Goal: Task Accomplishment & Management: Manage account settings

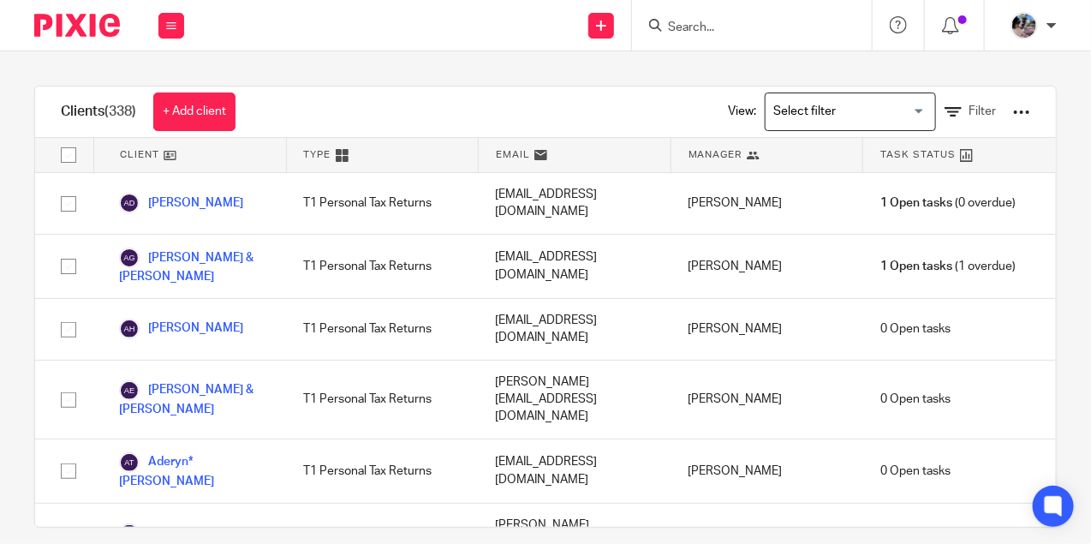
click at [705, 28] on input "Search" at bounding box center [743, 28] width 154 height 15
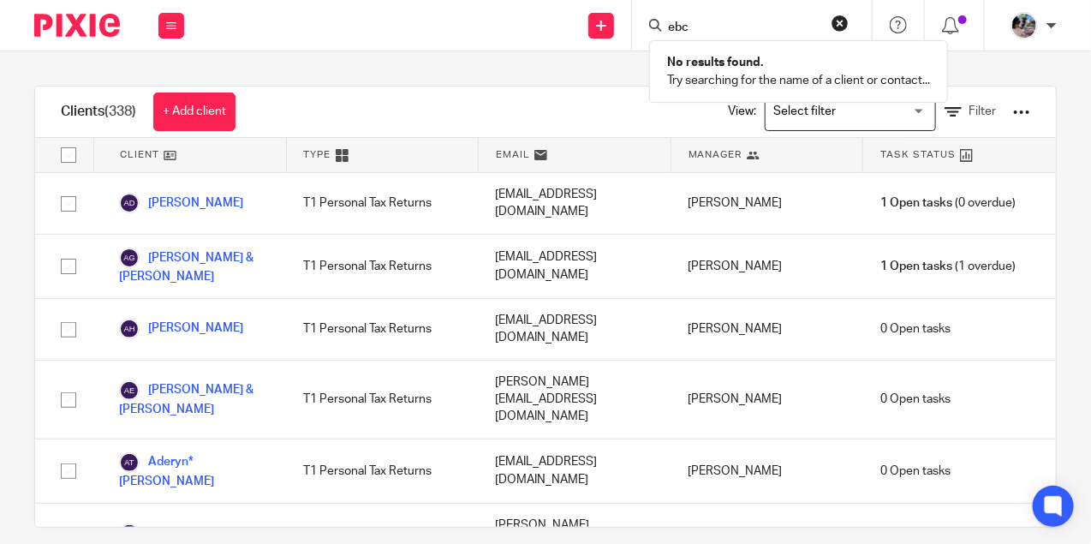
click at [707, 21] on input "ebc" at bounding box center [743, 28] width 154 height 15
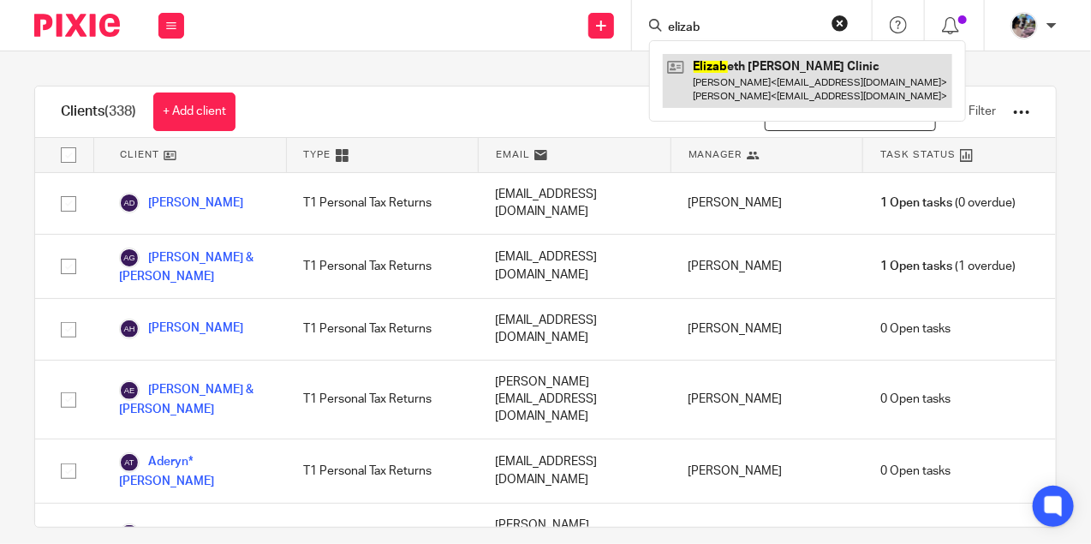
type input "elizab"
click at [738, 76] on link at bounding box center [807, 80] width 289 height 53
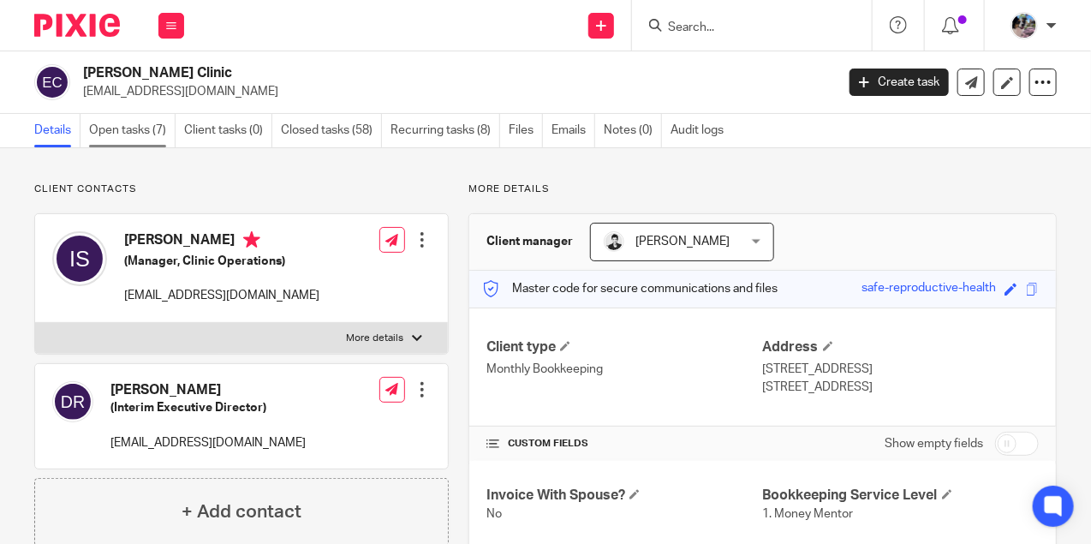
click at [133, 131] on link "Open tasks (7)" at bounding box center [132, 130] width 87 height 33
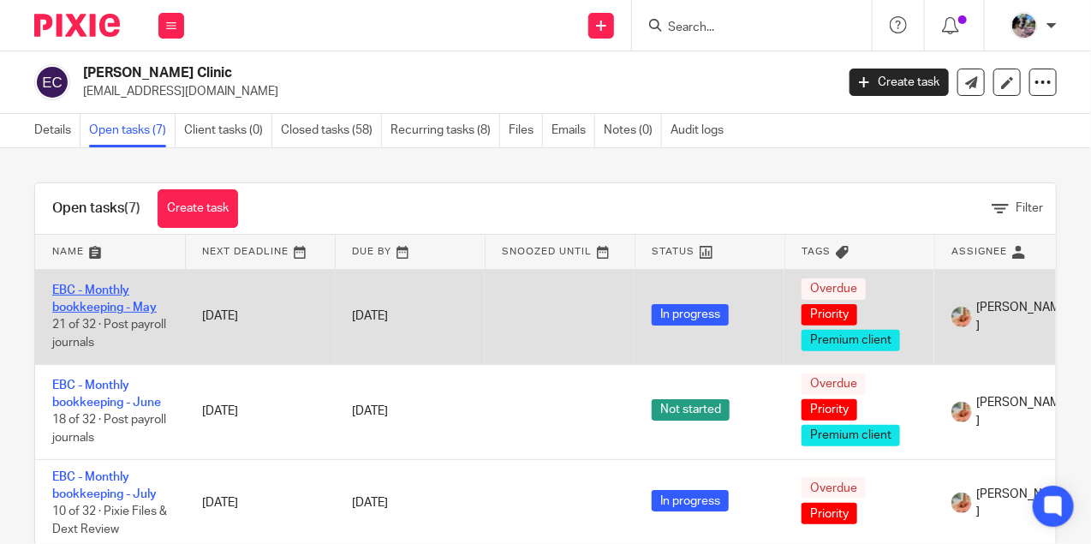
click at [108, 301] on link "EBC - Monthly bookkeeping - May" at bounding box center [104, 298] width 104 height 29
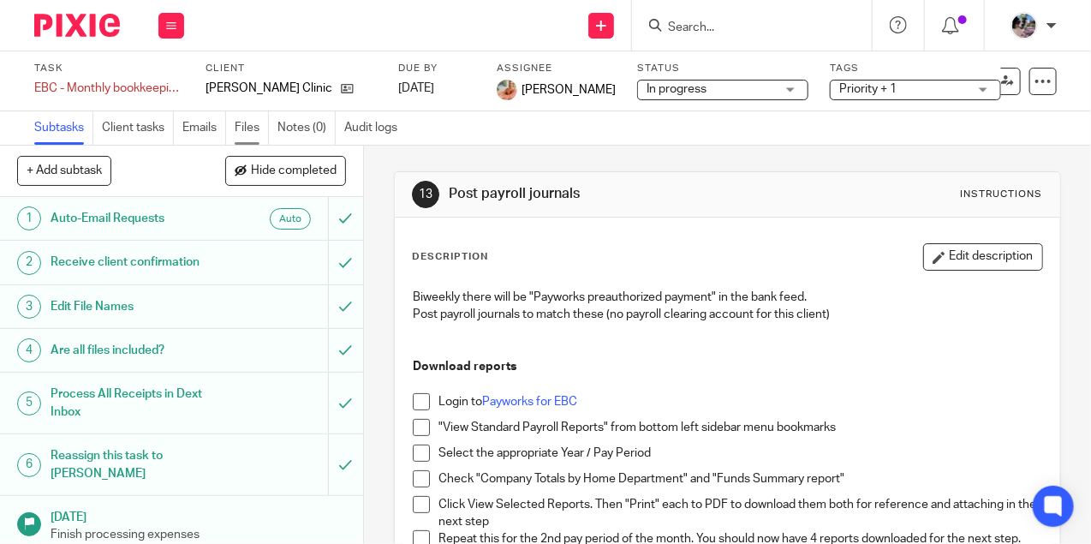
click at [239, 122] on link "Files" at bounding box center [252, 127] width 34 height 33
click at [255, 122] on link "Files" at bounding box center [252, 127] width 34 height 33
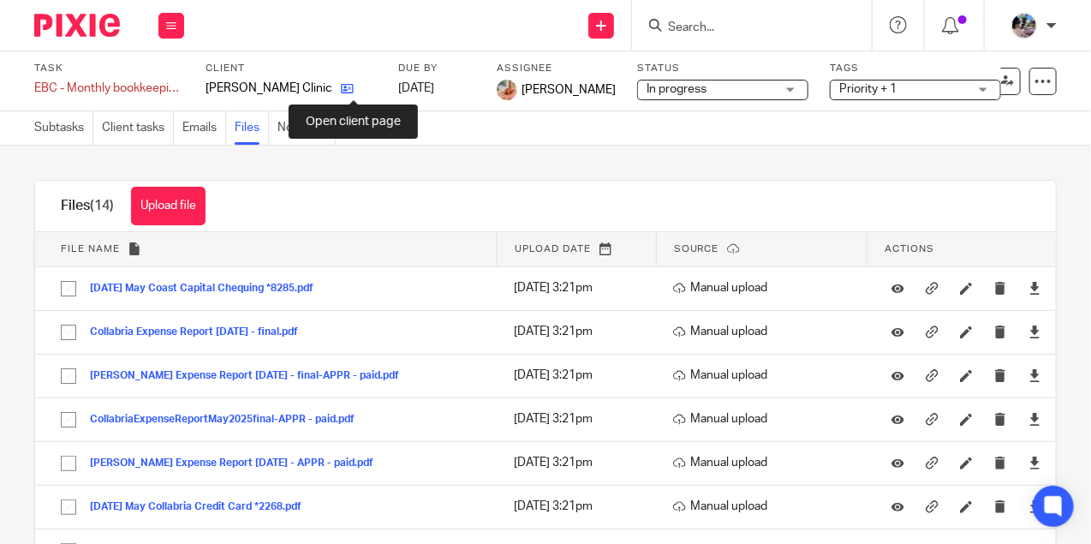
click at [353, 86] on icon at bounding box center [347, 88] width 13 height 13
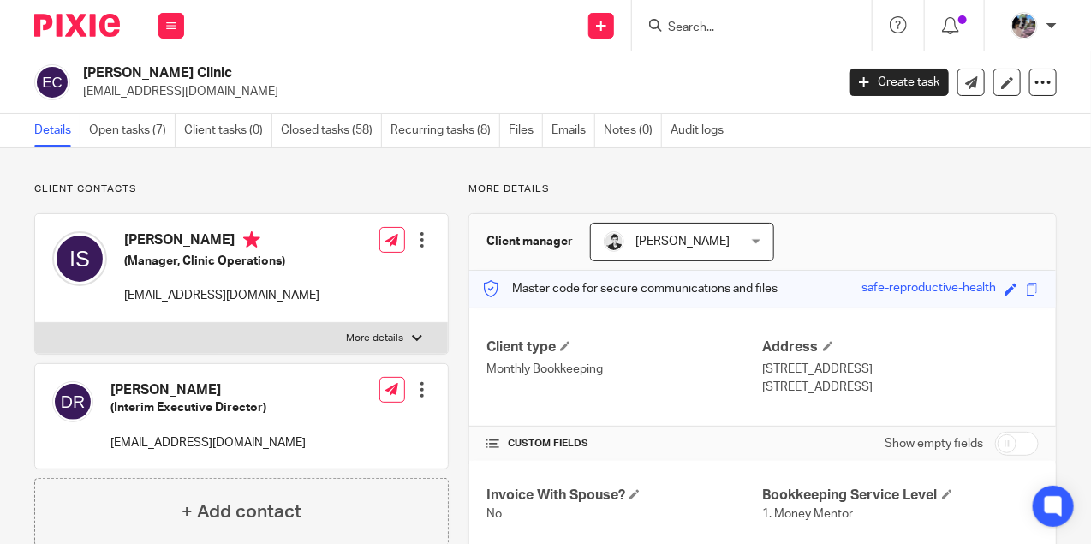
click at [134, 152] on div "Client contacts [PERSON_NAME] (Interim Executive Director) [EMAIL_ADDRESS][DOMA…" at bounding box center [545, 519] width 1091 height 743
click at [126, 128] on link "Open tasks (7)" at bounding box center [132, 130] width 87 height 33
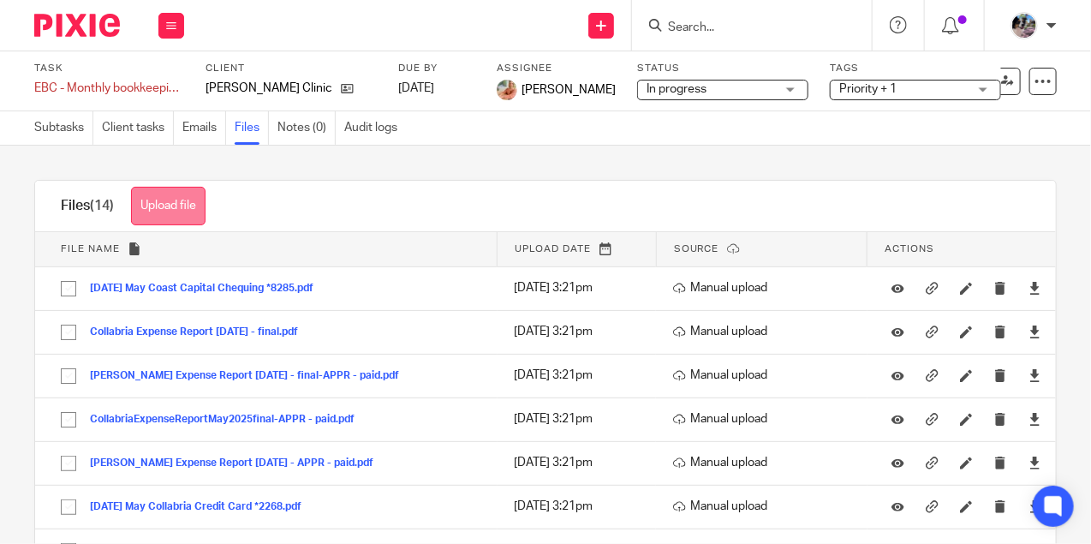
click at [186, 209] on button "Upload file" at bounding box center [168, 206] width 75 height 39
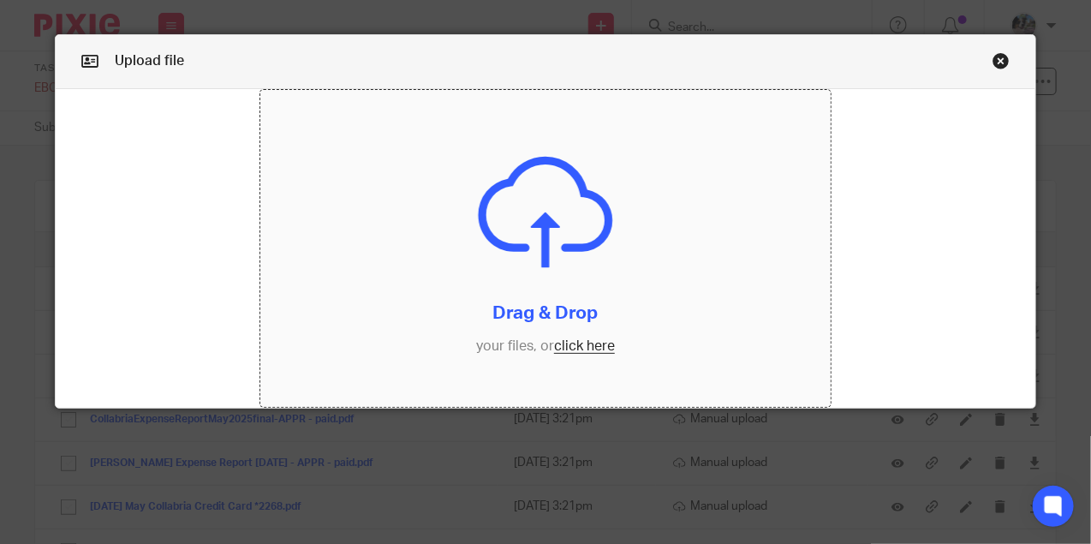
click at [585, 343] on input "file" at bounding box center [545, 249] width 570 height 318
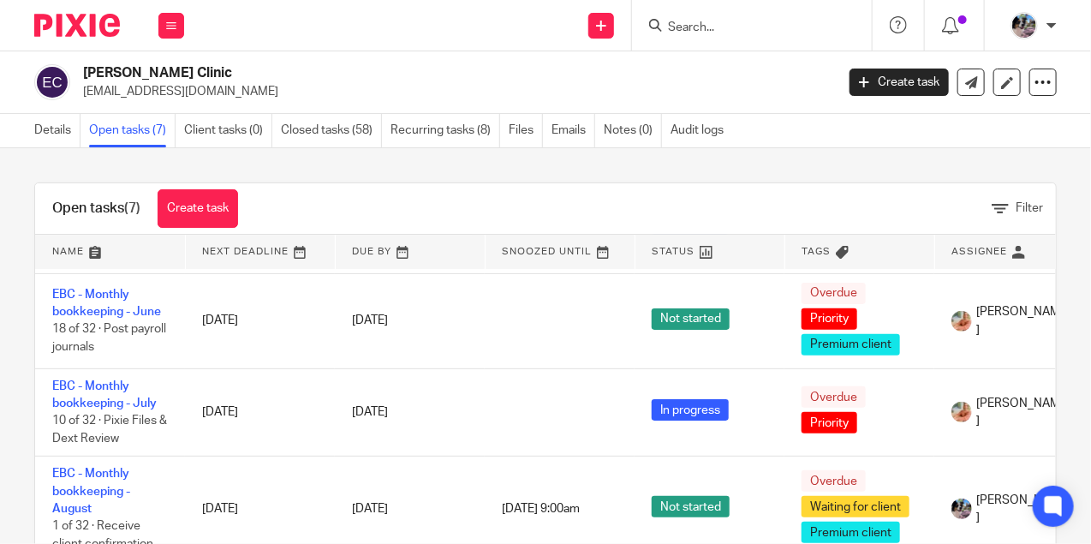
scroll to position [92, 0]
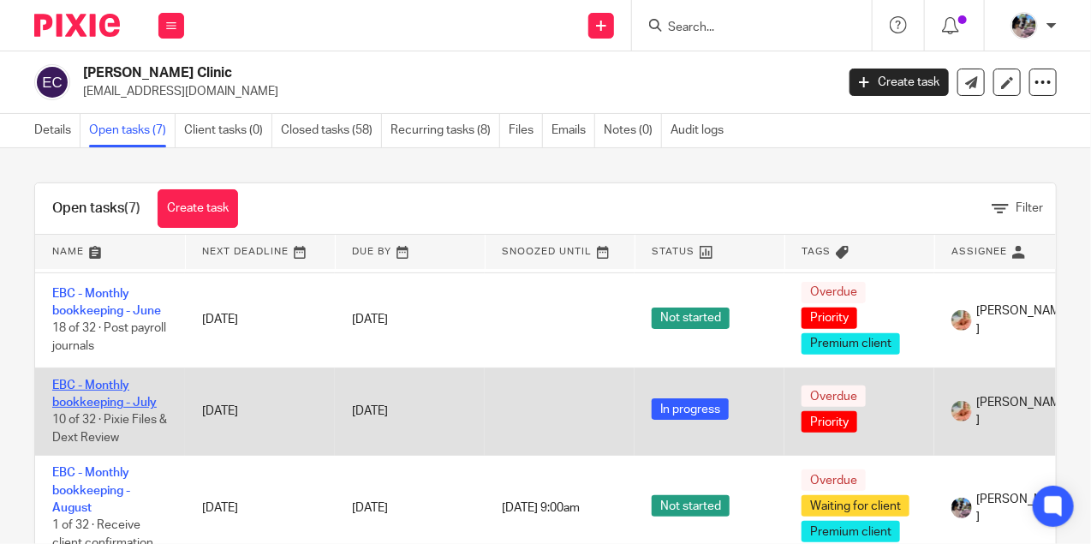
click at [81, 389] on link "EBC - Monthly bookkeeping - July" at bounding box center [104, 393] width 104 height 29
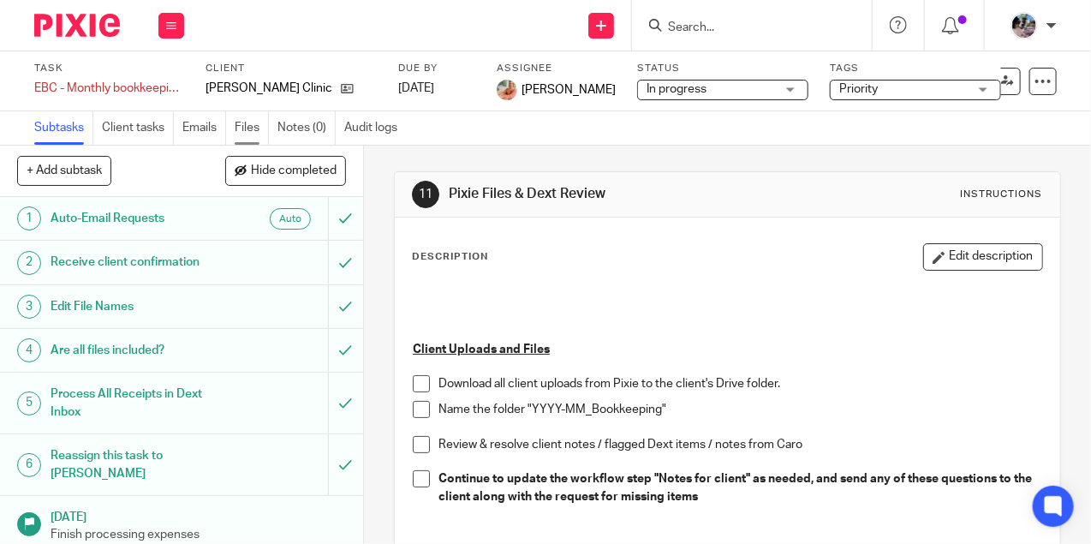
click at [248, 123] on link "Files" at bounding box center [252, 127] width 34 height 33
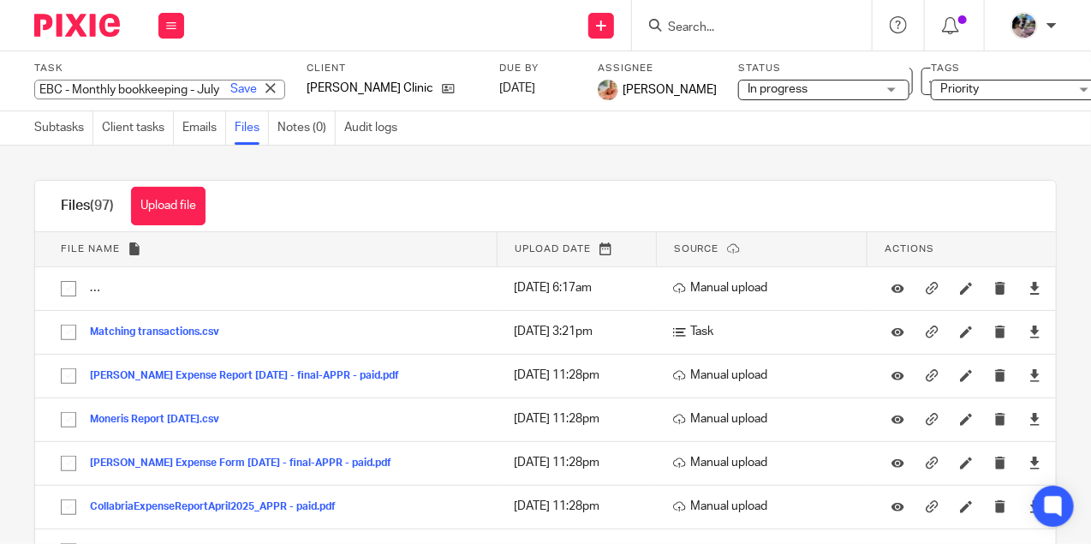
click at [110, 95] on div "EBC - Monthly bookkeeping - July Save EBC - Monthly bookkeeping - July" at bounding box center [159, 90] width 251 height 20
click at [333, 176] on div "Upload file Drag & Drop your files, or click here Files uploading... Files (97)…" at bounding box center [545, 345] width 1091 height 398
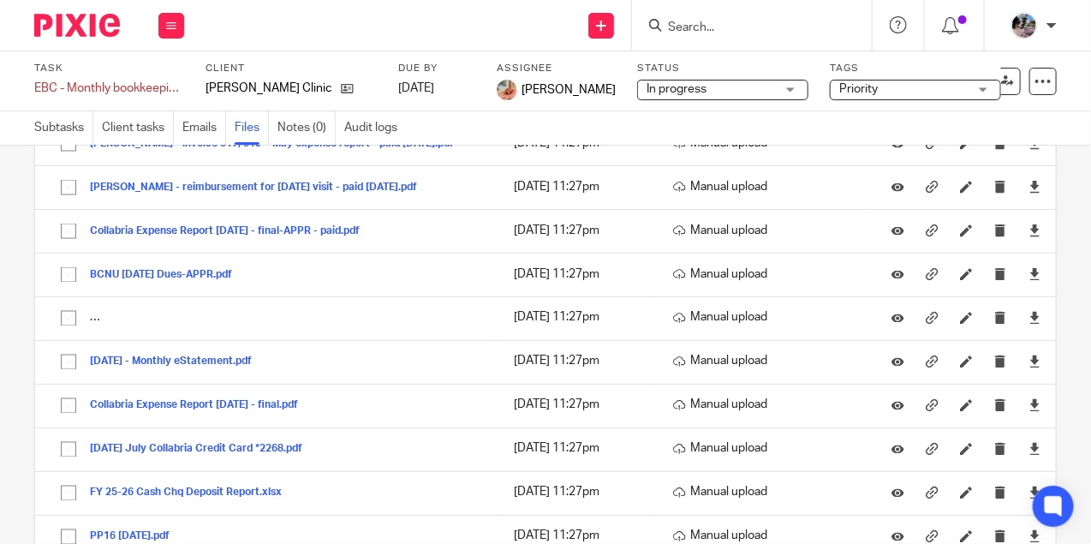
scroll to position [3553, 0]
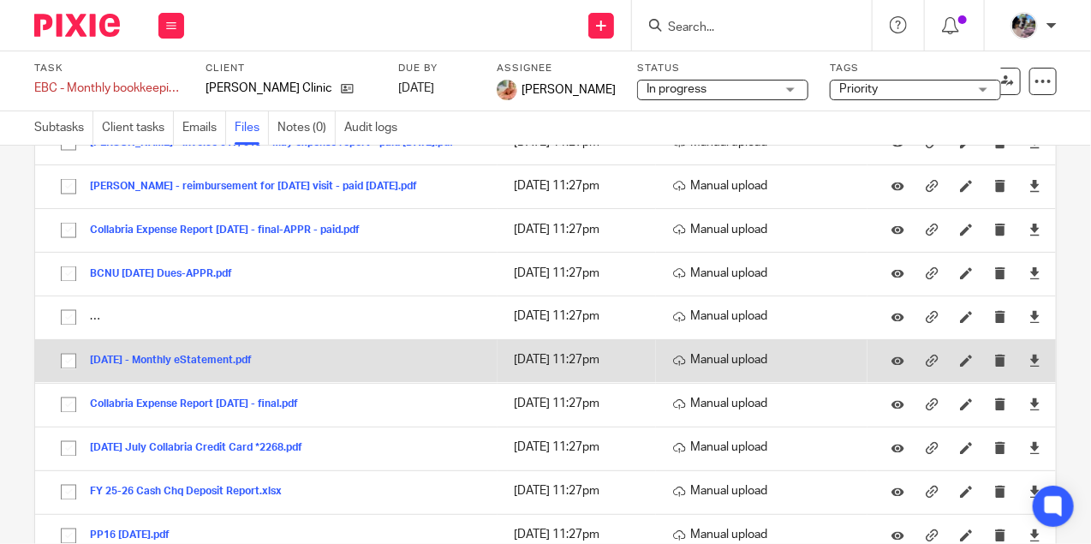
click at [196, 355] on button "[DATE] - Monthly eStatement.pdf" at bounding box center [177, 361] width 175 height 12
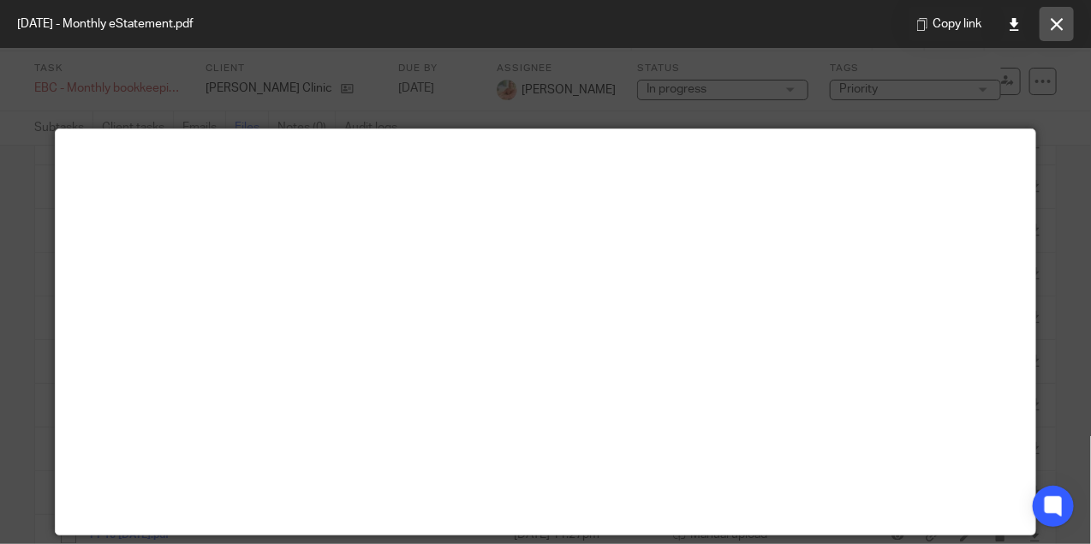
click at [1060, 23] on icon at bounding box center [1057, 24] width 13 height 13
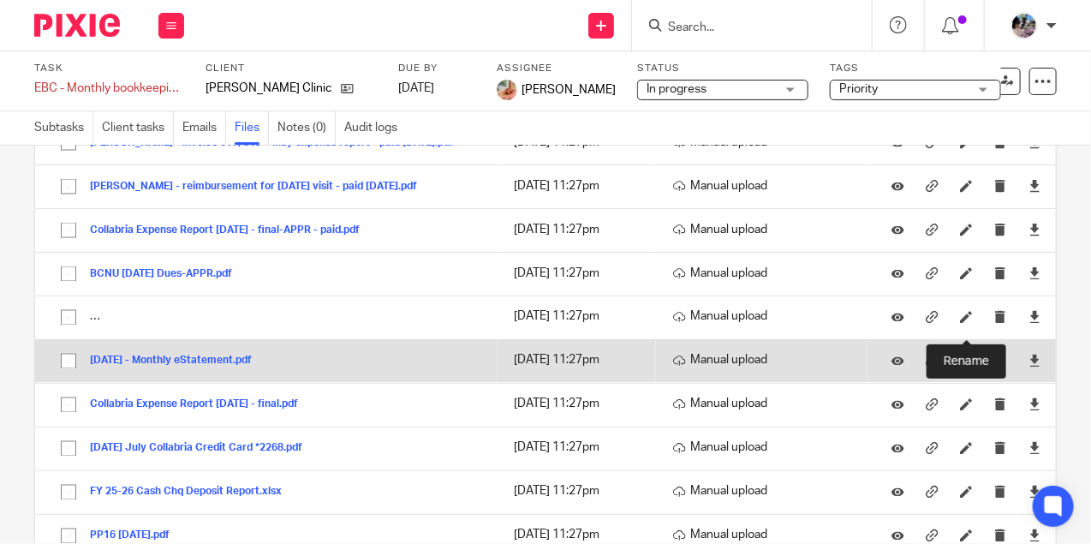
click at [965, 355] on icon at bounding box center [966, 361] width 13 height 13
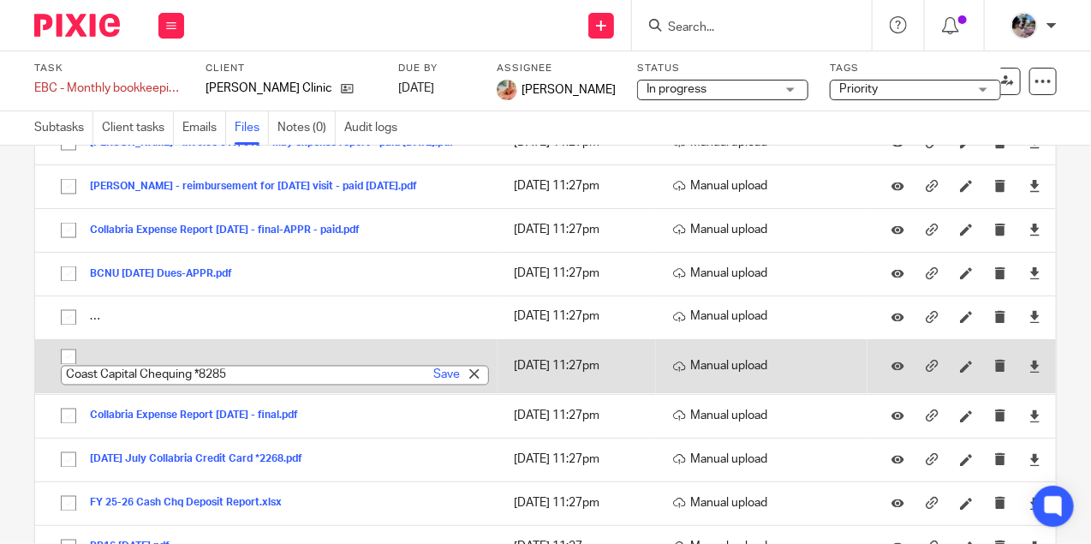
click at [66, 366] on input "Coast Capital Chequing *8285" at bounding box center [275, 376] width 428 height 20
type input "2025-07-31 July Coast Capital Chequing *8285"
click at [437, 367] on link "Save" at bounding box center [447, 375] width 27 height 17
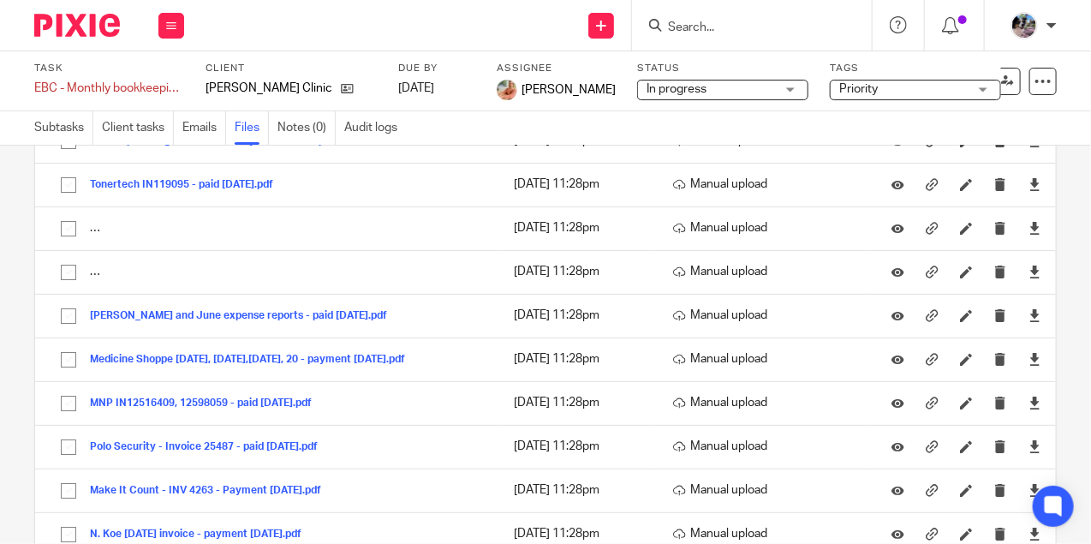
scroll to position [2321, 0]
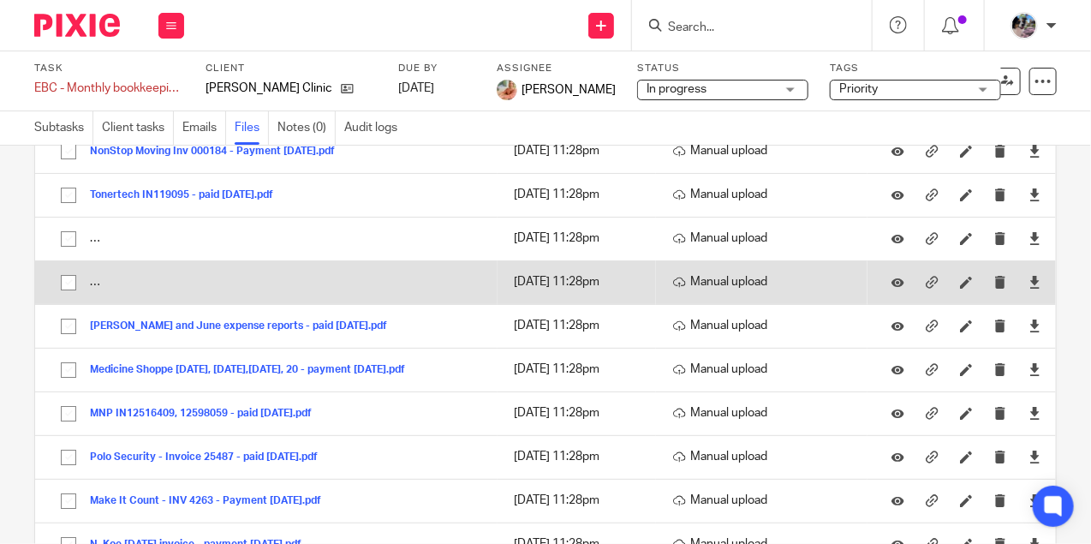
click at [95, 263] on td "Stevens - V959496, V962060, V962686, V962687, V963212, V975290 - payment Aug 6,…" at bounding box center [266, 282] width 463 height 44
click at [133, 277] on button "Stevens - V959496, V962060, V962686, V962687, V963212, V975290 - payment Aug 6,…" at bounding box center [337, 283] width 495 height 12
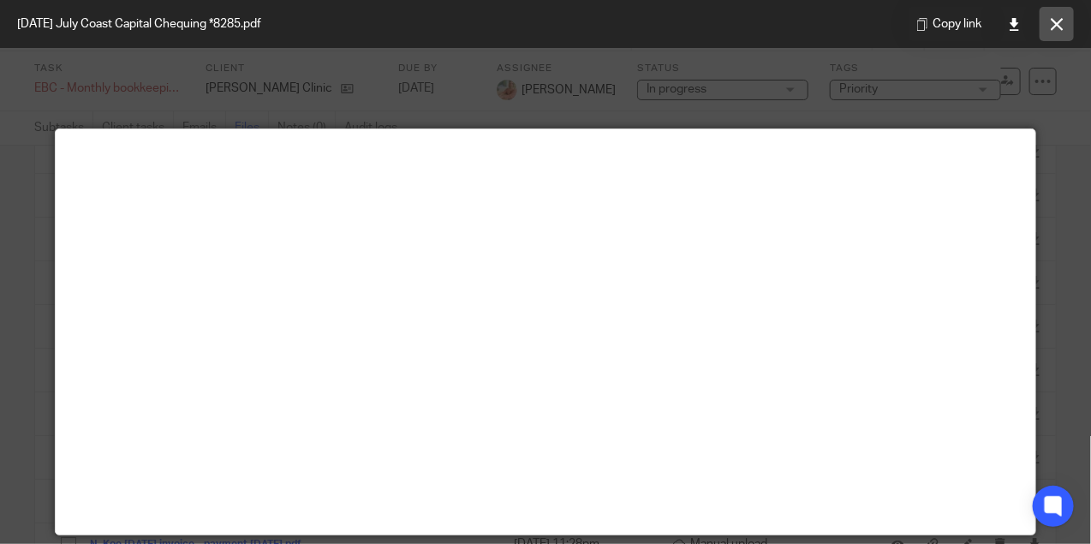
click at [1049, 23] on button at bounding box center [1057, 24] width 34 height 34
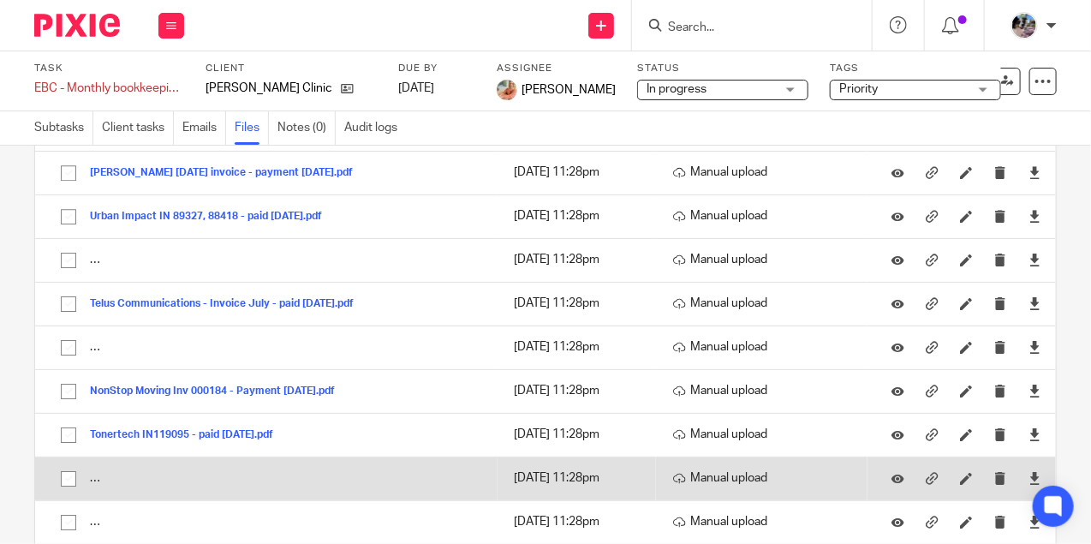
scroll to position [2074, 0]
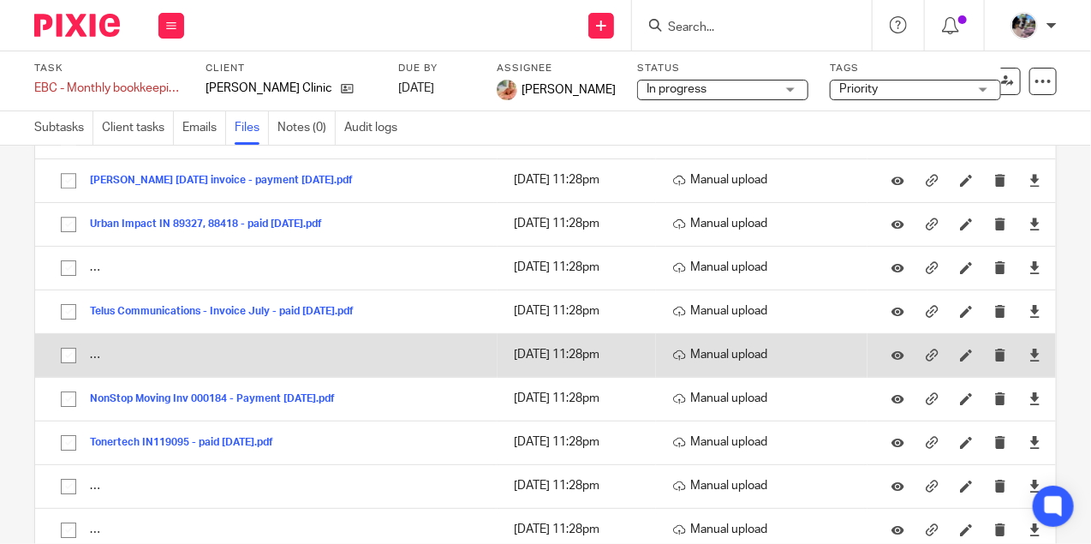
click at [110, 349] on button "Stevens - V965299,V965488, V965887, V968198, V970704, V972750, V974218, V976770…" at bounding box center [431, 355] width 683 height 12
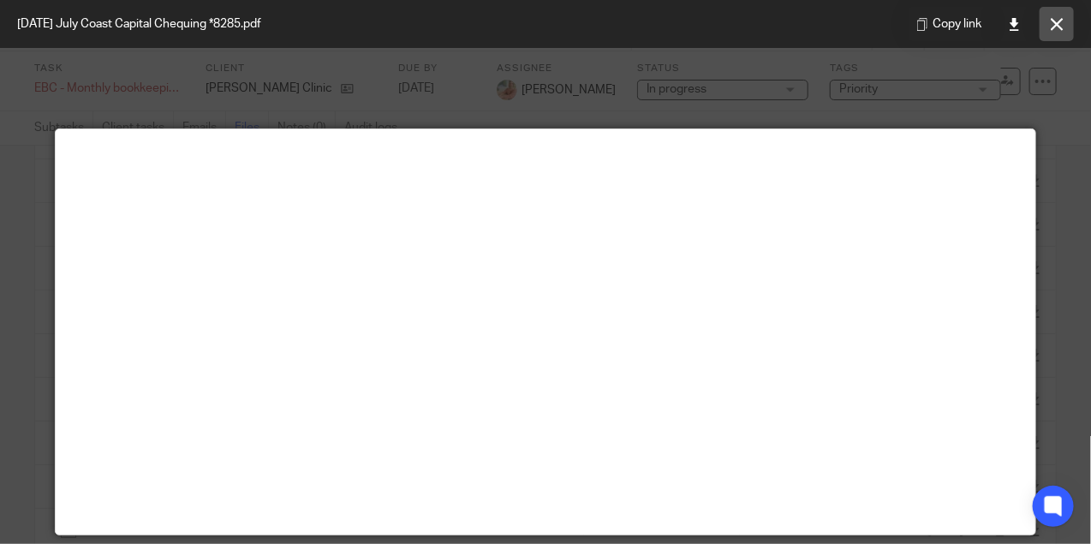
click at [1047, 30] on button at bounding box center [1057, 24] width 34 height 34
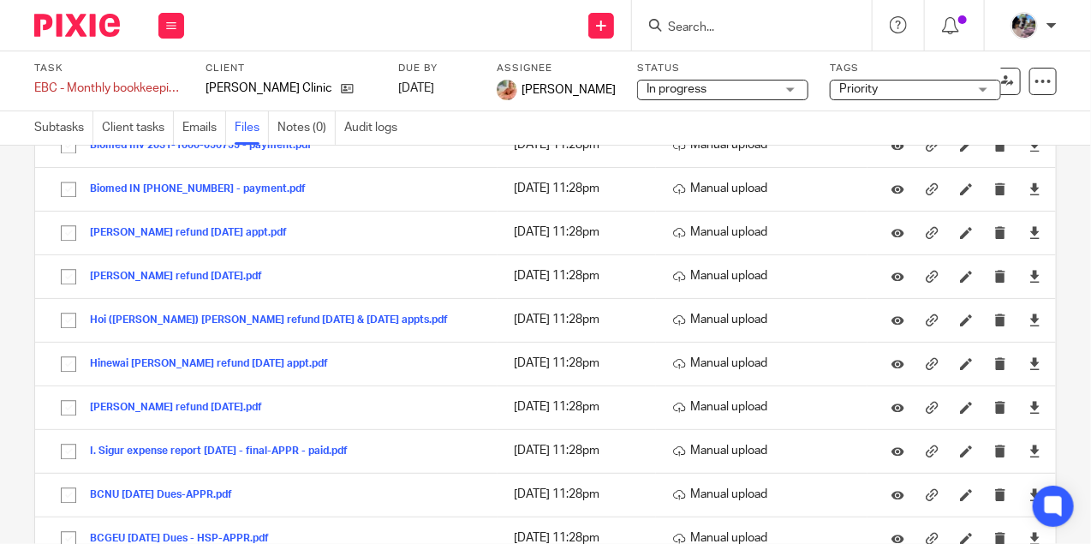
scroll to position [1506, 0]
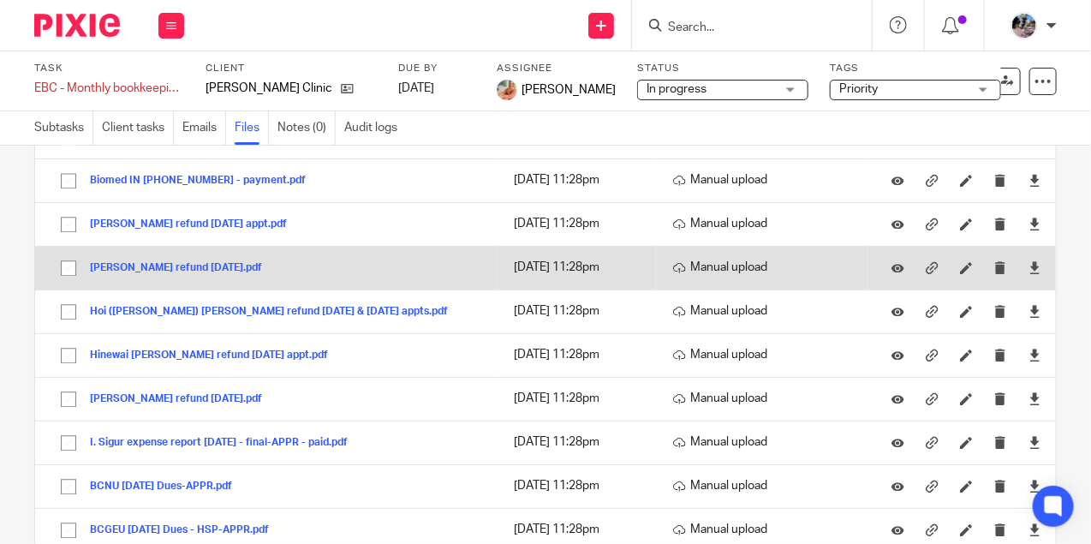
click at [65, 258] on input "checkbox" at bounding box center [68, 268] width 33 height 33
checkbox input "true"
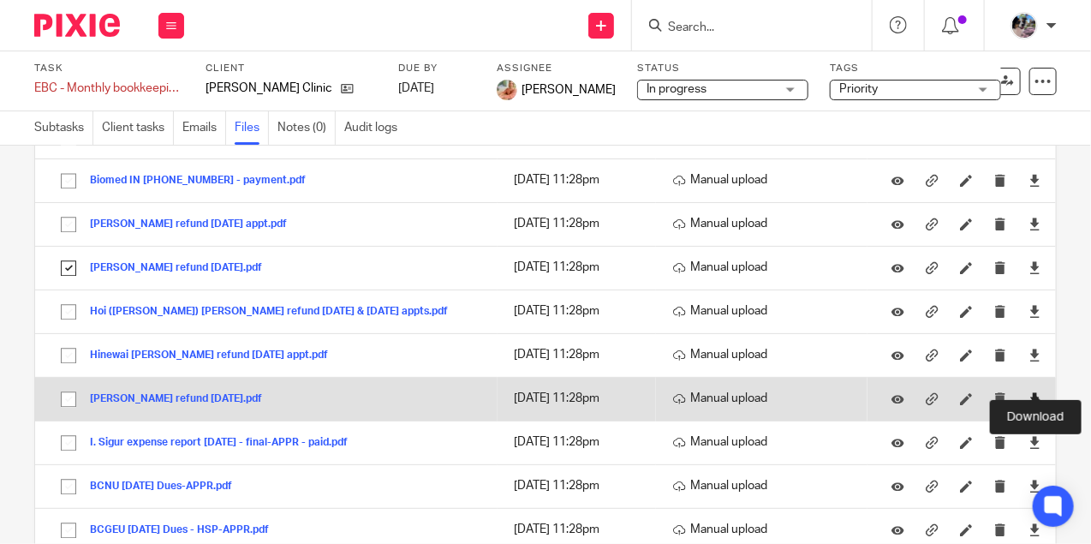
click at [1036, 392] on icon at bounding box center [1035, 398] width 13 height 13
click at [64, 384] on input "checkbox" at bounding box center [68, 399] width 33 height 33
checkbox input "true"
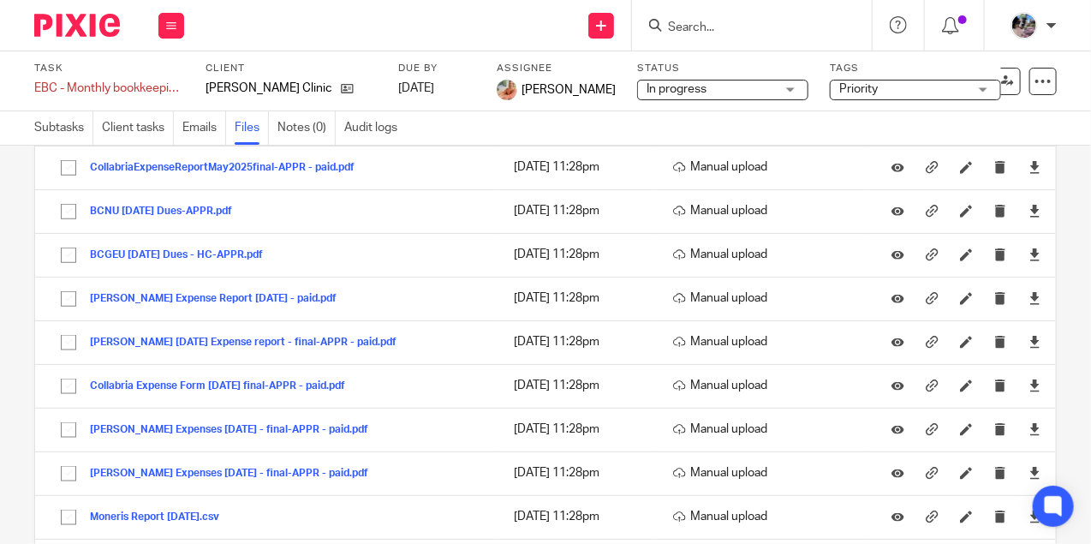
scroll to position [734, 0]
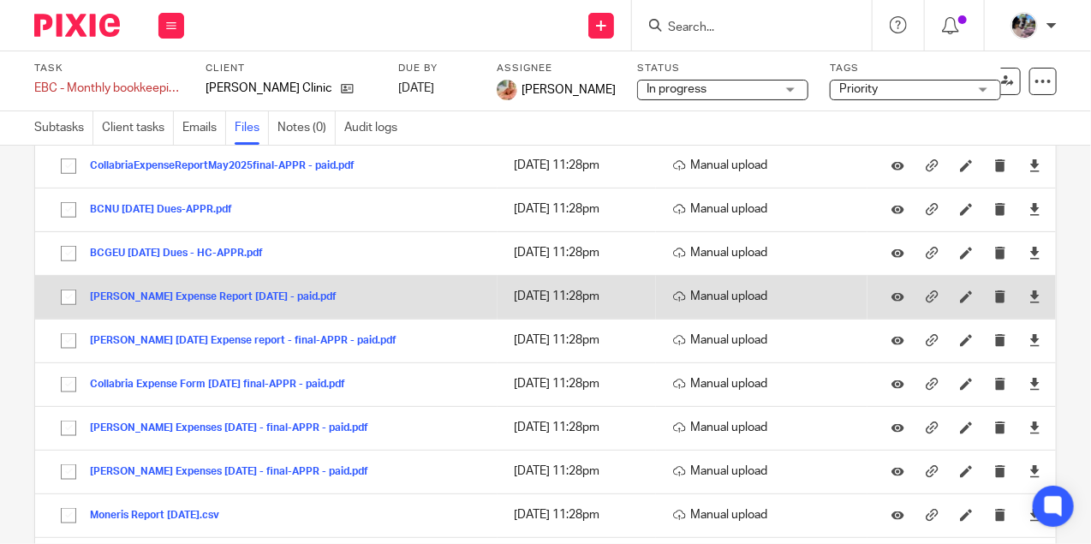
click at [64, 294] on input "checkbox" at bounding box center [68, 297] width 33 height 33
checkbox input "true"
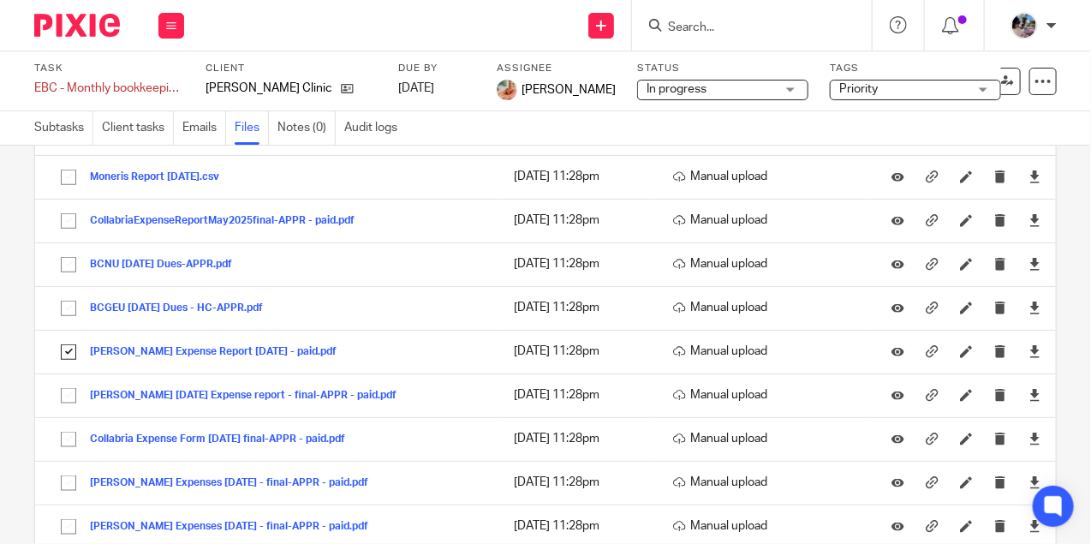
scroll to position [678, 0]
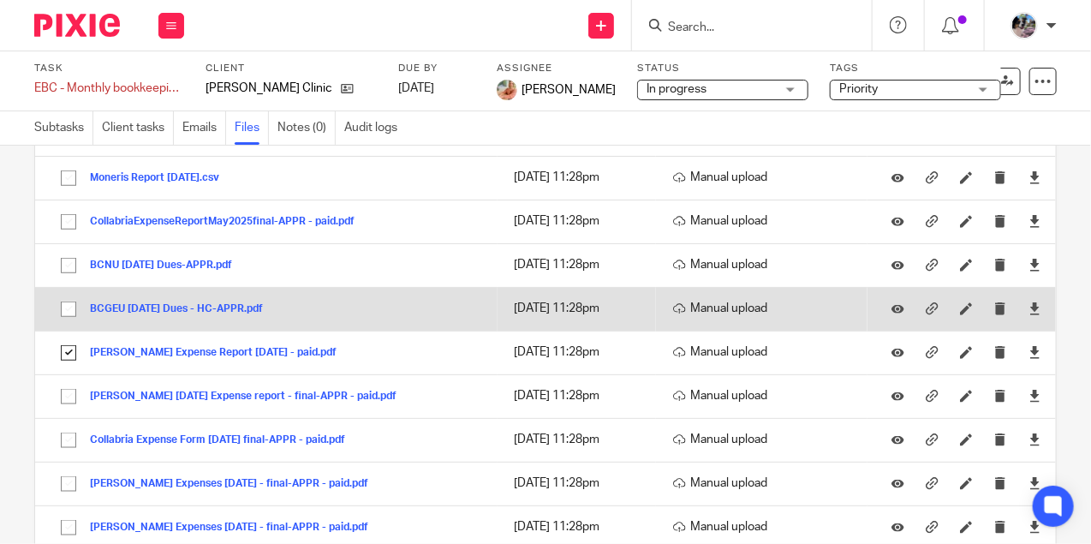
click at [69, 306] on input "checkbox" at bounding box center [68, 309] width 33 height 33
checkbox input "true"
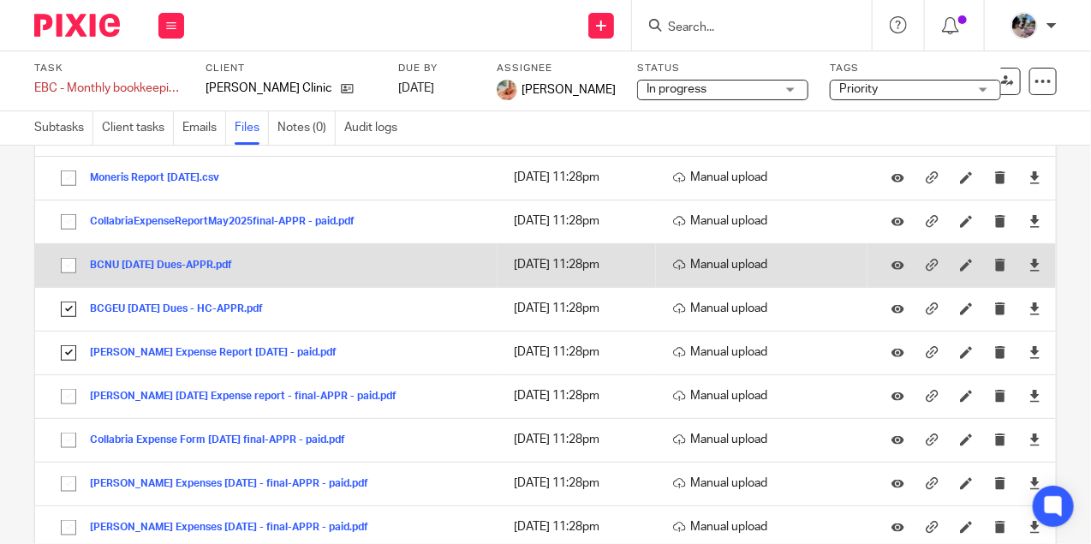
click at [64, 251] on input "checkbox" at bounding box center [68, 265] width 33 height 33
checkbox input "true"
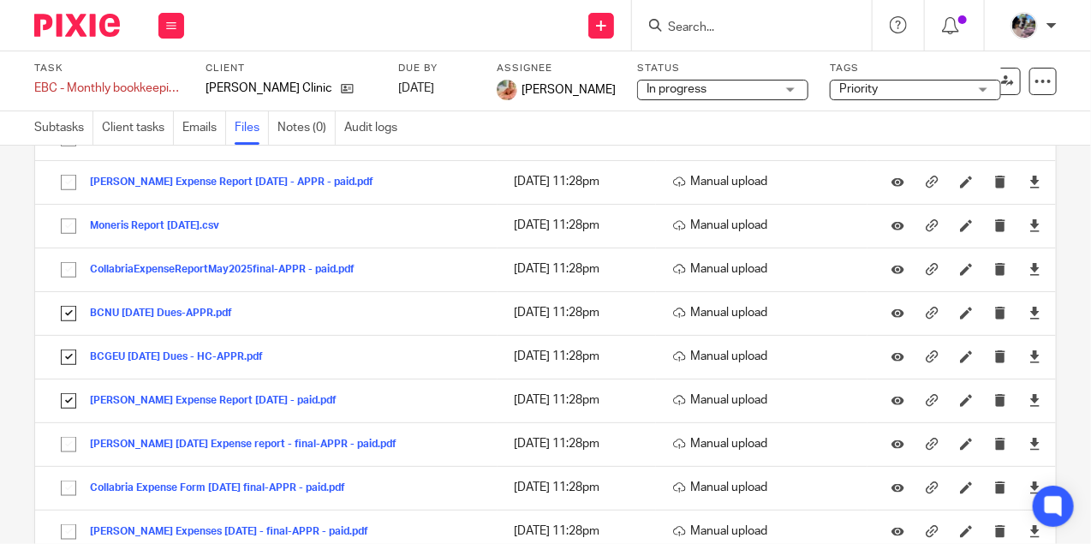
scroll to position [631, 0]
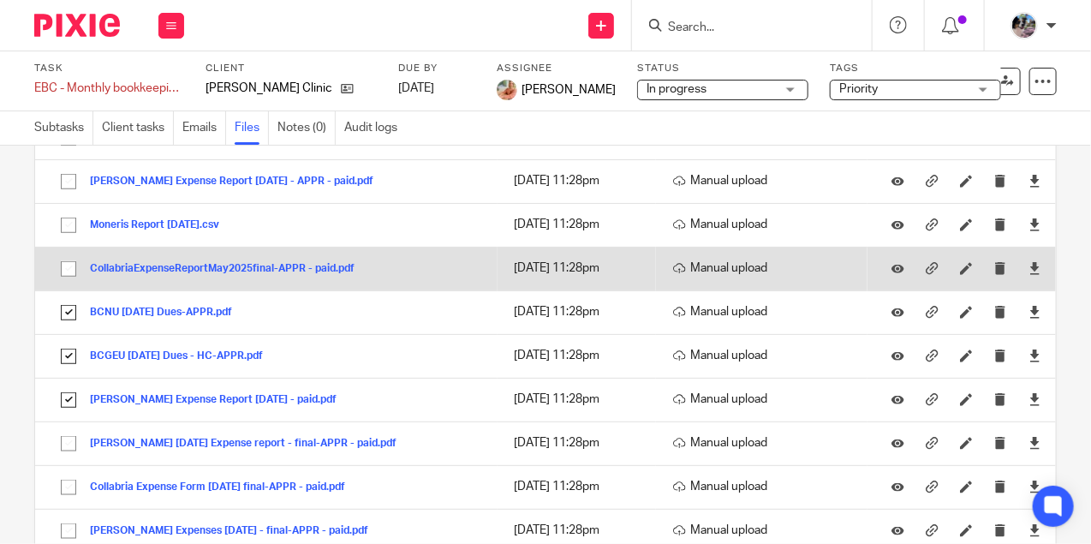
click at [67, 269] on input "checkbox" at bounding box center [68, 269] width 33 height 33
checkbox input "true"
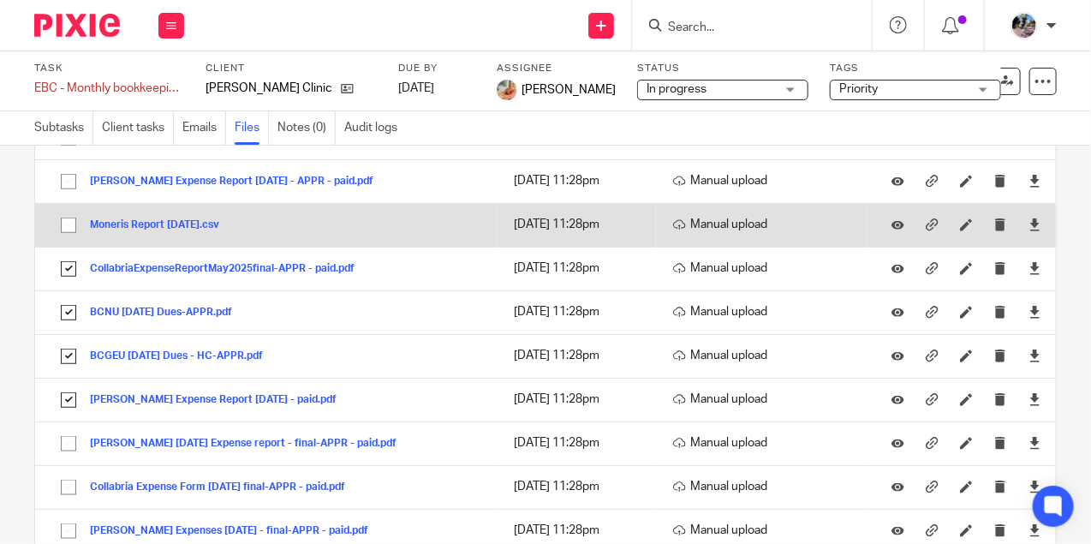
click at [73, 223] on input "checkbox" at bounding box center [68, 225] width 33 height 33
checkbox input "true"
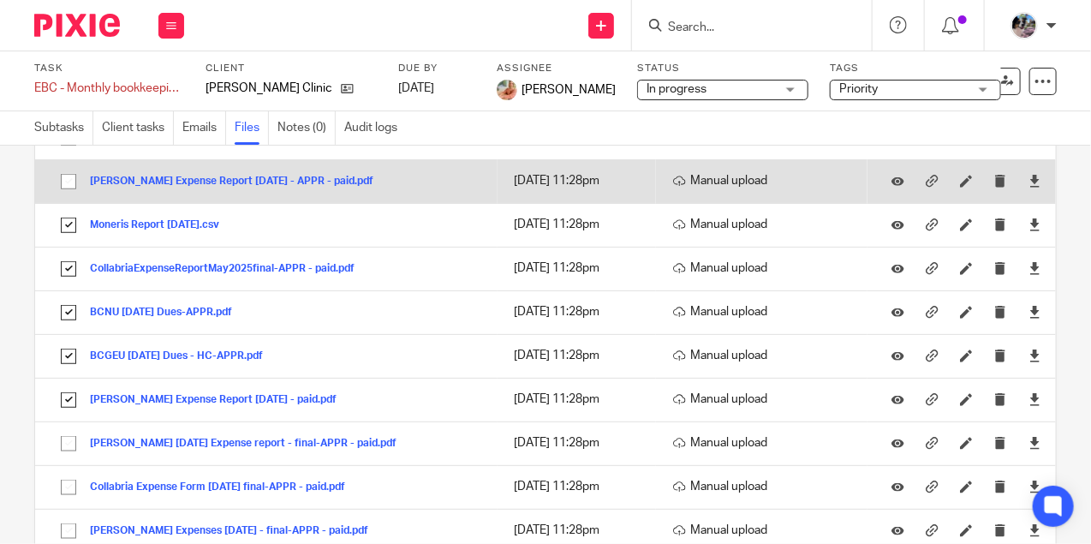
click at [64, 180] on input "checkbox" at bounding box center [68, 181] width 33 height 33
checkbox input "true"
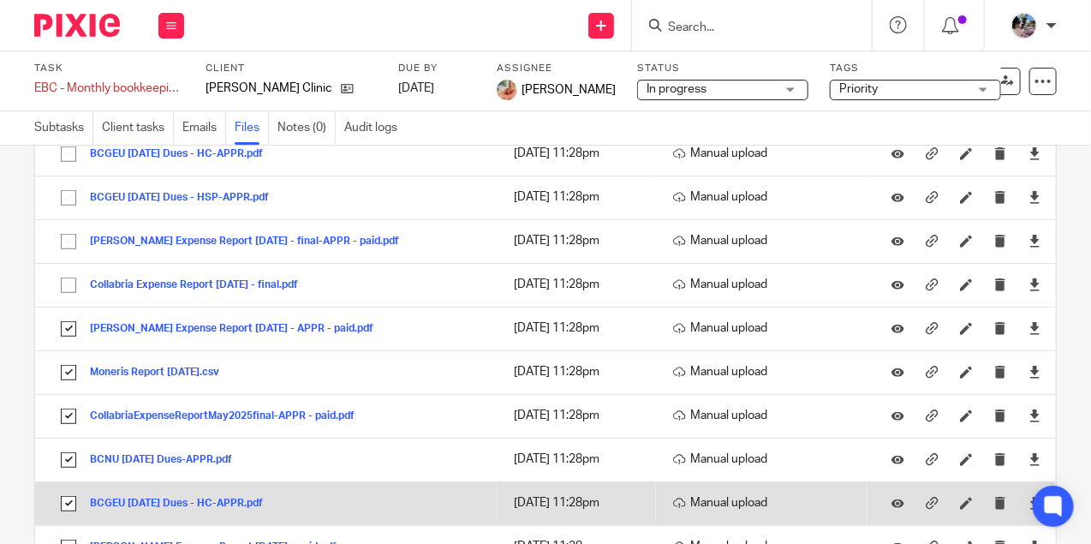
scroll to position [485, 0]
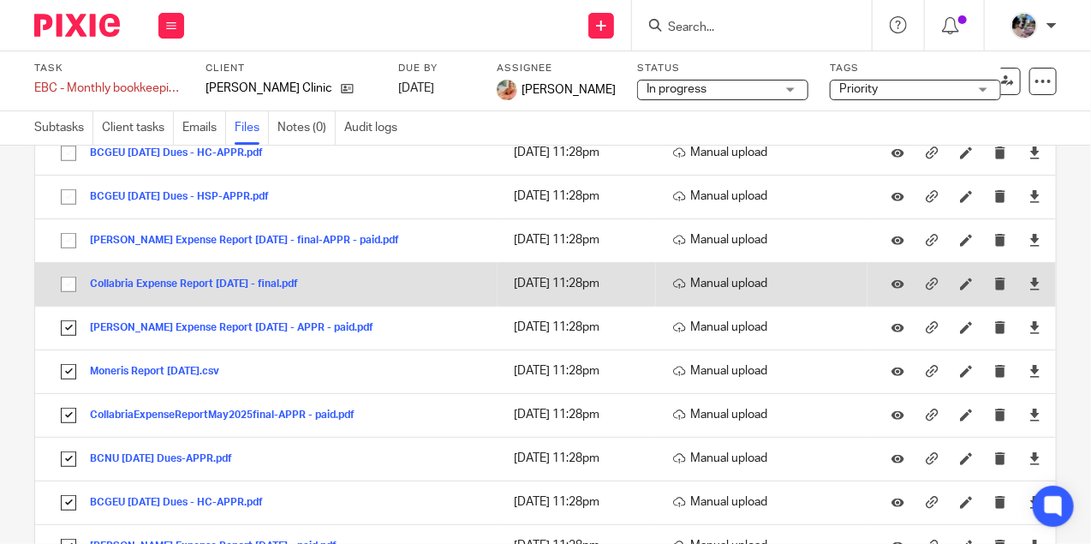
click at [67, 278] on input "checkbox" at bounding box center [68, 284] width 33 height 33
checkbox input "true"
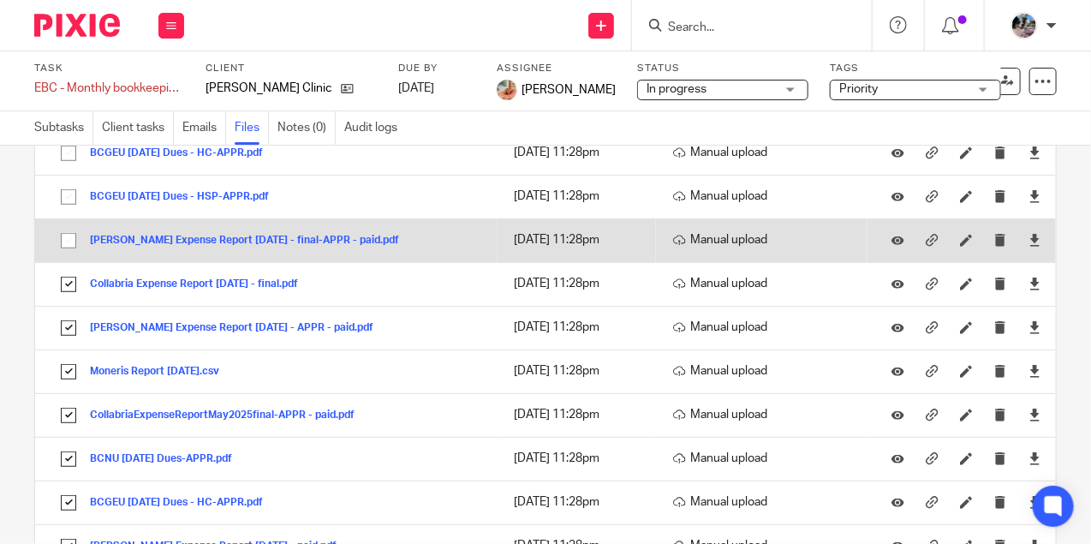
click at [69, 238] on input "checkbox" at bounding box center [68, 240] width 33 height 33
checkbox input "true"
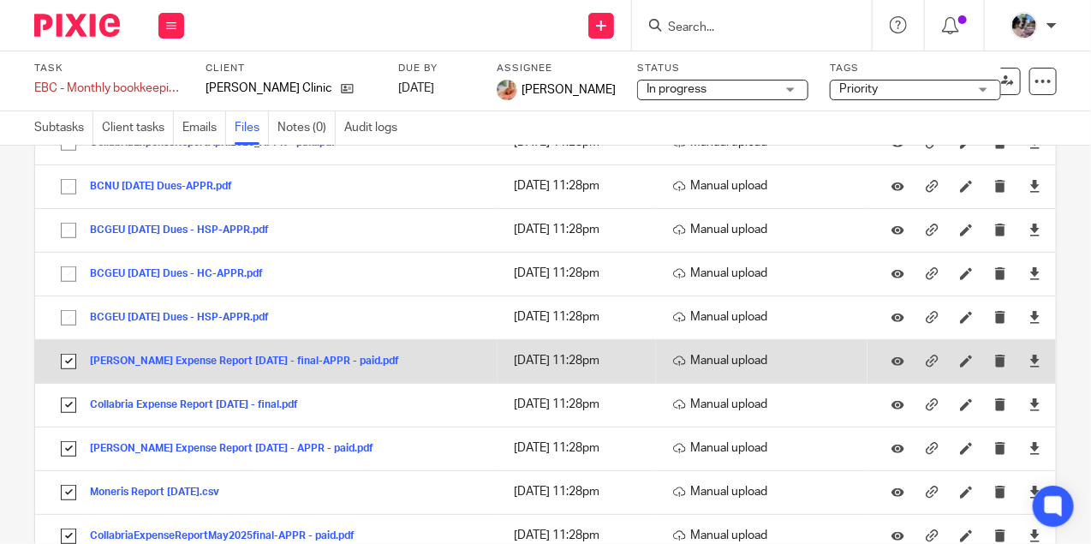
scroll to position [361, 0]
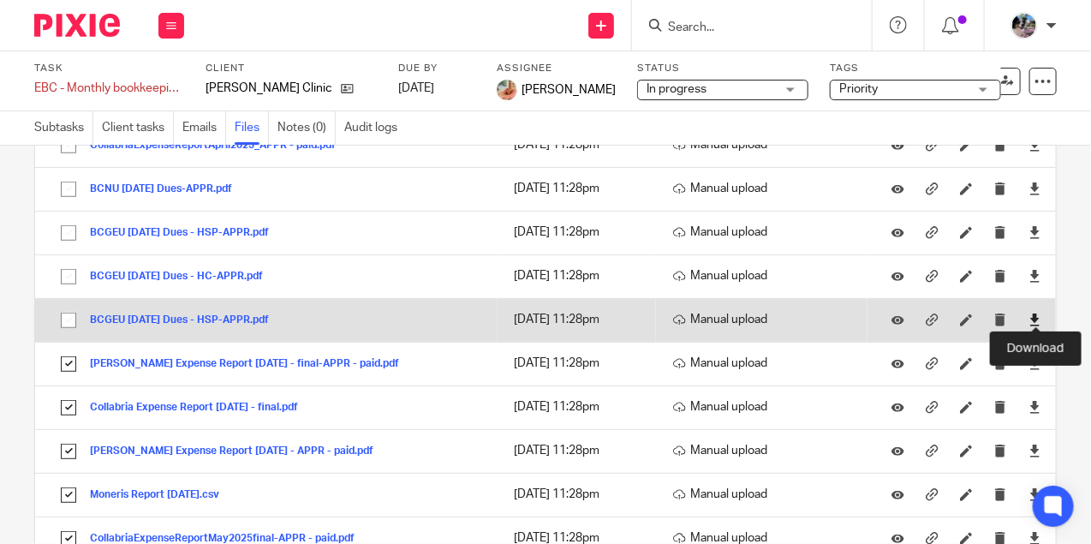
click at [1036, 316] on icon at bounding box center [1035, 319] width 13 height 13
click at [61, 317] on input "checkbox" at bounding box center [68, 320] width 33 height 33
checkbox input "true"
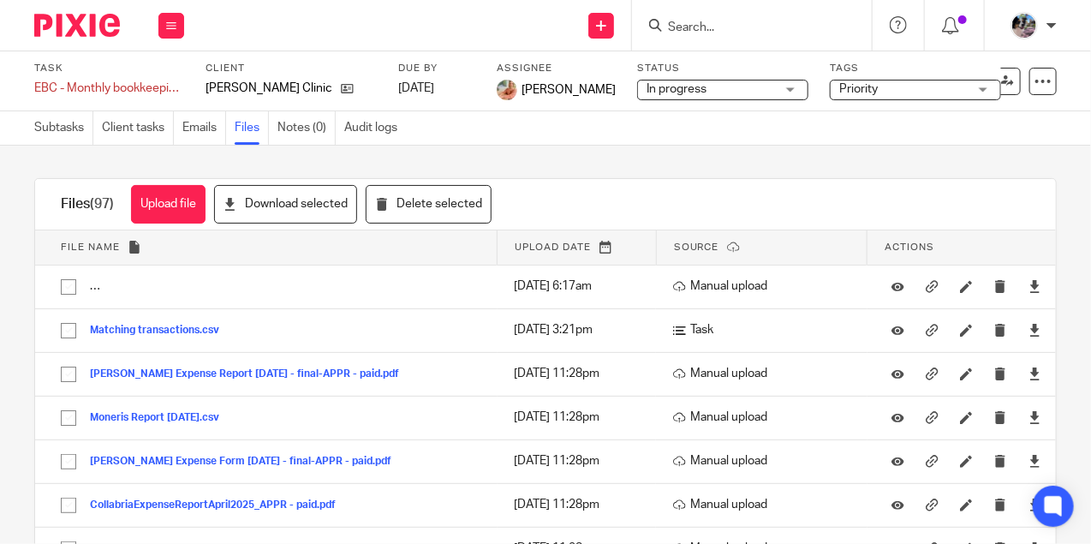
scroll to position [3, 0]
click at [415, 207] on button "Delete selected" at bounding box center [429, 203] width 126 height 39
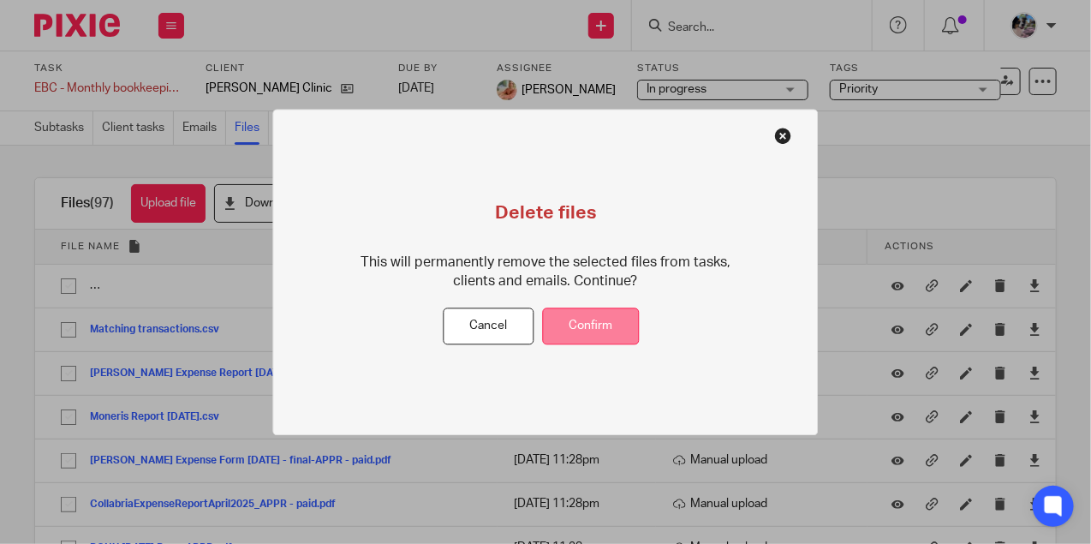
click at [589, 338] on button "Confirm" at bounding box center [591, 326] width 97 height 37
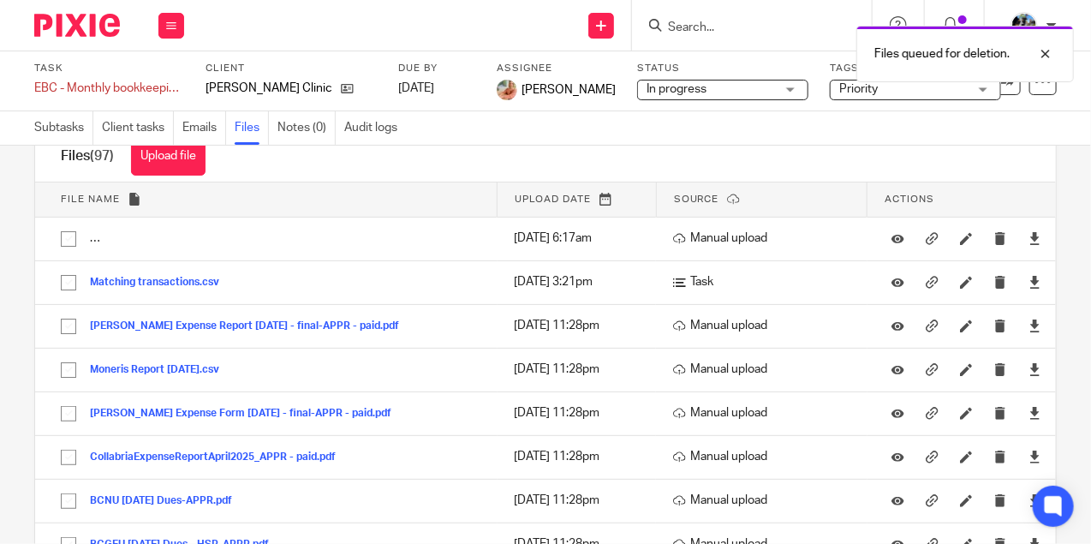
scroll to position [51, 0]
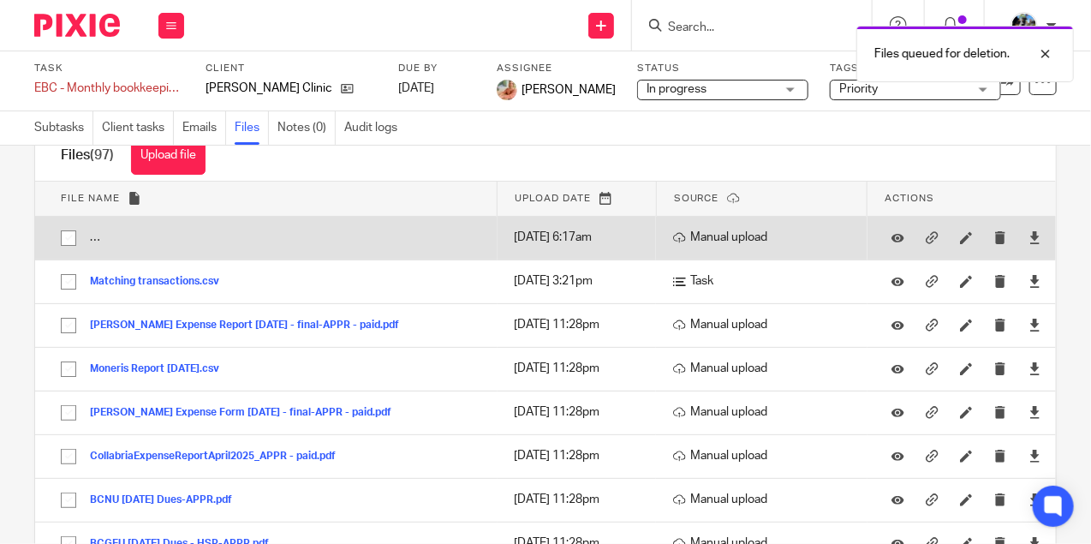
click at [115, 239] on button "Madison Stout refund May 29, 2025 - this relates to JULY. Ciara uploaded this f…" at bounding box center [336, 238] width 492 height 12
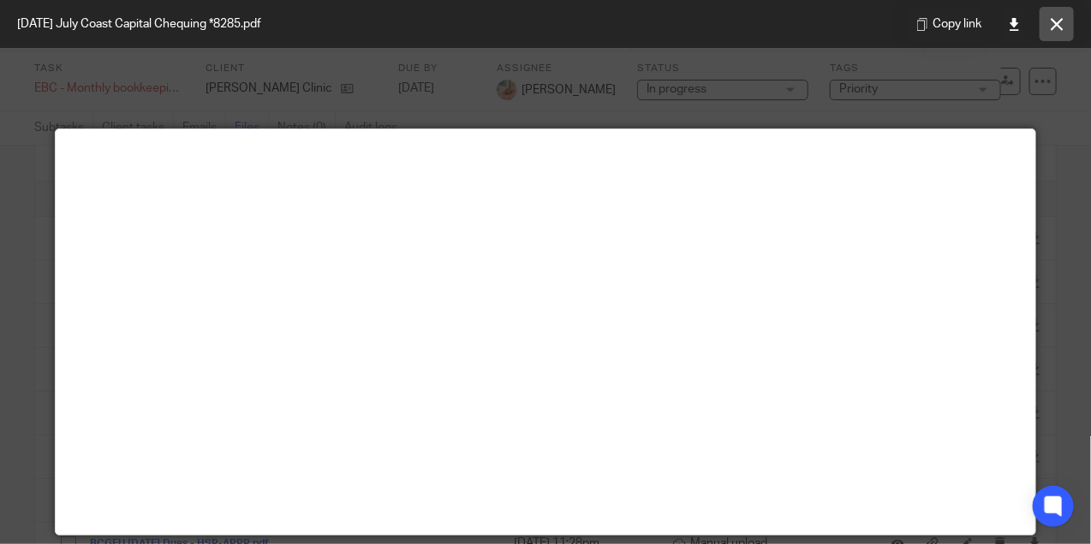
click at [1059, 16] on button at bounding box center [1057, 24] width 34 height 34
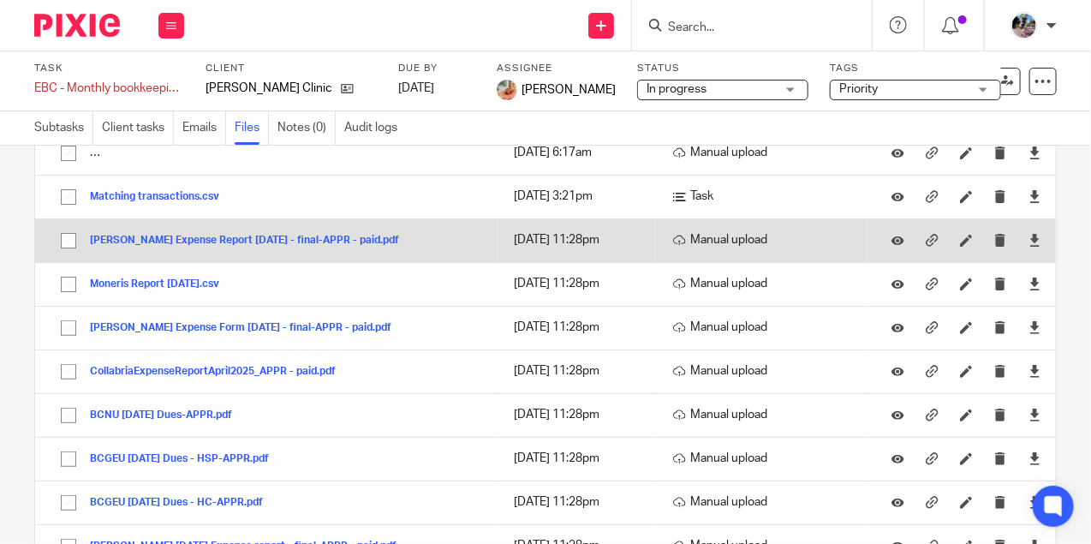
scroll to position [137, 0]
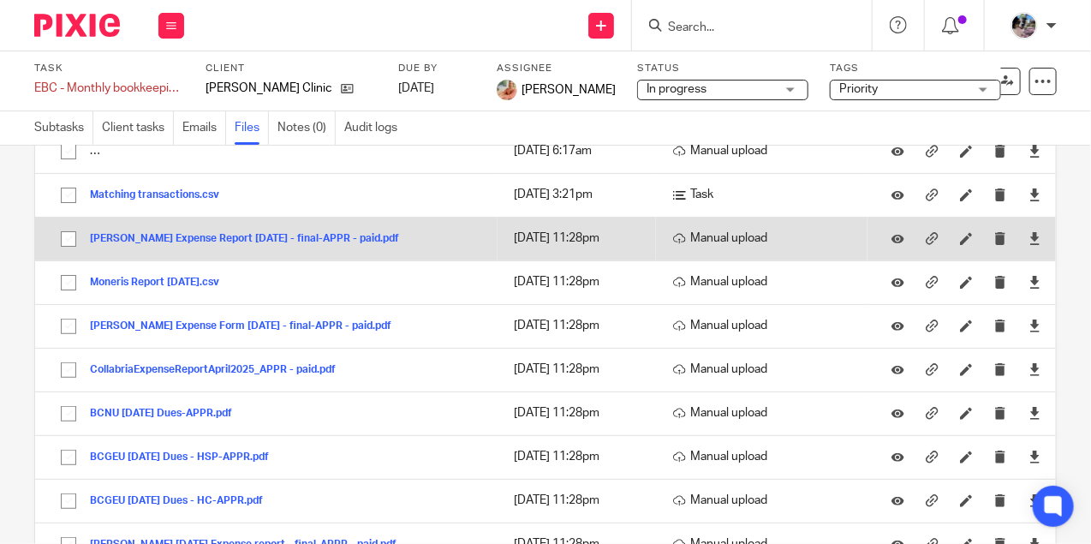
click at [58, 238] on input "checkbox" at bounding box center [68, 239] width 33 height 33
checkbox input "true"
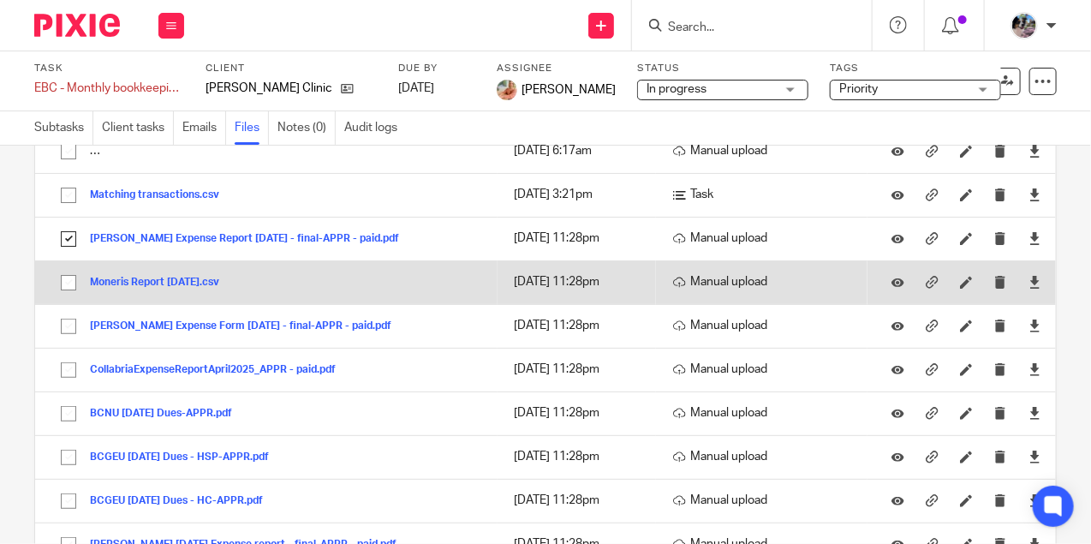
click at [65, 278] on input "checkbox" at bounding box center [68, 282] width 33 height 33
checkbox input "true"
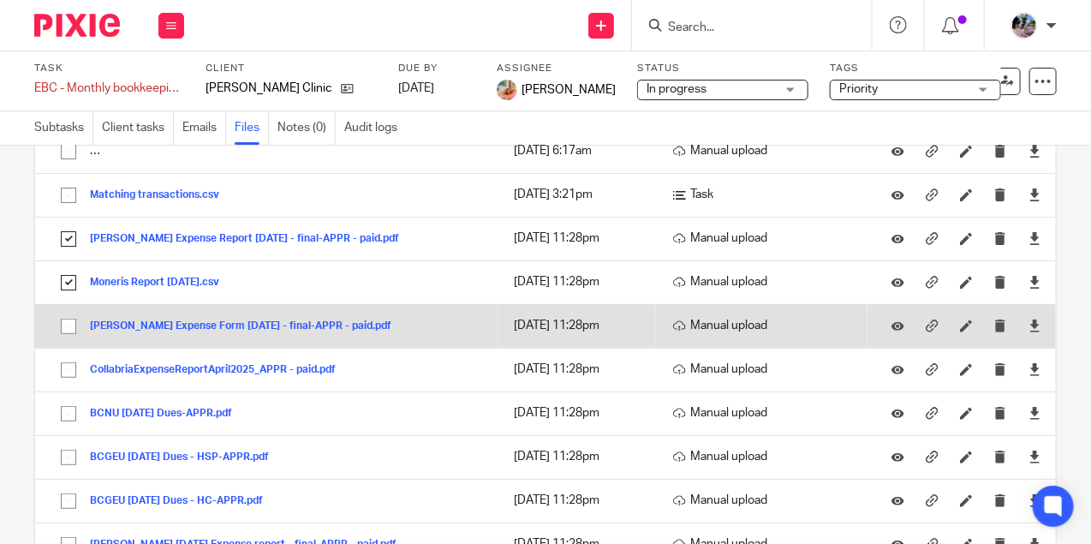
click at [66, 323] on input "checkbox" at bounding box center [68, 326] width 33 height 33
checkbox input "true"
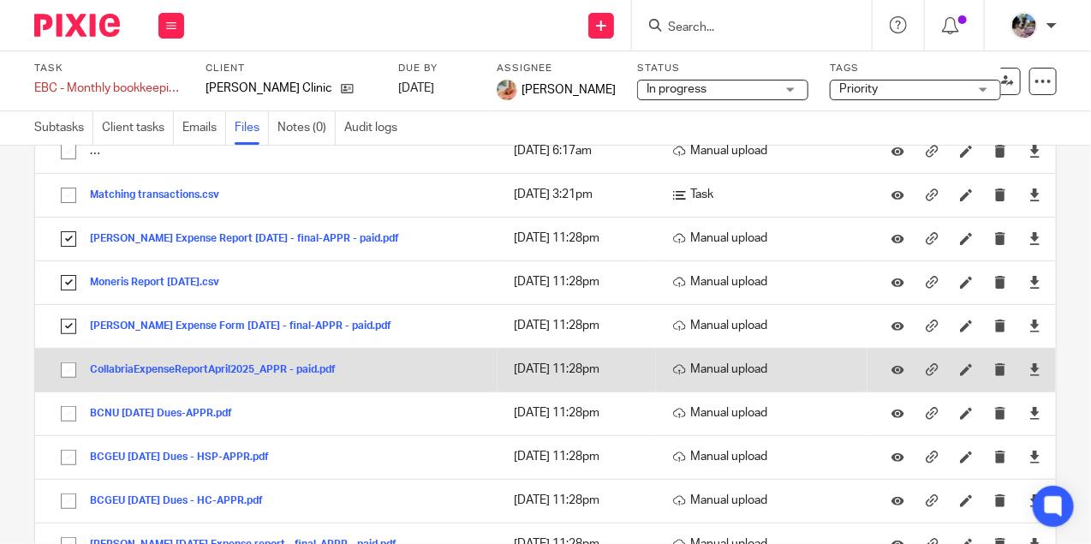
click at [66, 361] on input "checkbox" at bounding box center [68, 370] width 33 height 33
checkbox input "true"
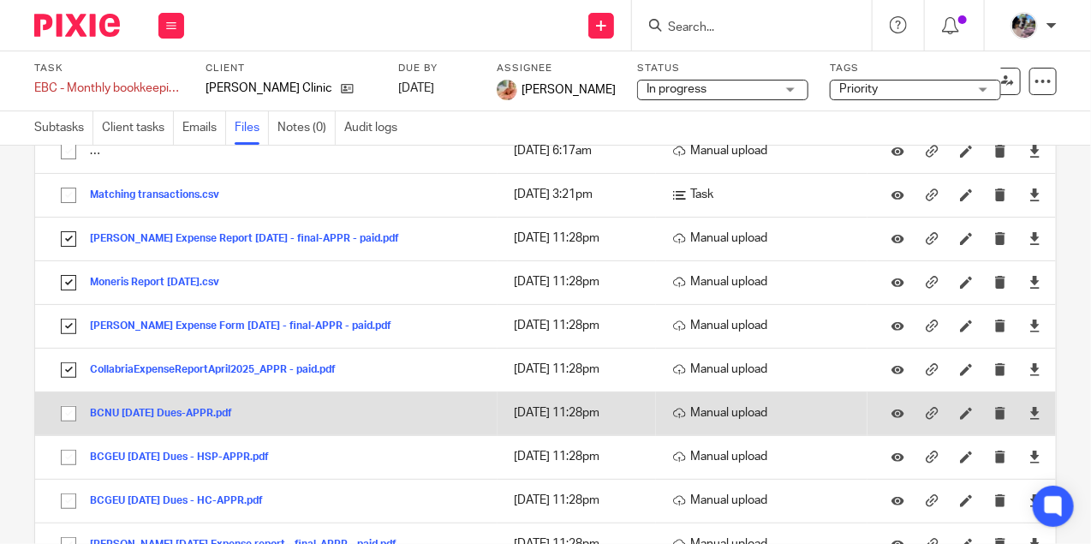
click at [61, 406] on input "checkbox" at bounding box center [68, 413] width 33 height 33
checkbox input "true"
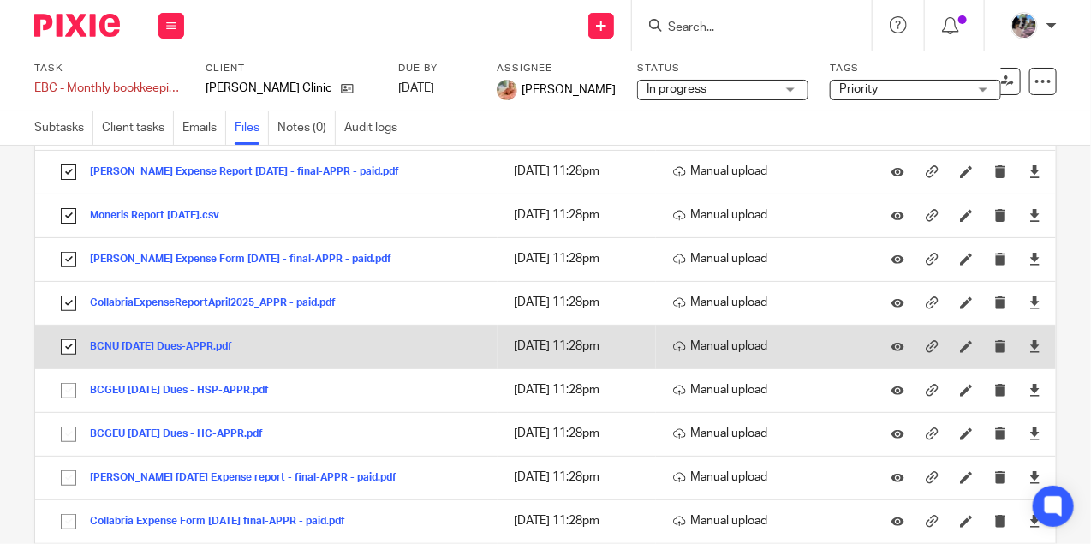
scroll to position [217, 0]
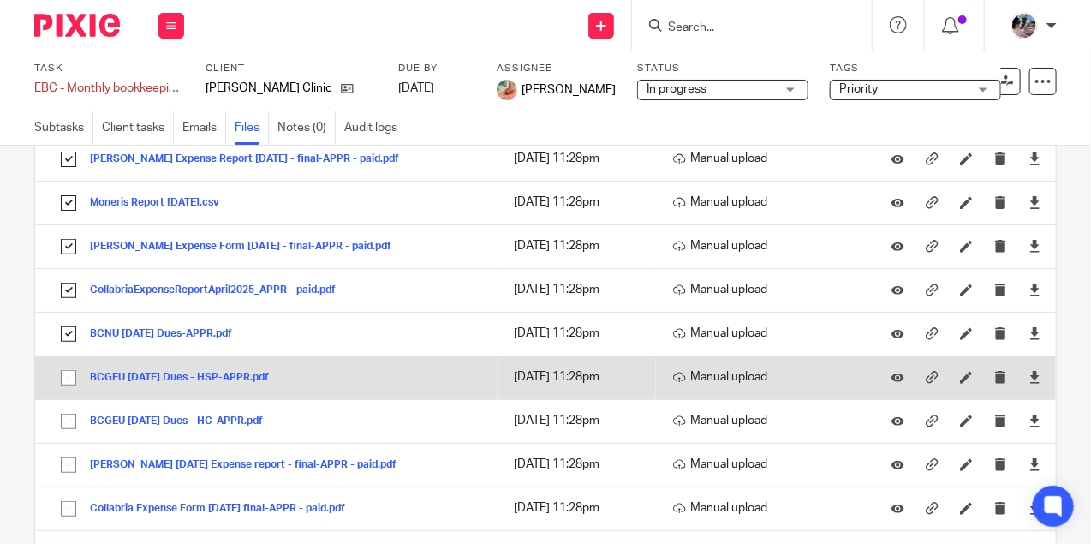
click at [71, 371] on input "checkbox" at bounding box center [68, 377] width 33 height 33
checkbox input "true"
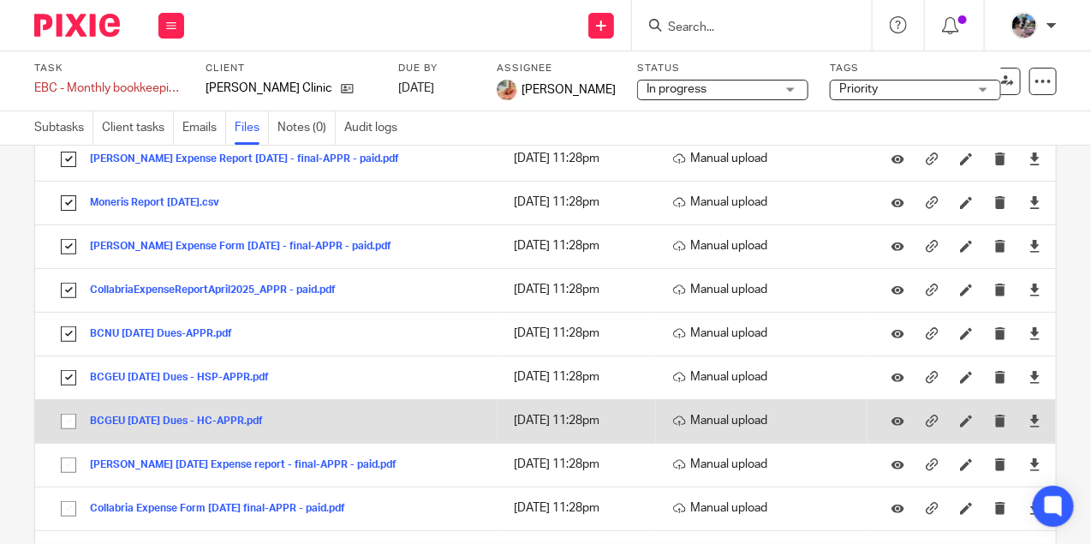
click at [69, 412] on input "checkbox" at bounding box center [68, 421] width 33 height 33
checkbox input "true"
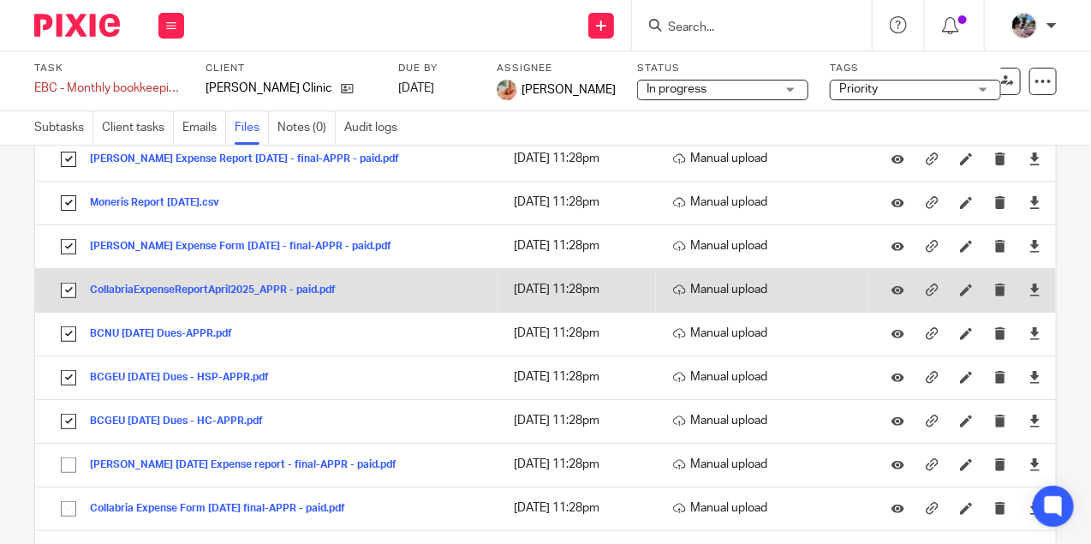
scroll to position [0, 0]
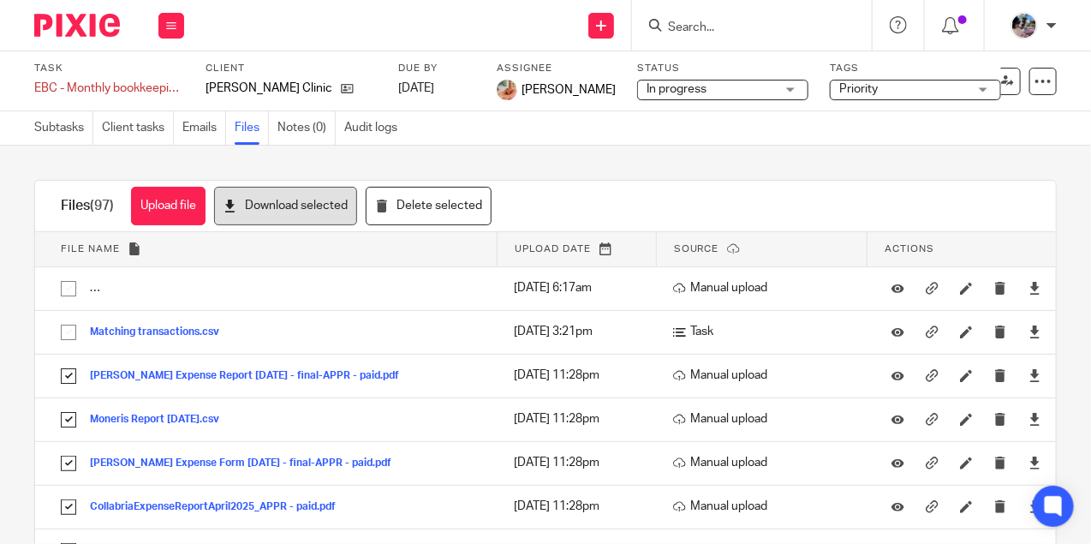
click at [267, 215] on button "Download selected" at bounding box center [285, 206] width 143 height 39
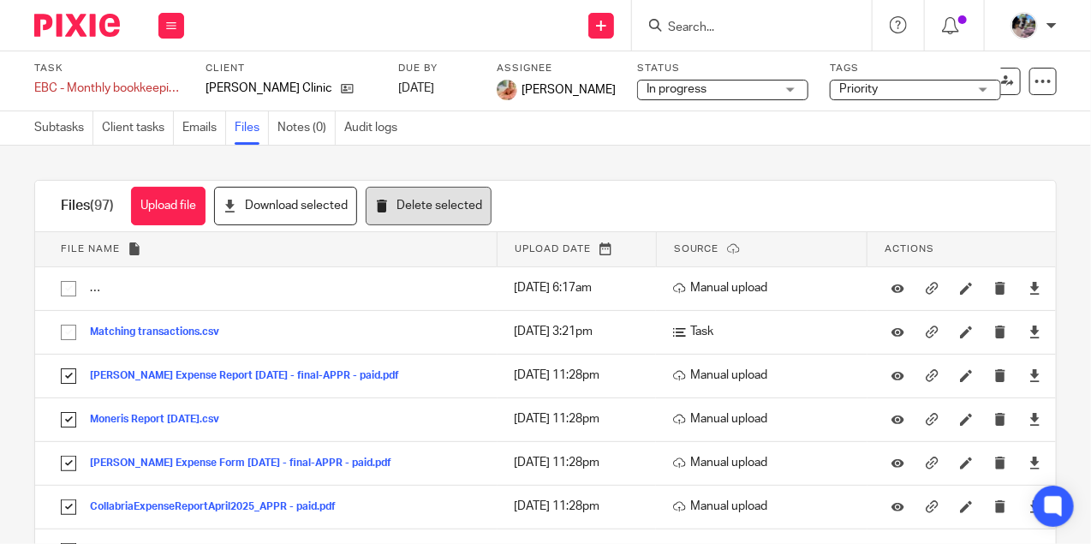
click at [433, 210] on button "Delete selected" at bounding box center [429, 206] width 126 height 39
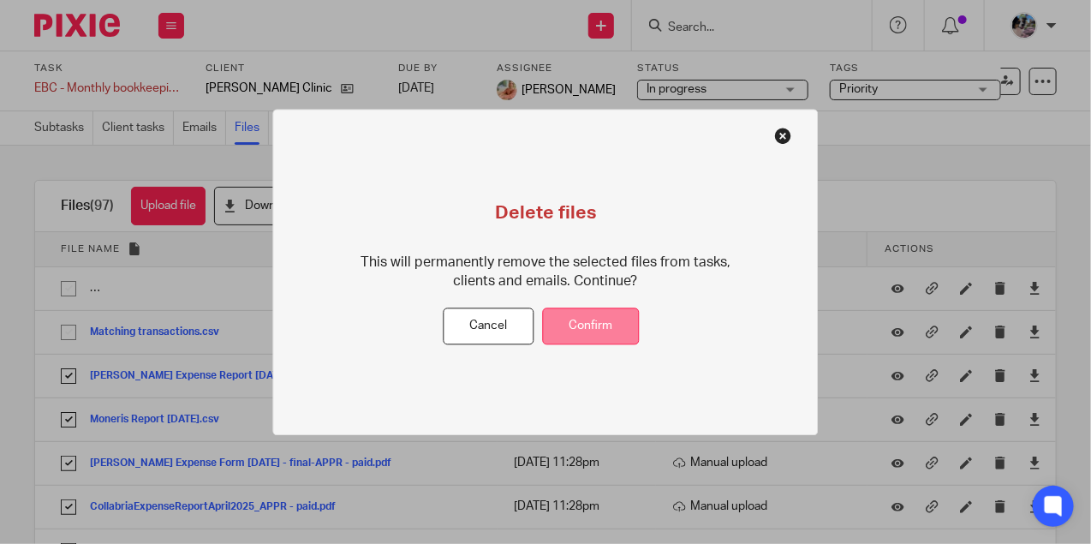
click at [603, 324] on button "Confirm" at bounding box center [591, 326] width 97 height 37
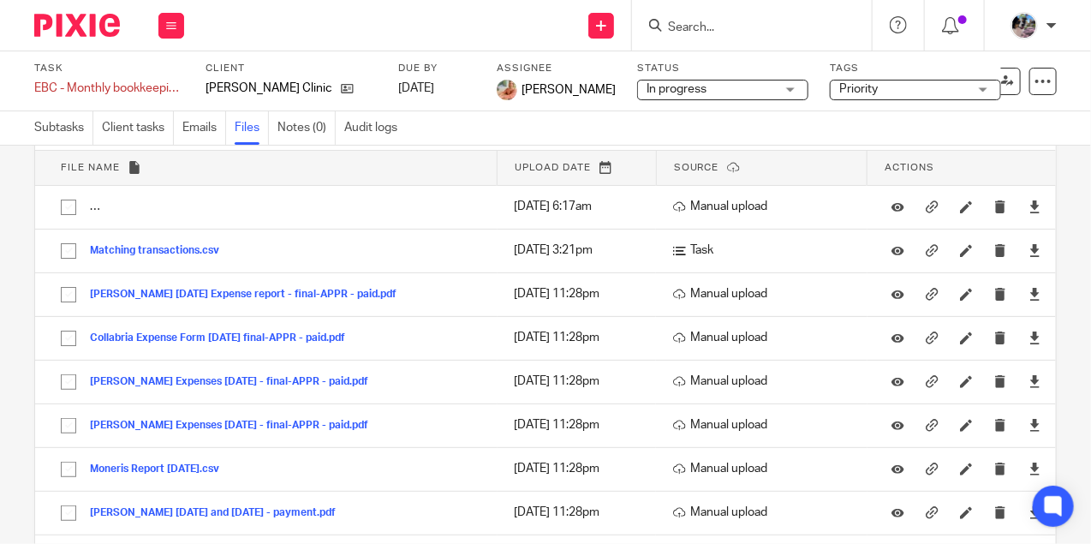
scroll to position [83, 0]
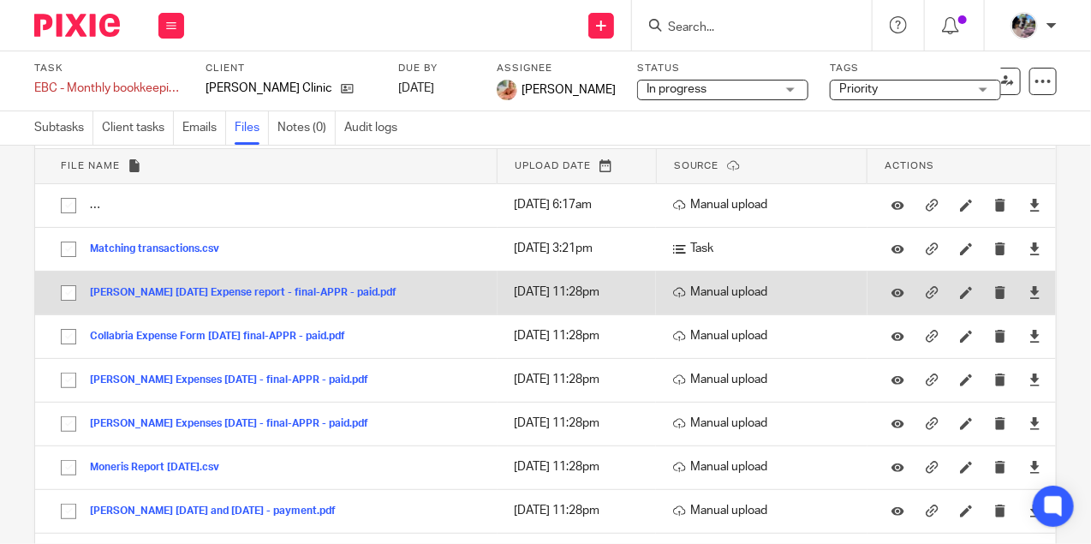
click at [72, 290] on input "checkbox" at bounding box center [68, 293] width 33 height 33
checkbox input "true"
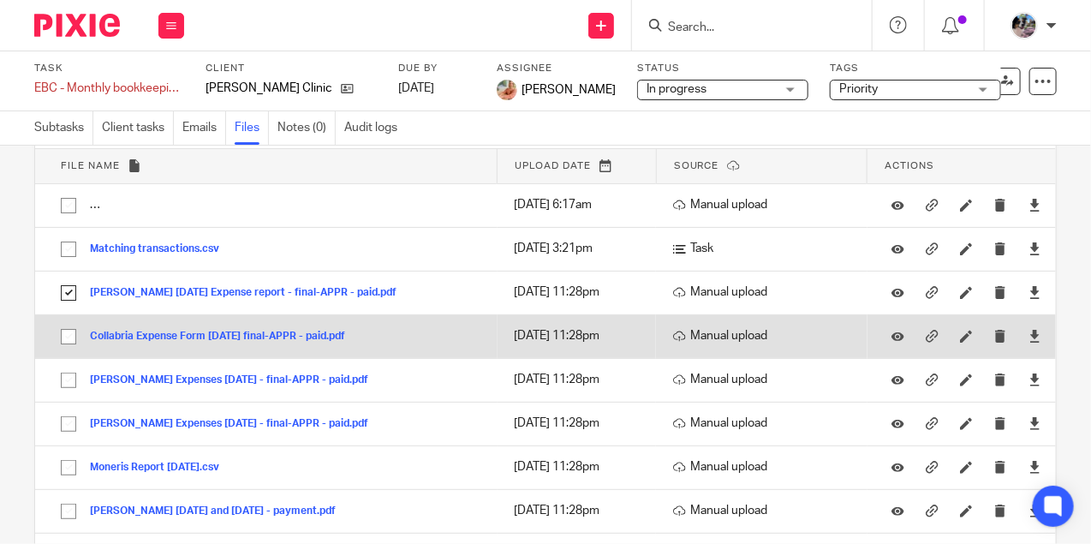
click at [67, 335] on input "checkbox" at bounding box center [68, 336] width 33 height 33
checkbox input "true"
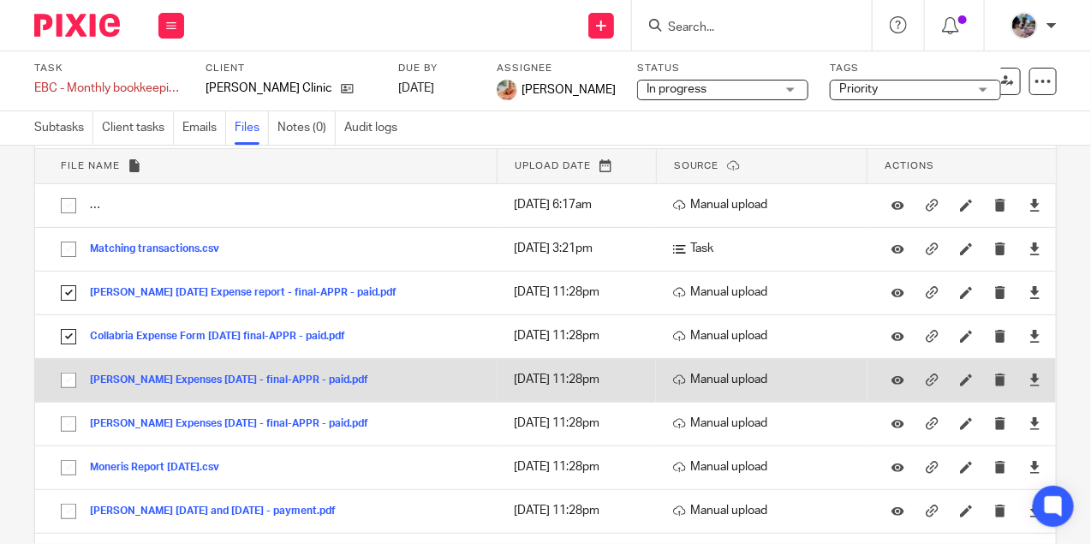
click at [70, 378] on input "checkbox" at bounding box center [68, 380] width 33 height 33
checkbox input "true"
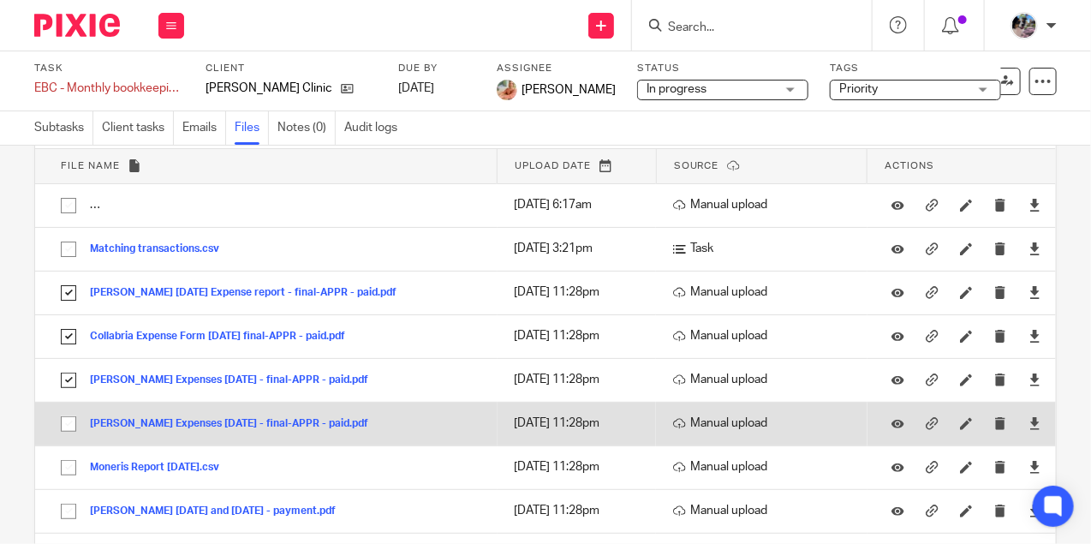
click at [72, 421] on input "checkbox" at bounding box center [68, 424] width 33 height 33
checkbox input "true"
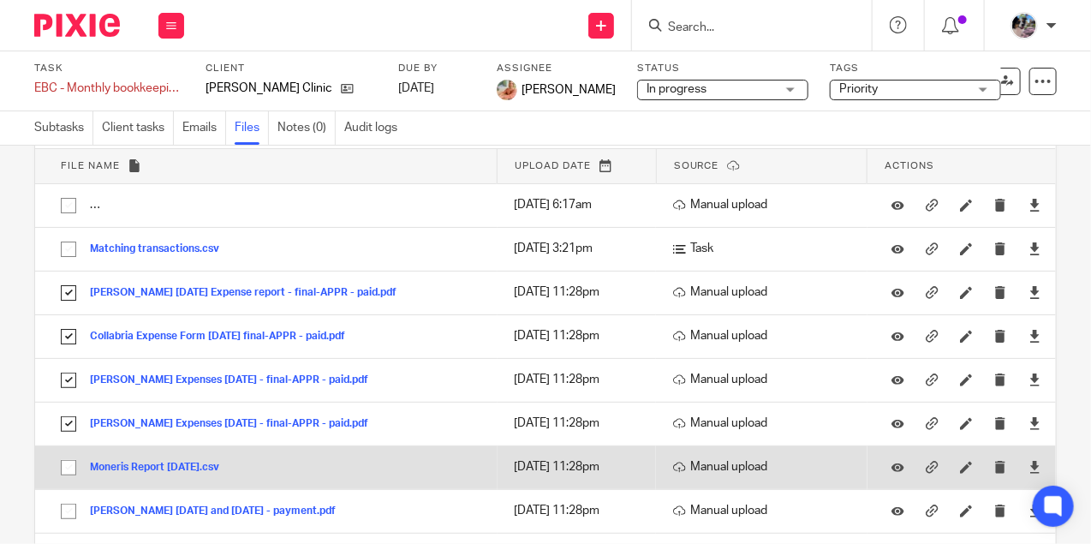
click at [62, 469] on input "checkbox" at bounding box center [68, 467] width 33 height 33
checkbox input "true"
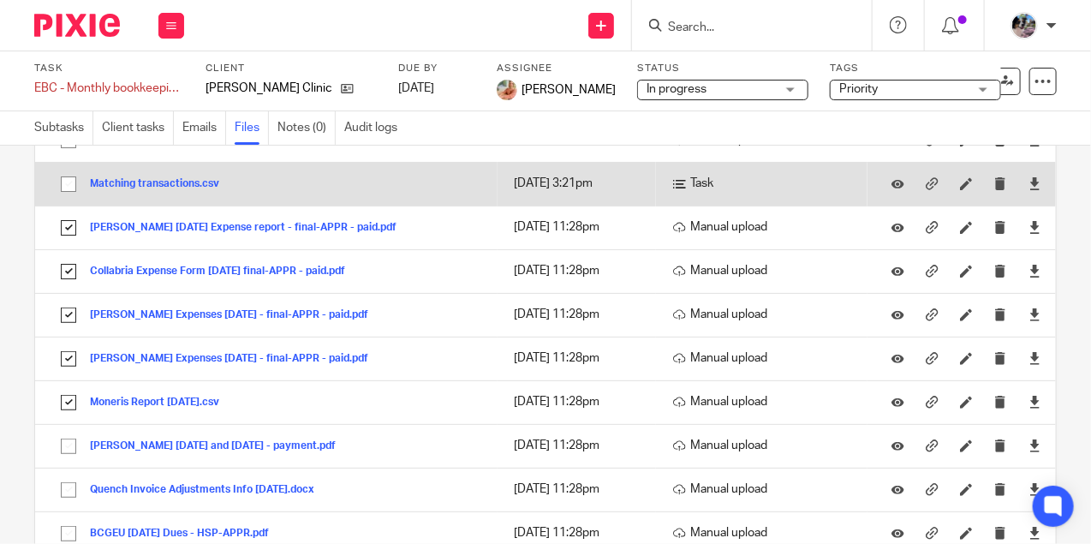
scroll to position [186, 0]
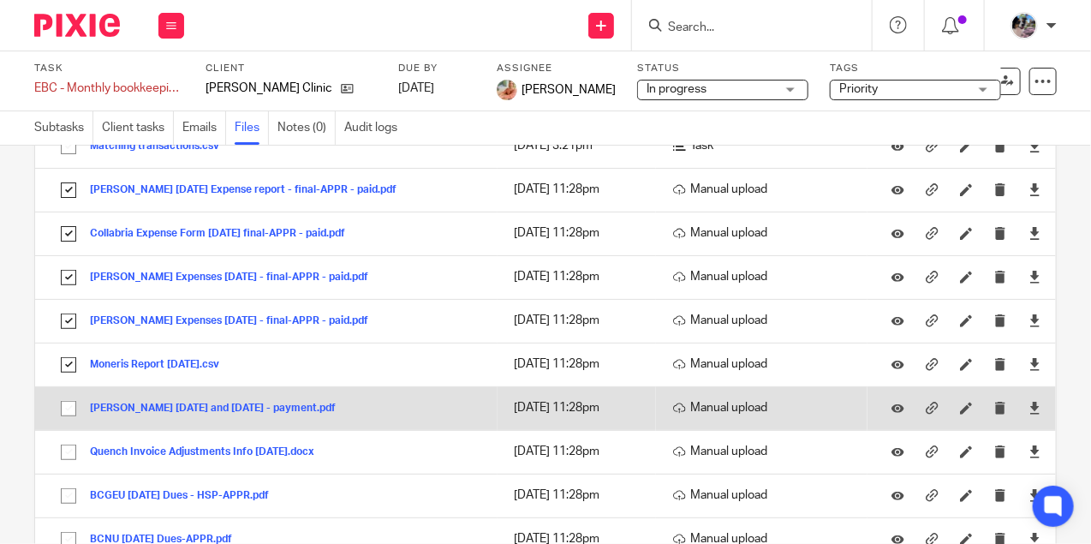
click at [66, 407] on input "checkbox" at bounding box center [68, 408] width 33 height 33
checkbox input "true"
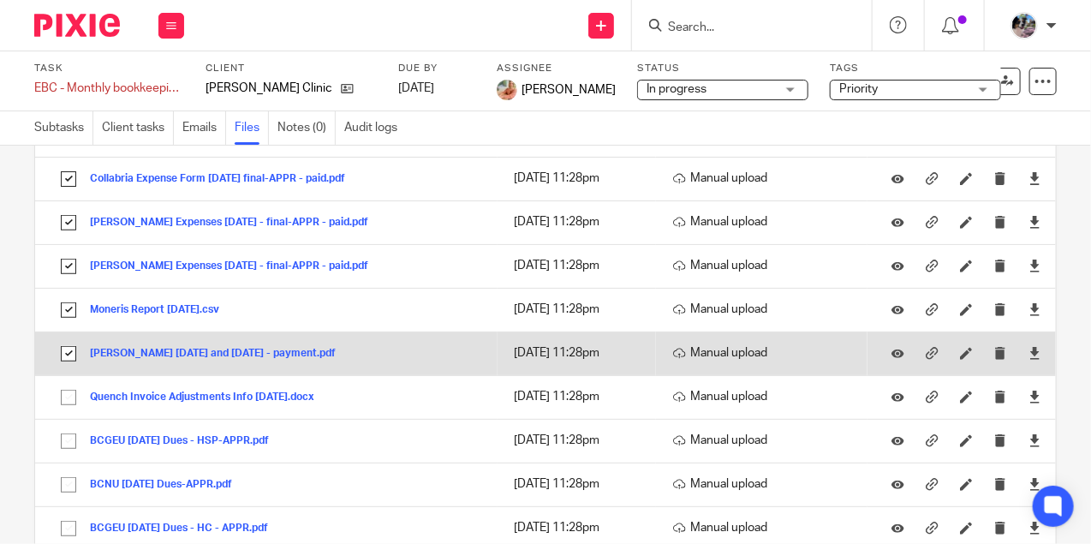
scroll to position [242, 0]
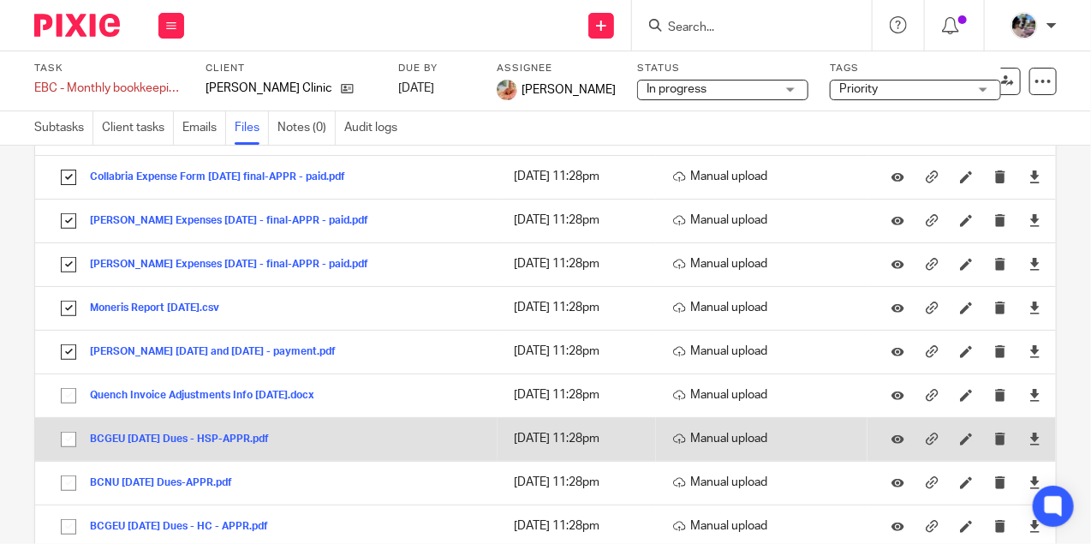
click at [69, 430] on input "checkbox" at bounding box center [68, 439] width 33 height 33
checkbox input "true"
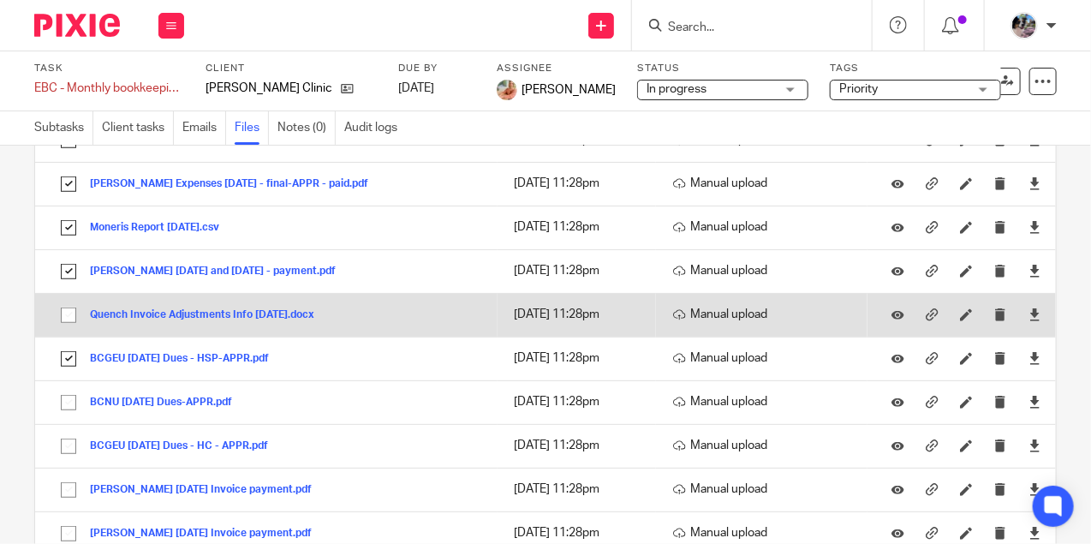
scroll to position [325, 0]
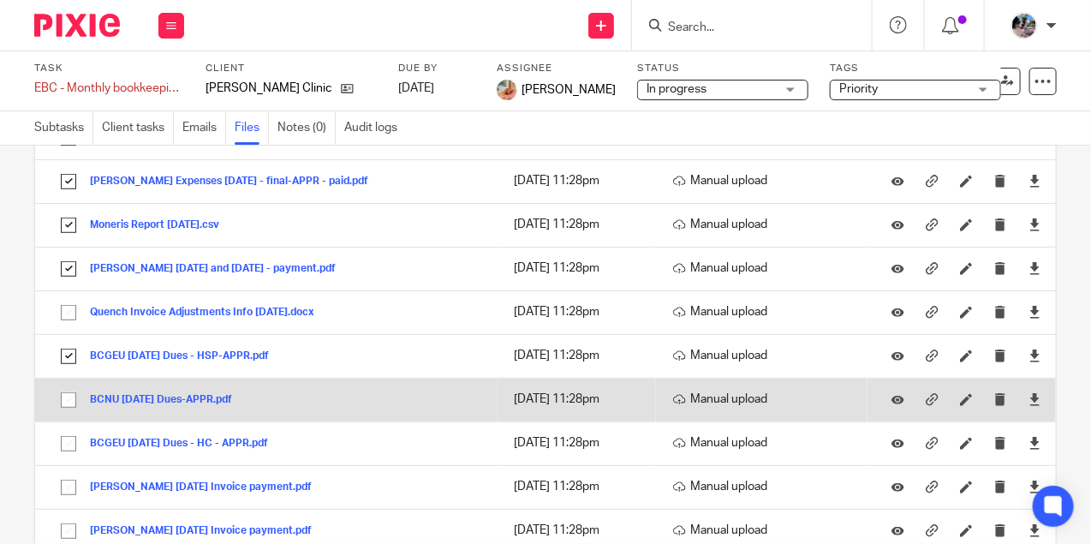
click at [67, 396] on input "checkbox" at bounding box center [68, 400] width 33 height 33
checkbox input "true"
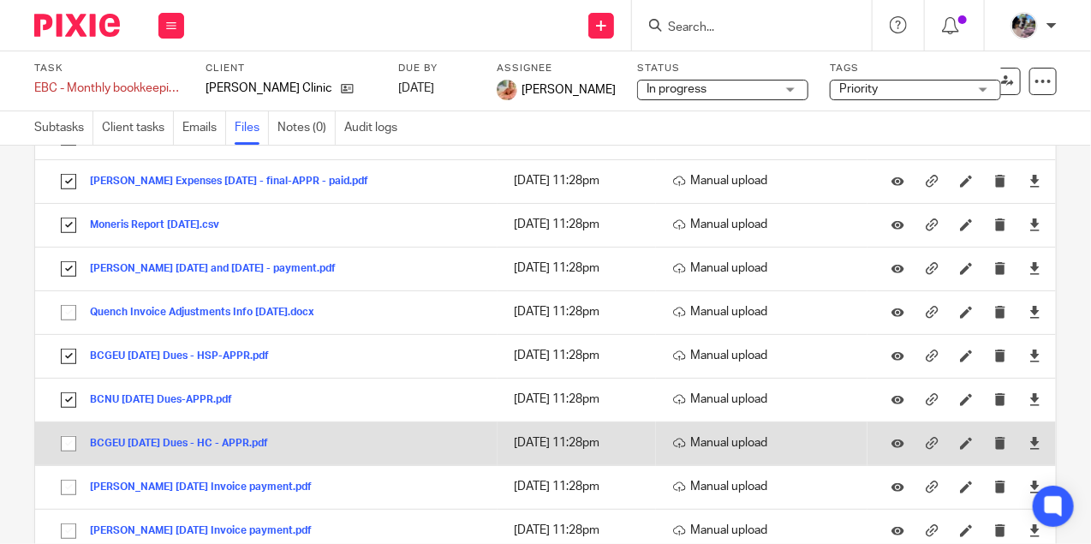
click at [62, 440] on input "checkbox" at bounding box center [68, 443] width 33 height 33
checkbox input "true"
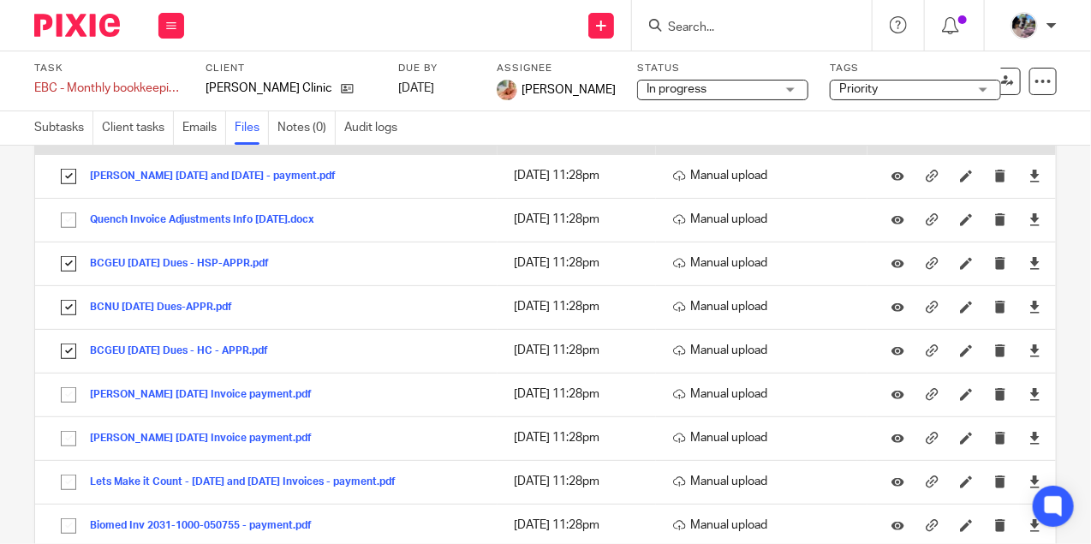
scroll to position [421, 0]
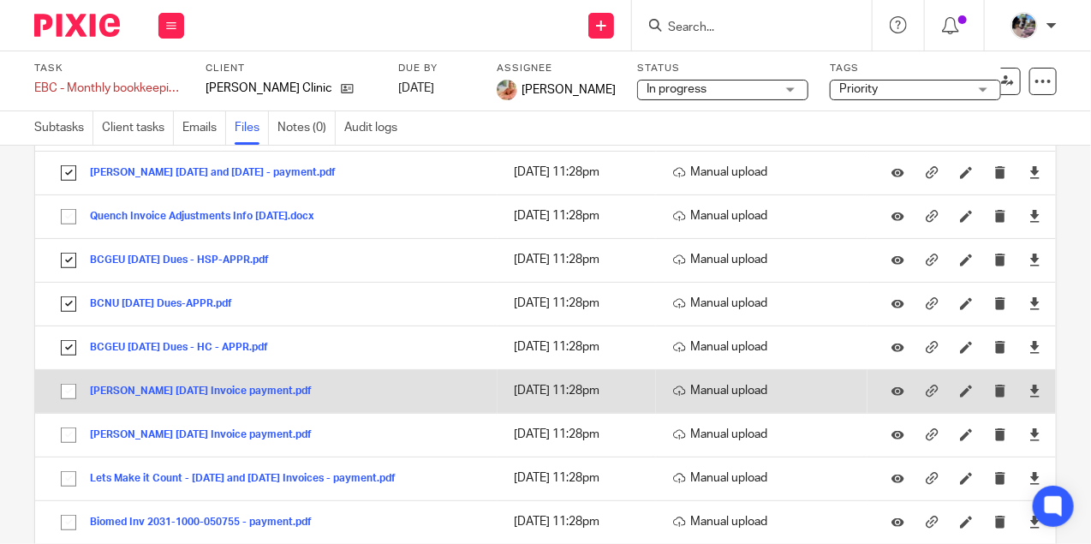
click at [63, 384] on input "checkbox" at bounding box center [68, 391] width 33 height 33
checkbox input "true"
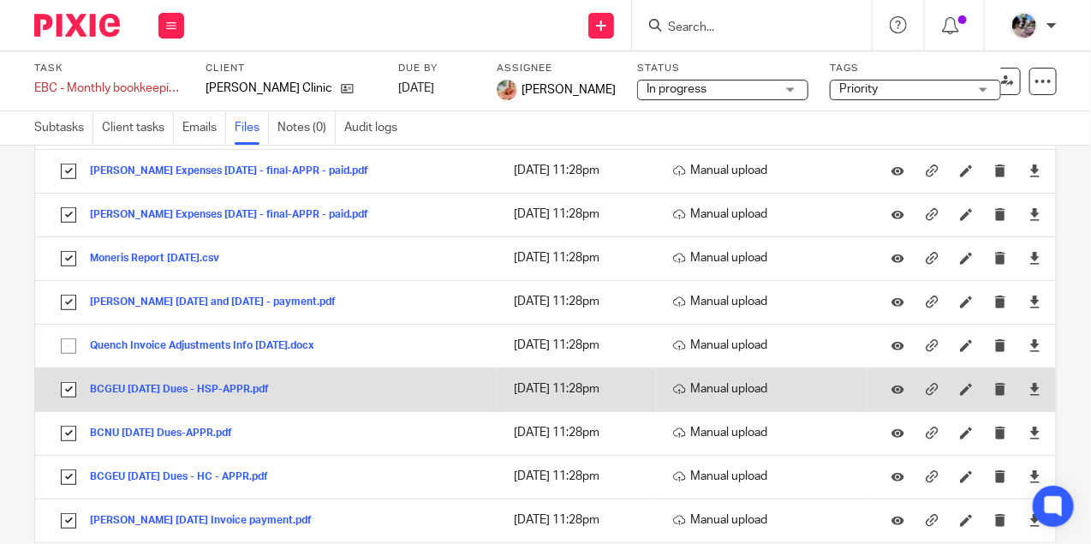
scroll to position [0, 0]
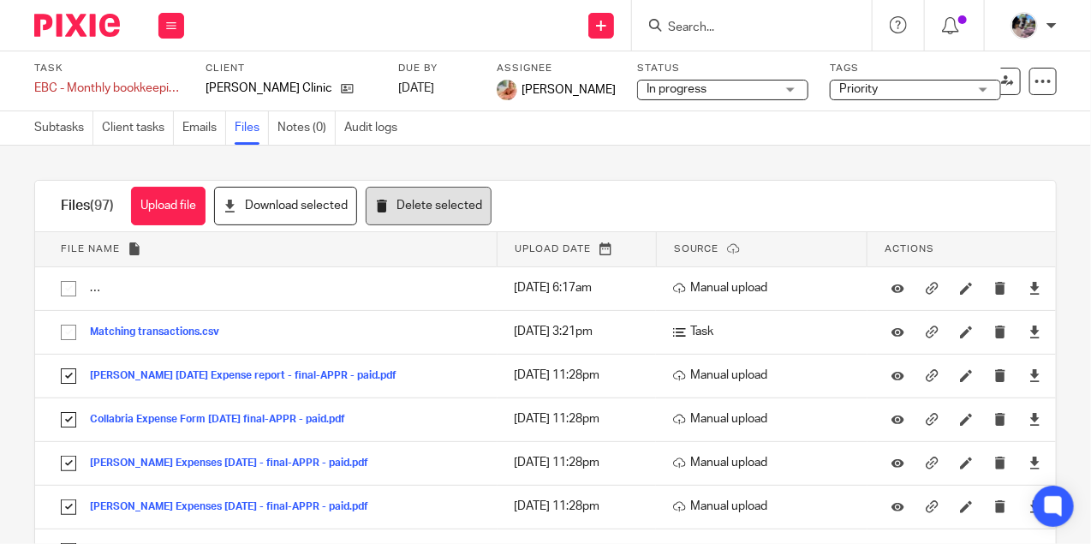
click at [407, 202] on button "Delete selected" at bounding box center [429, 206] width 126 height 39
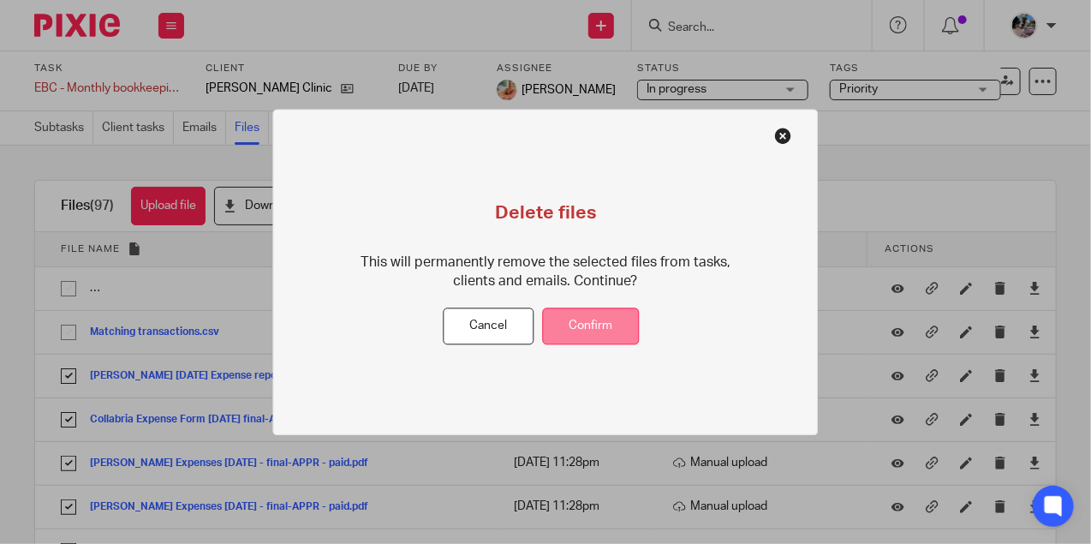
click at [595, 336] on button "Confirm" at bounding box center [591, 326] width 97 height 37
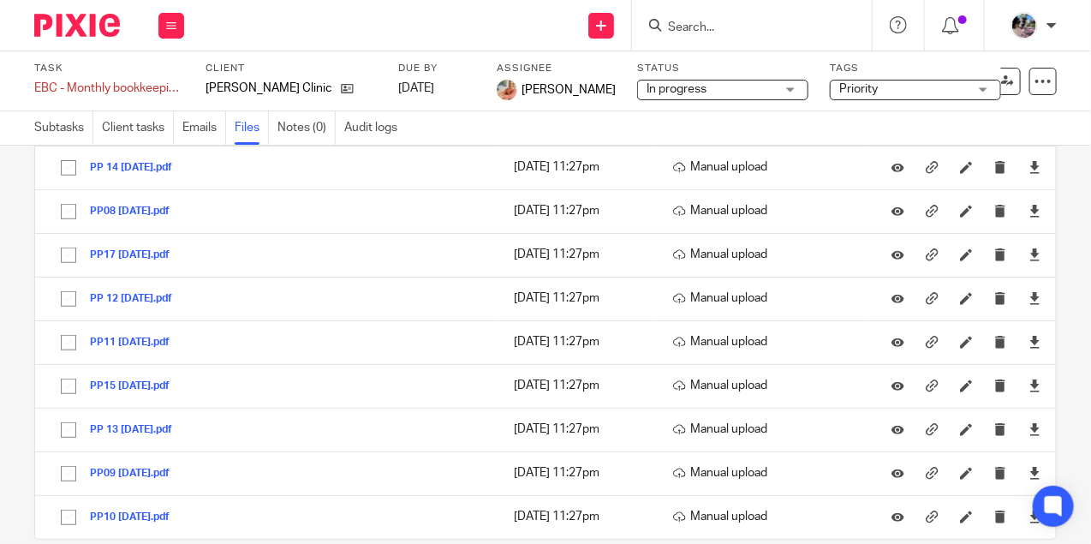
scroll to position [2743, 0]
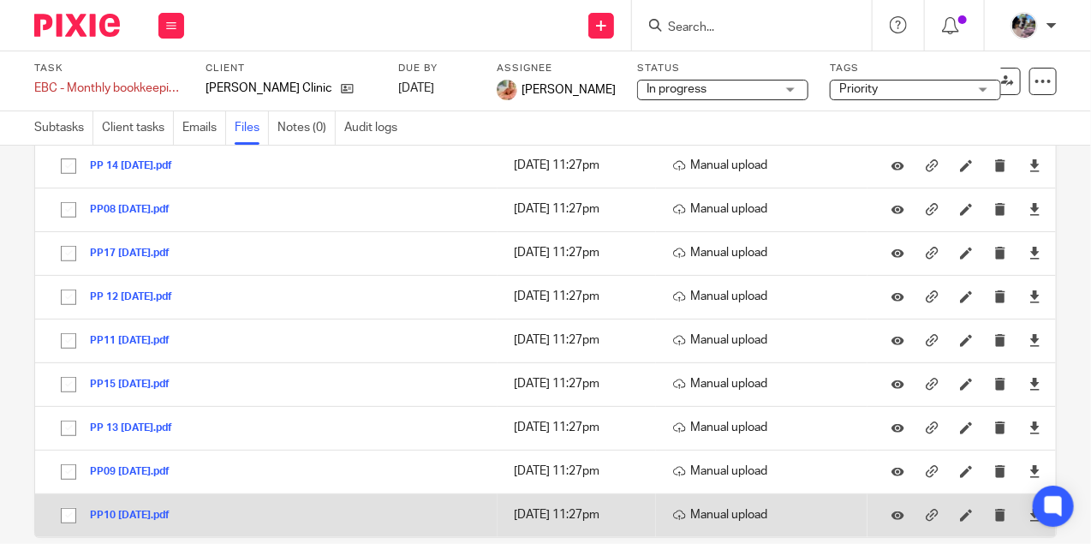
click at [69, 499] on input "checkbox" at bounding box center [68, 515] width 33 height 33
checkbox input "true"
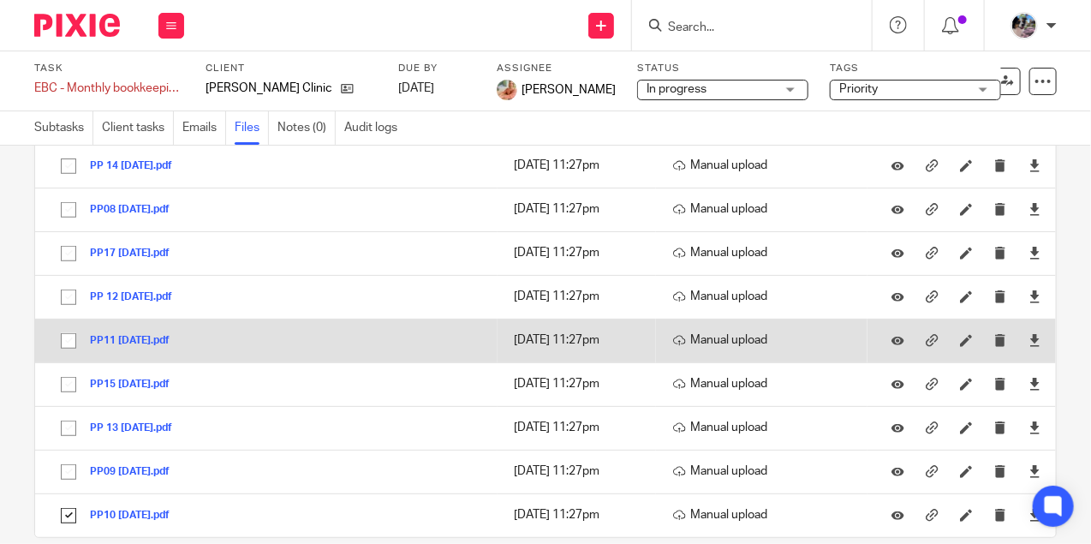
click at [70, 325] on input "checkbox" at bounding box center [68, 341] width 33 height 33
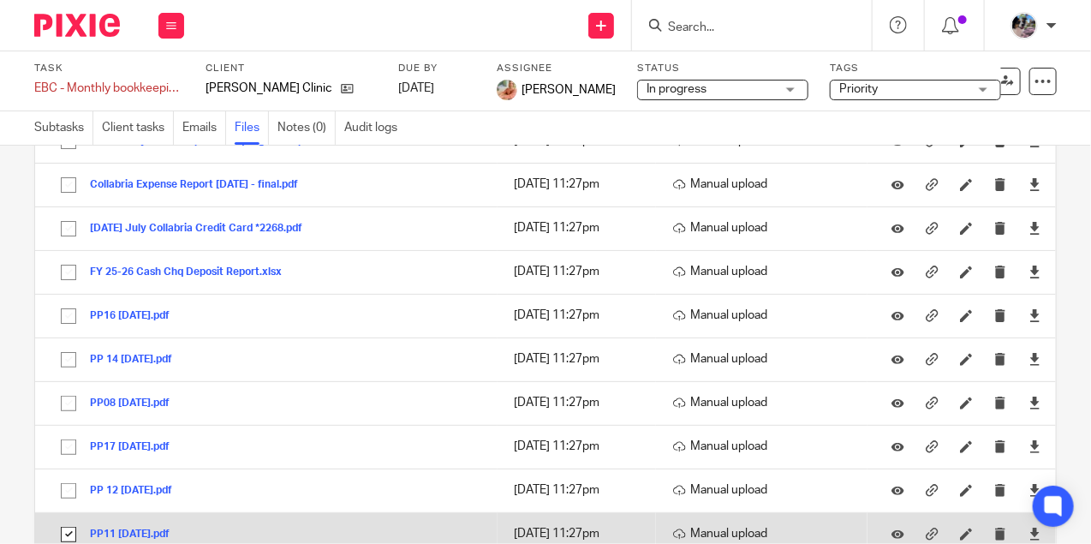
scroll to position [2546, 0]
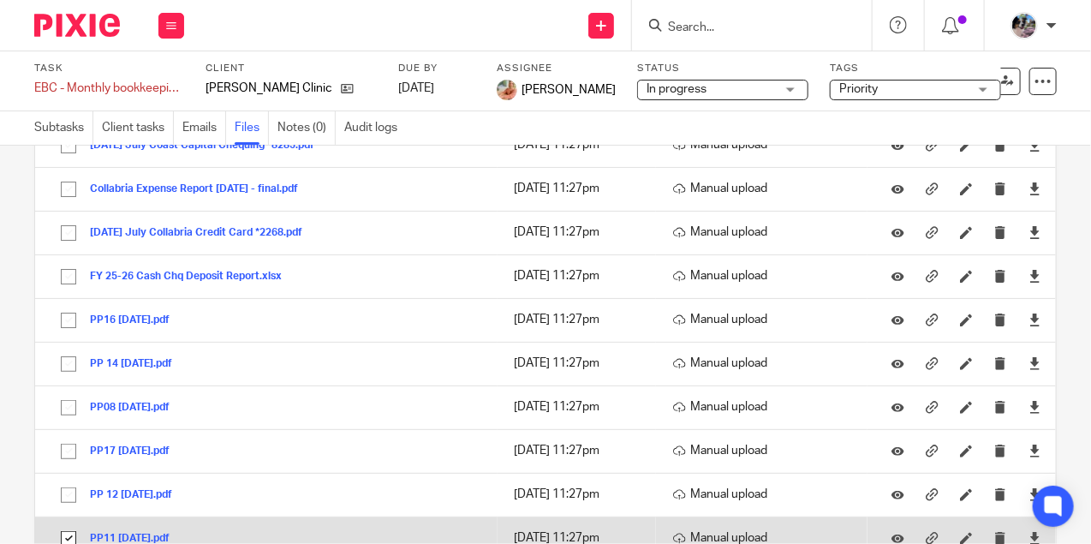
click at [60, 522] on input "checkbox" at bounding box center [68, 538] width 33 height 33
checkbox input "false"
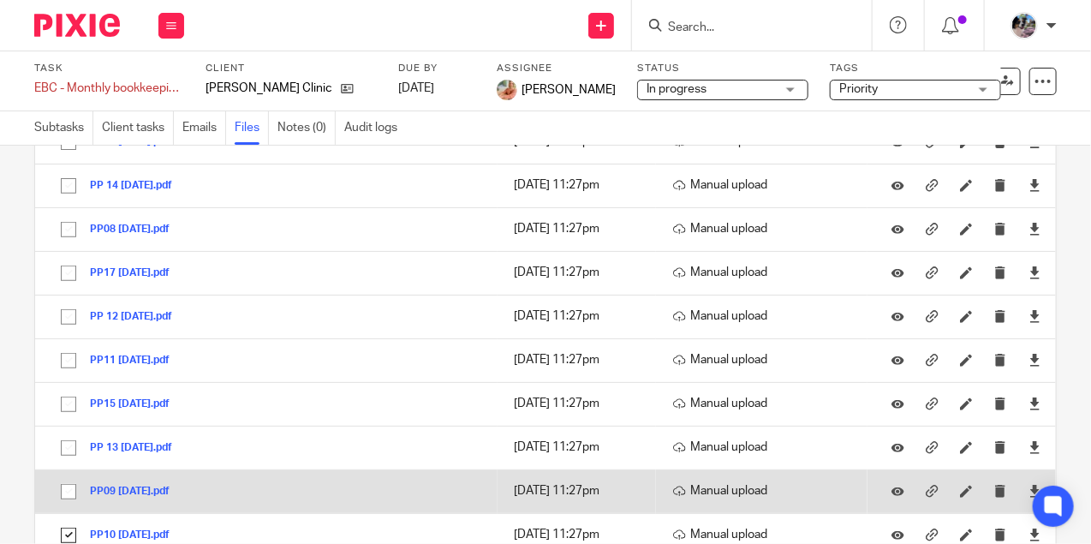
scroll to position [2743, 0]
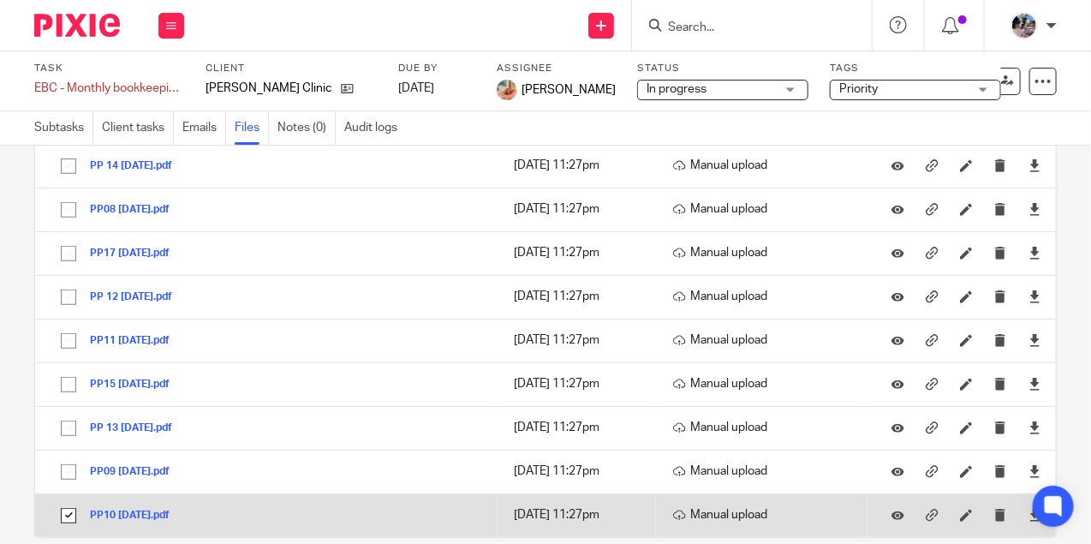
click at [73, 499] on input "checkbox" at bounding box center [68, 515] width 33 height 33
checkbox input "false"
click at [127, 510] on button "PP10 May 09 2025.pdf" at bounding box center [136, 516] width 93 height 12
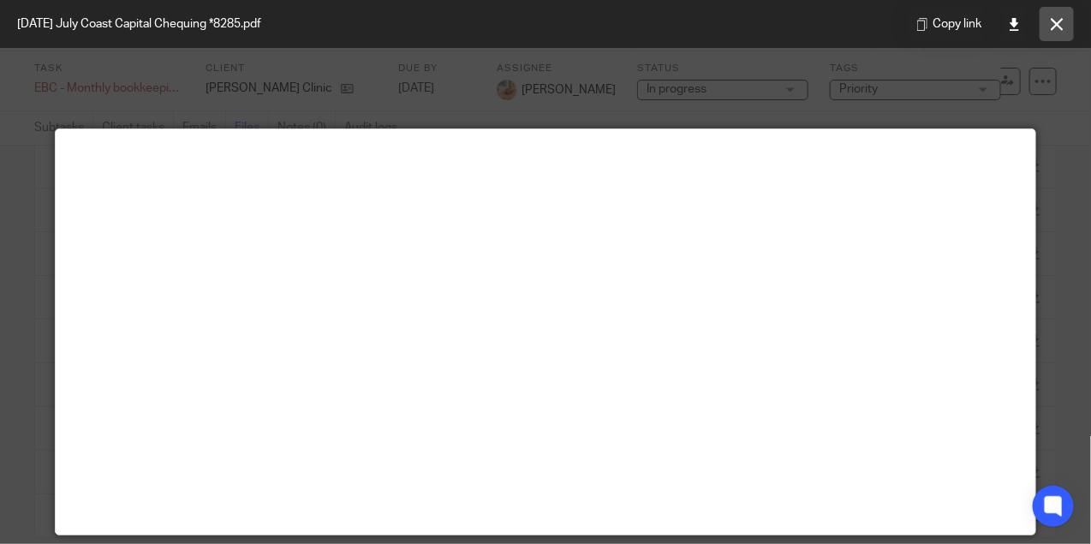
click at [1063, 28] on icon at bounding box center [1057, 24] width 13 height 13
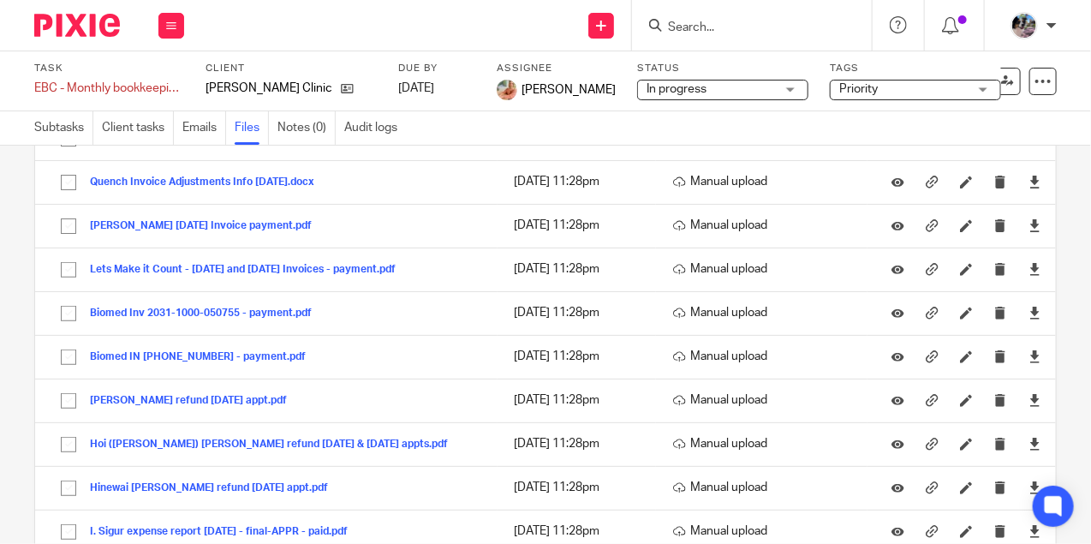
scroll to position [188, 0]
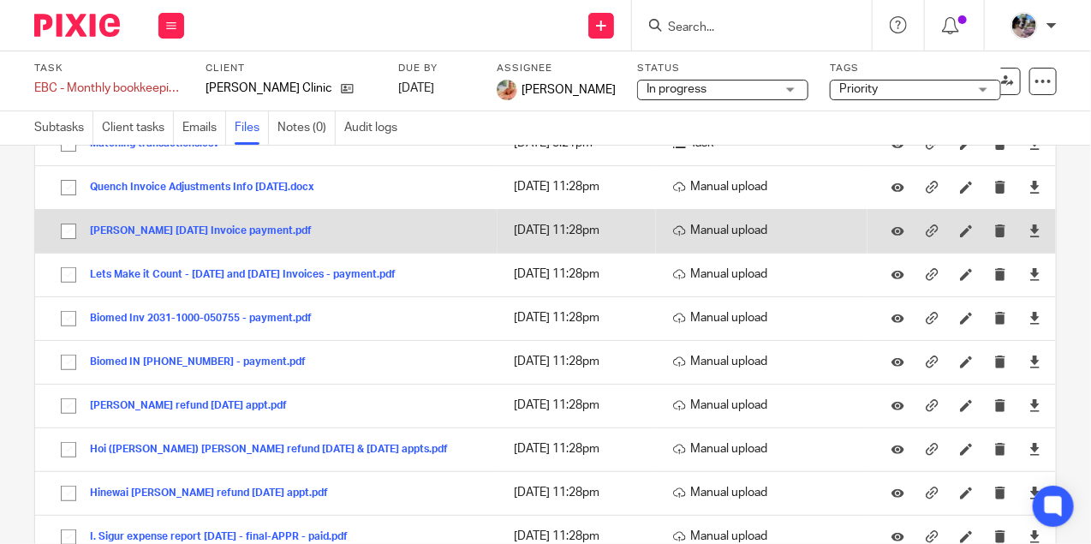
click at [65, 232] on input "checkbox" at bounding box center [68, 231] width 33 height 33
checkbox input "true"
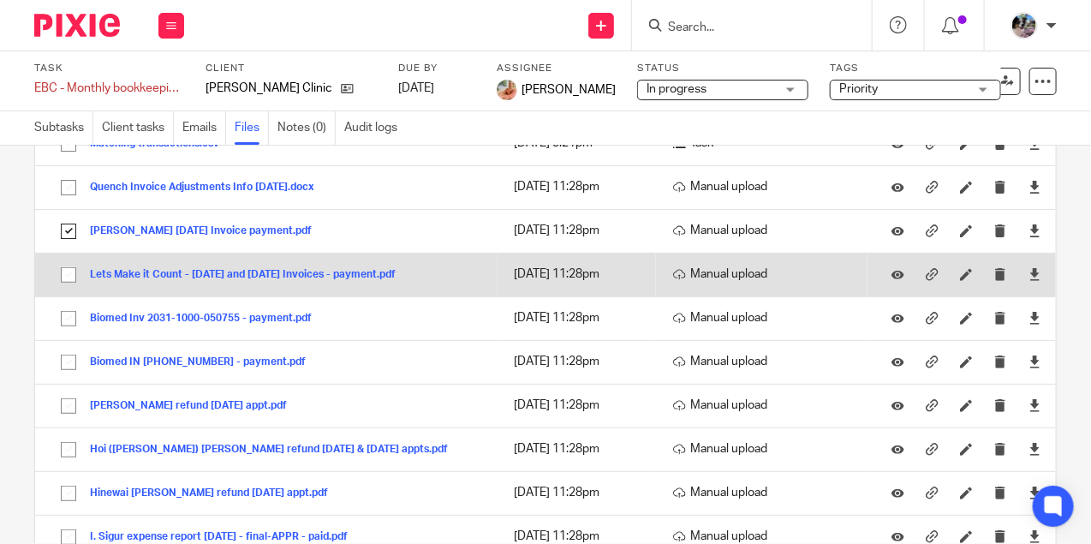
click at [69, 276] on input "checkbox" at bounding box center [68, 275] width 33 height 33
checkbox input "true"
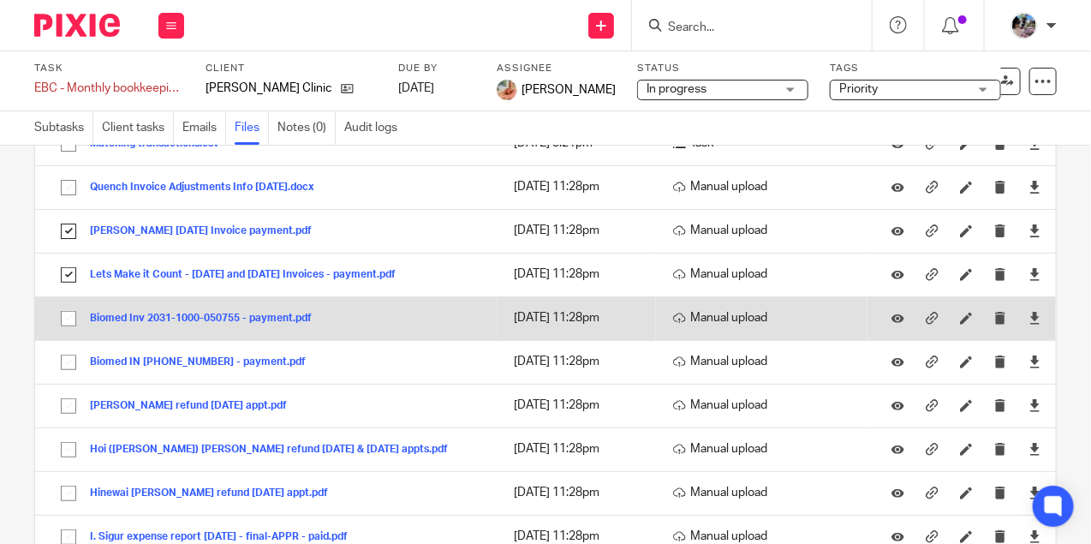
click at [69, 313] on input "checkbox" at bounding box center [68, 318] width 33 height 33
checkbox input "true"
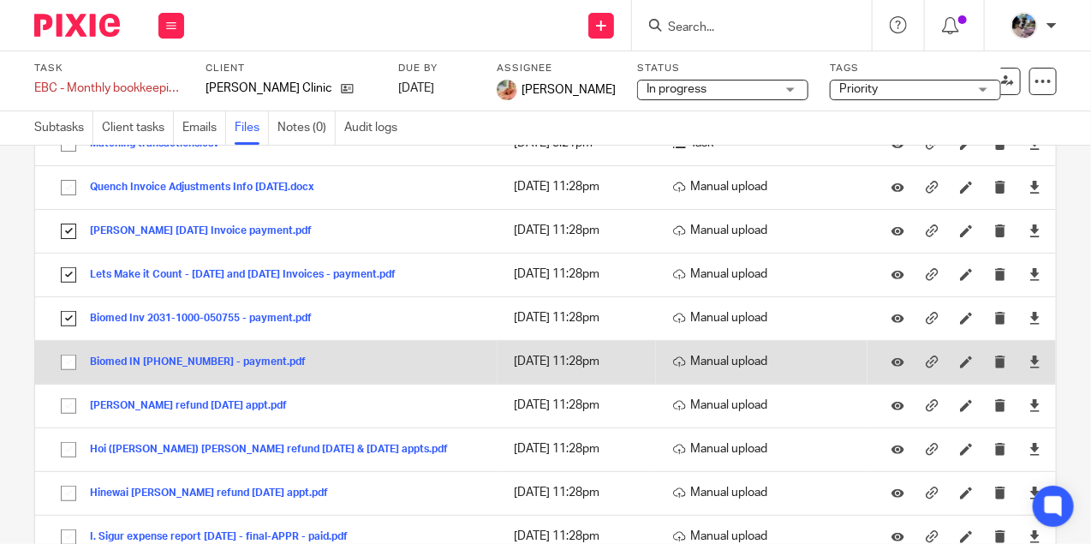
click at [69, 367] on input "checkbox" at bounding box center [68, 362] width 33 height 33
checkbox input "true"
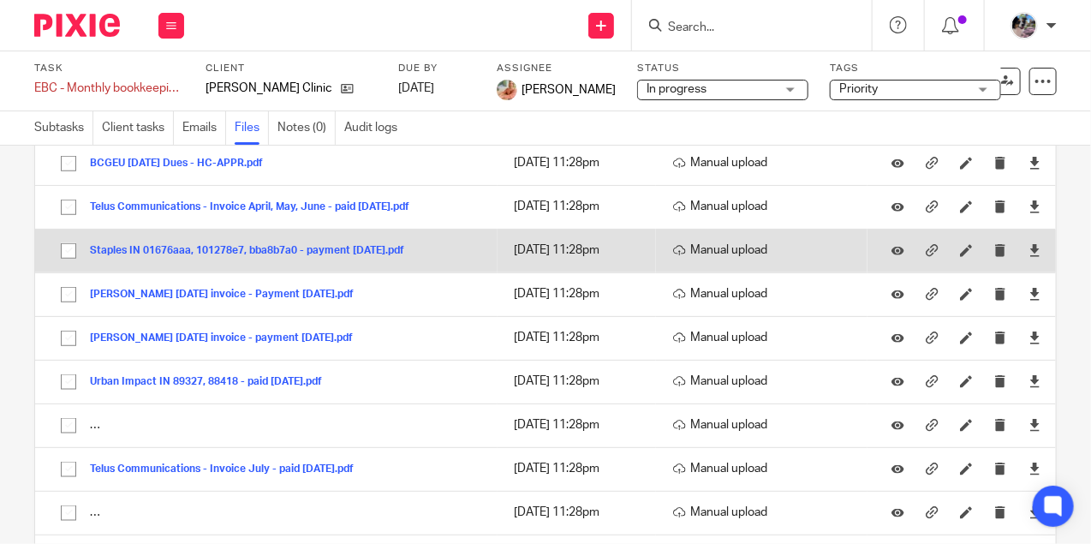
scroll to position [2065, 0]
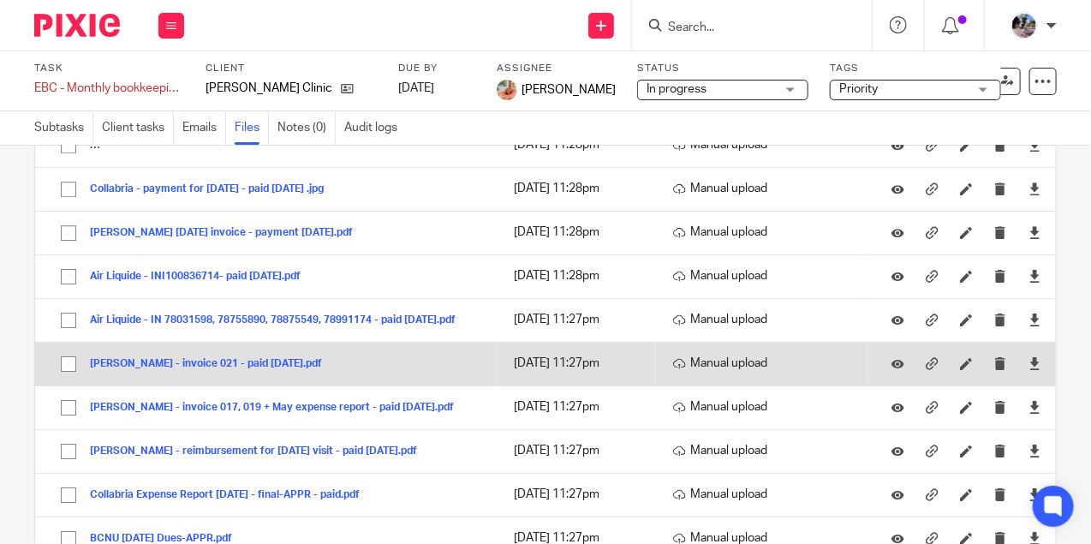
click at [67, 348] on input "checkbox" at bounding box center [68, 364] width 33 height 33
checkbox input "true"
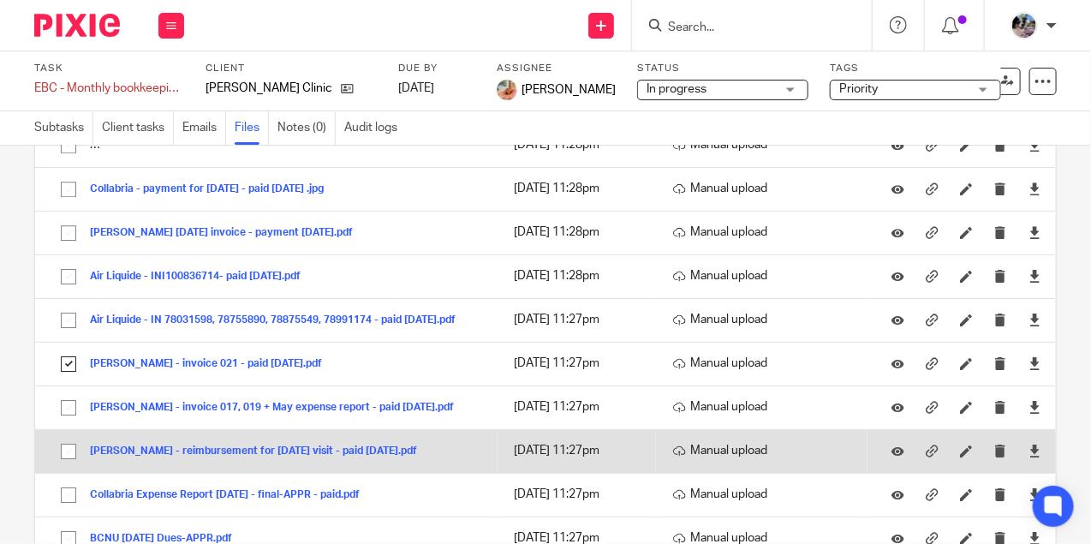
click at [68, 435] on input "checkbox" at bounding box center [68, 451] width 33 height 33
checkbox input "true"
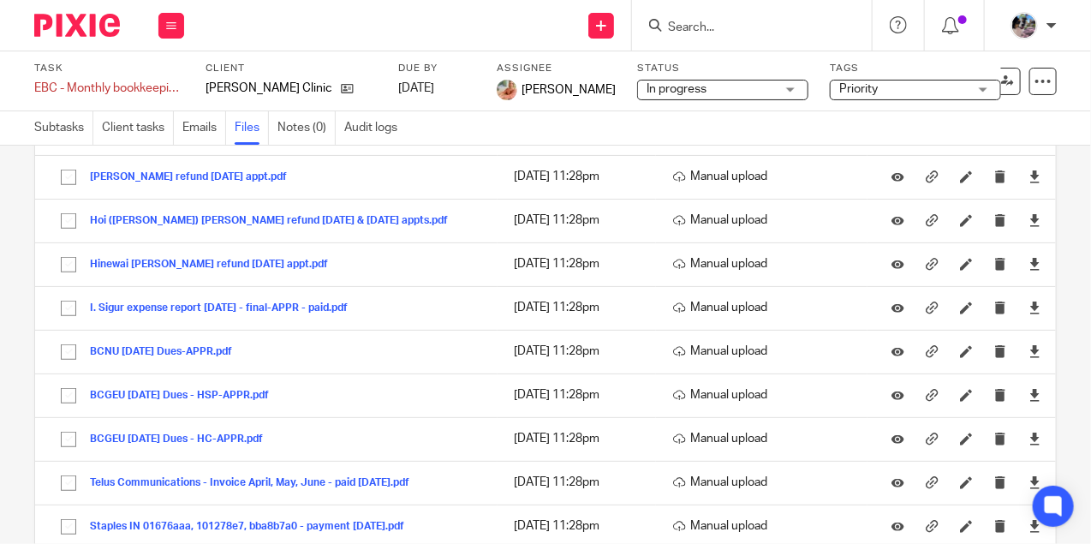
scroll to position [0, 0]
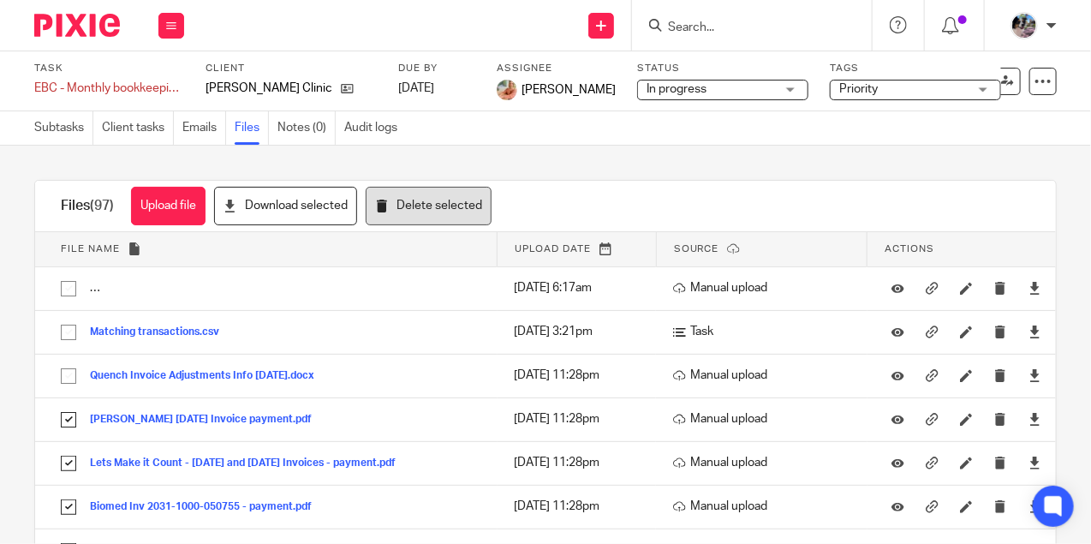
click at [433, 204] on button "Delete selected" at bounding box center [429, 206] width 126 height 39
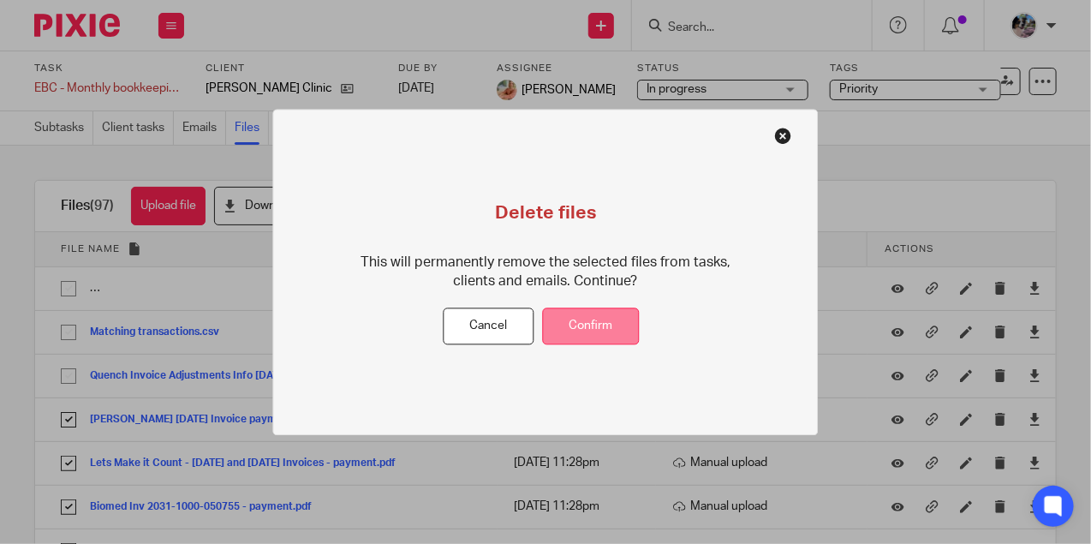
click at [605, 324] on button "Confirm" at bounding box center [591, 326] width 97 height 37
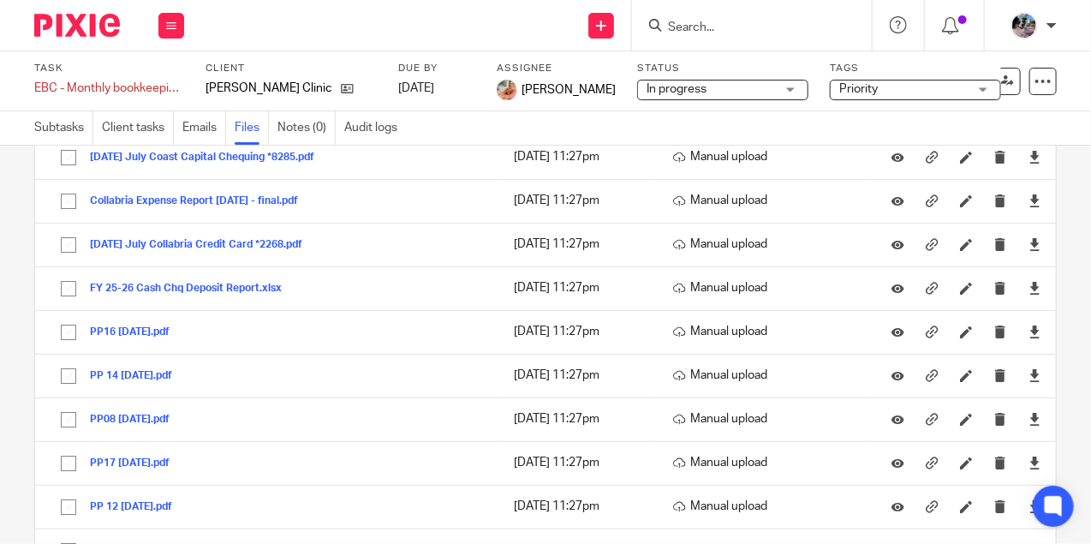
scroll to position [2272, 0]
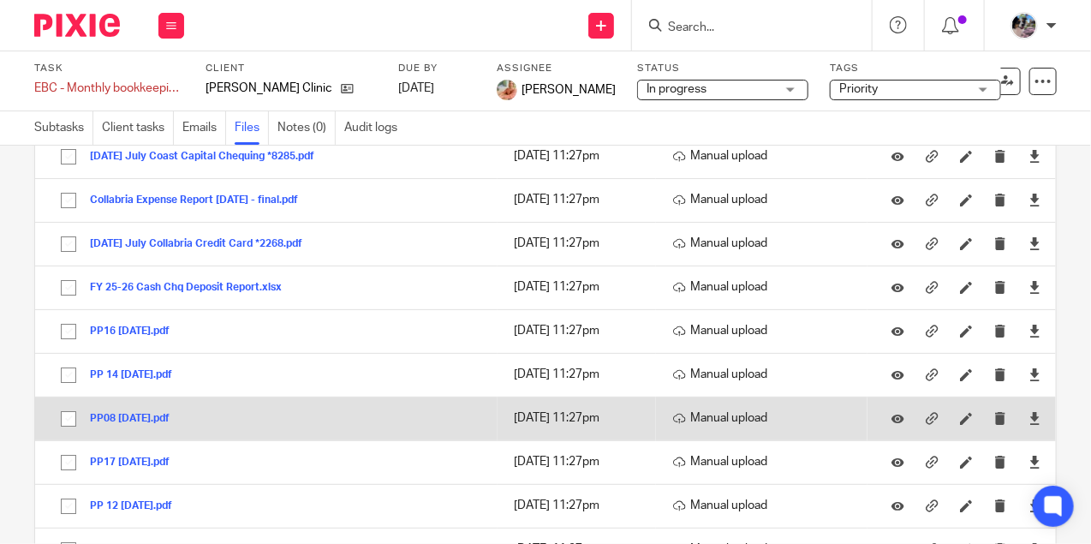
click at [64, 403] on input "checkbox" at bounding box center [68, 419] width 33 height 33
checkbox input "true"
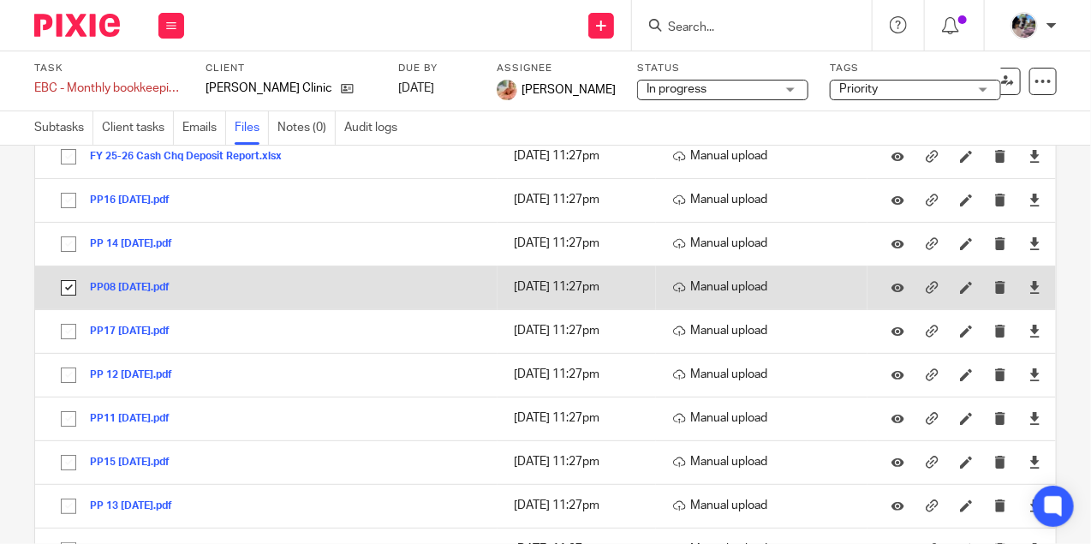
click at [64, 403] on input "checkbox" at bounding box center [68, 419] width 33 height 33
checkbox input "true"
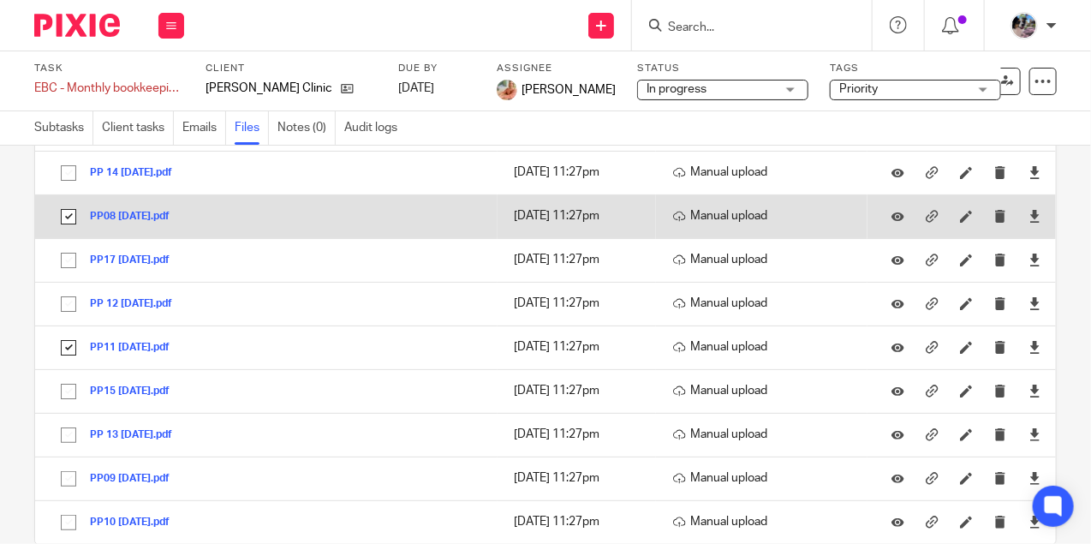
scroll to position [2484, 0]
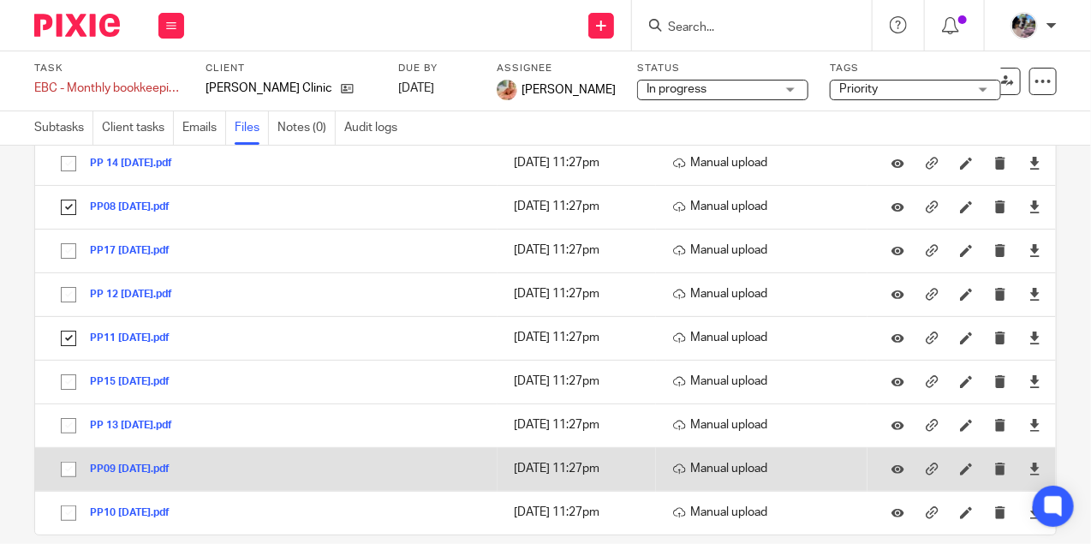
click at [63, 453] on input "checkbox" at bounding box center [68, 469] width 33 height 33
checkbox input "true"
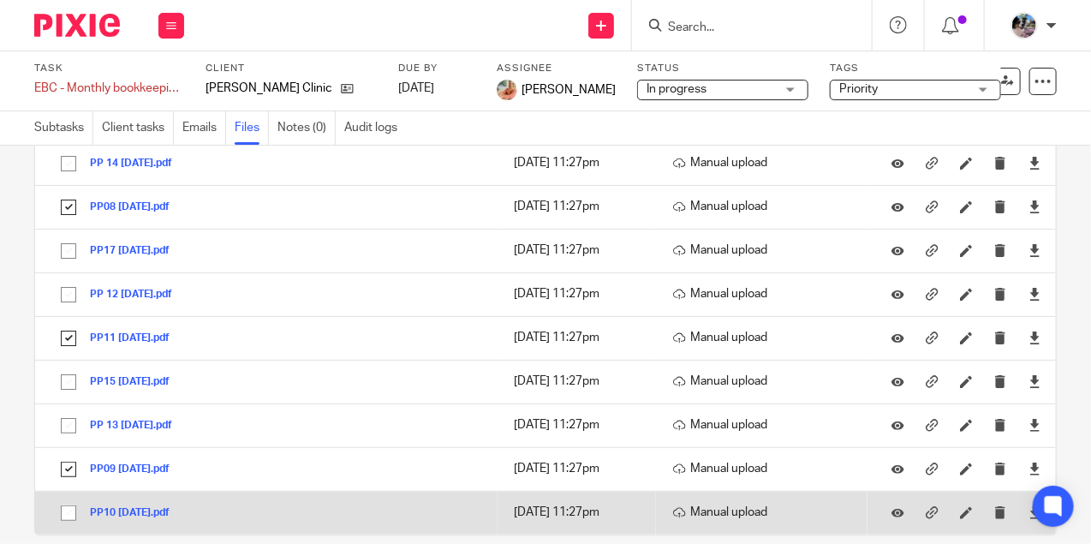
click at [70, 497] on input "checkbox" at bounding box center [68, 513] width 33 height 33
checkbox input "true"
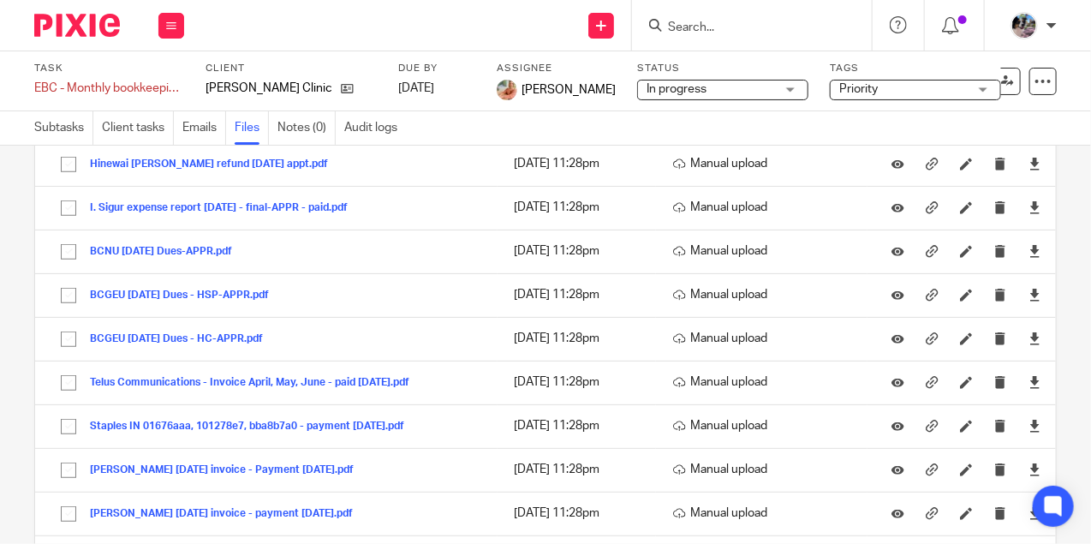
scroll to position [0, 0]
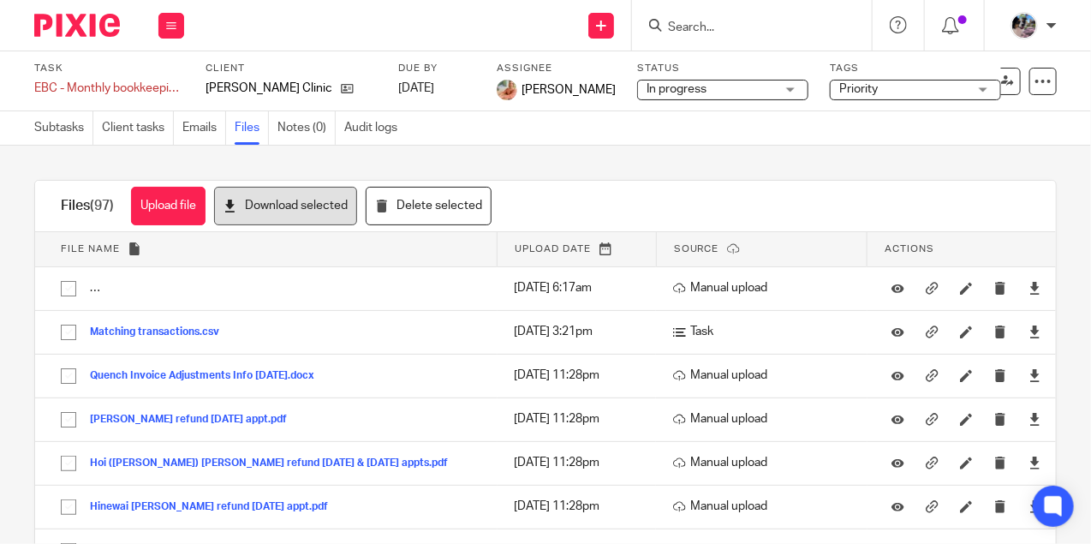
click at [276, 207] on button "Download selected" at bounding box center [285, 206] width 143 height 39
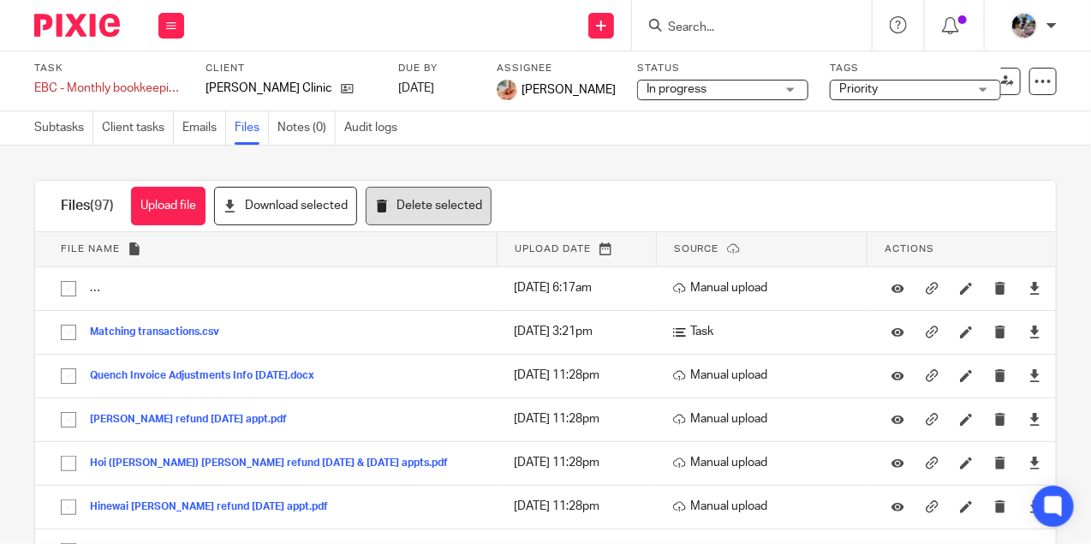
click at [432, 202] on button "Delete selected" at bounding box center [429, 206] width 126 height 39
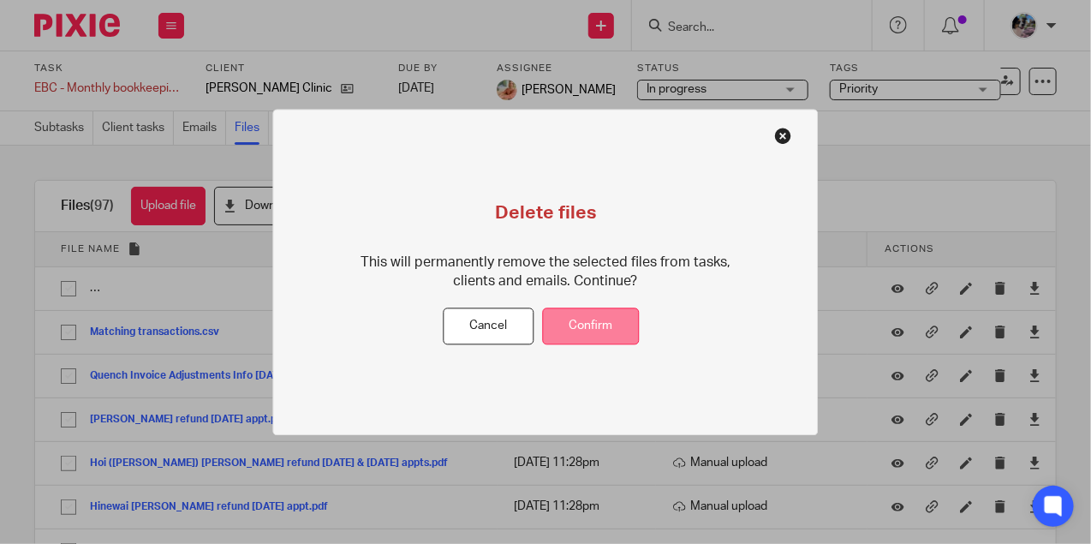
click at [584, 331] on button "Confirm" at bounding box center [591, 326] width 97 height 37
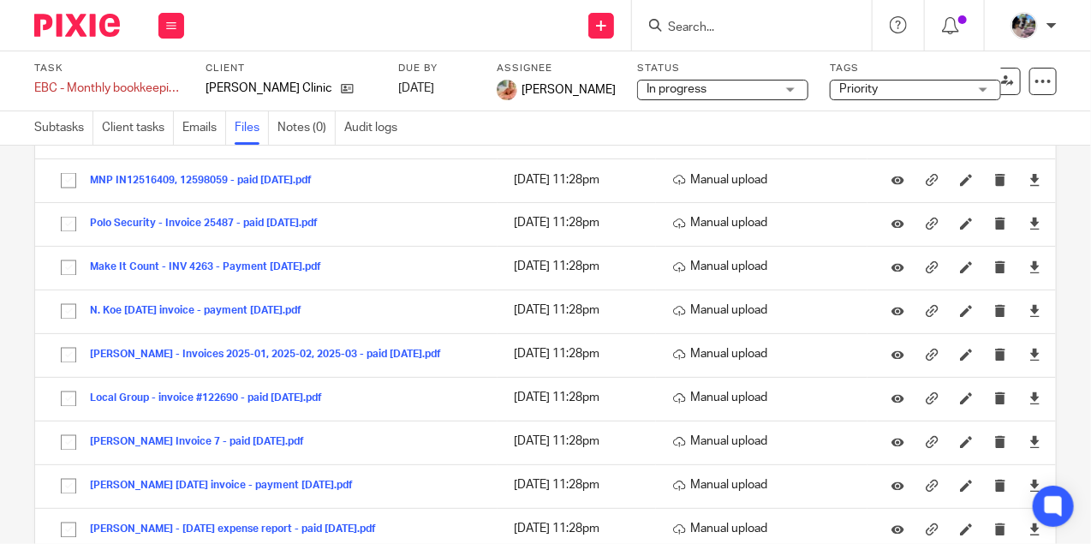
scroll to position [2311, 0]
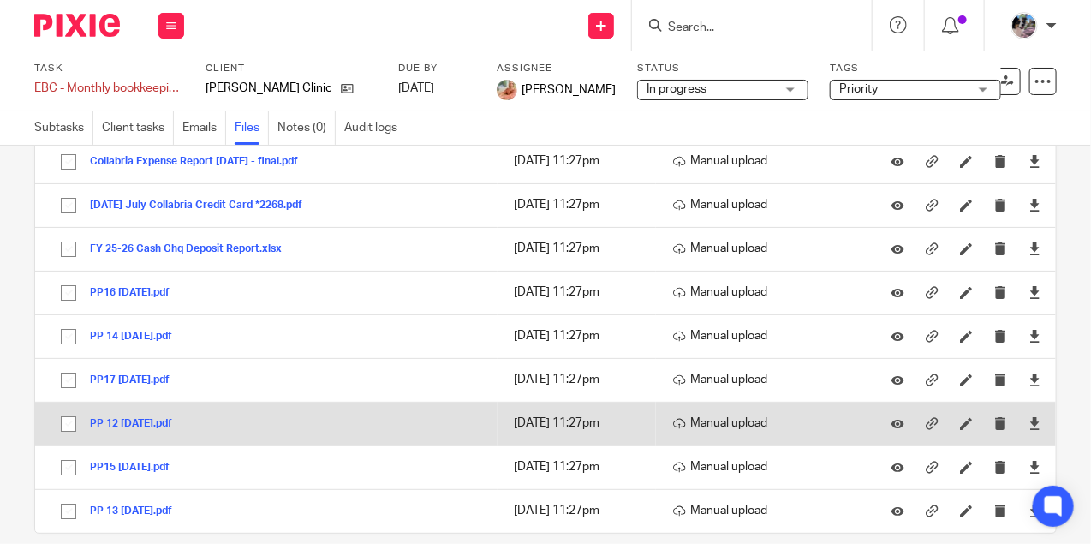
click at [64, 408] on input "checkbox" at bounding box center [68, 424] width 33 height 33
checkbox input "true"
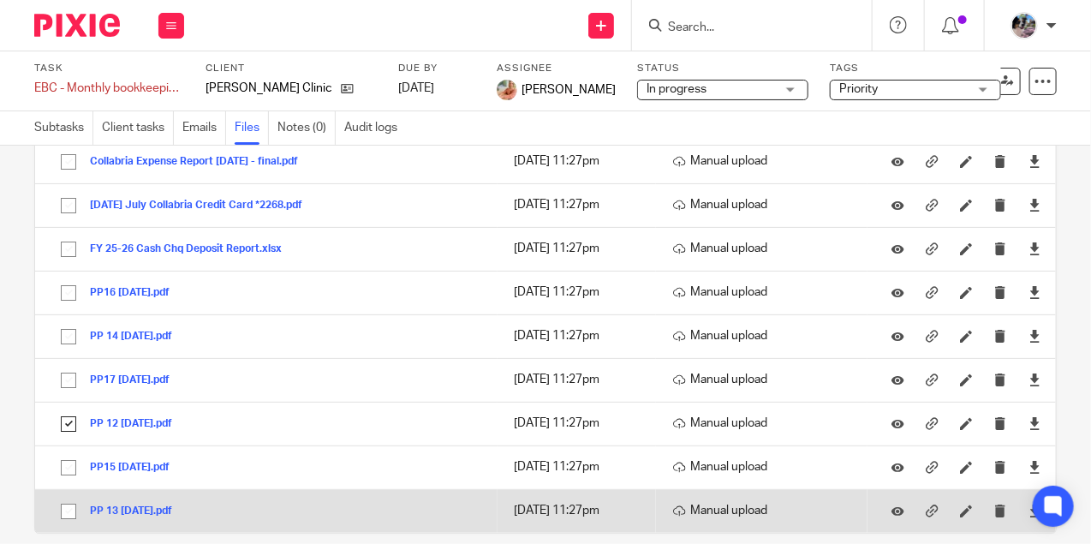
click at [69, 495] on input "checkbox" at bounding box center [68, 511] width 33 height 33
checkbox input "true"
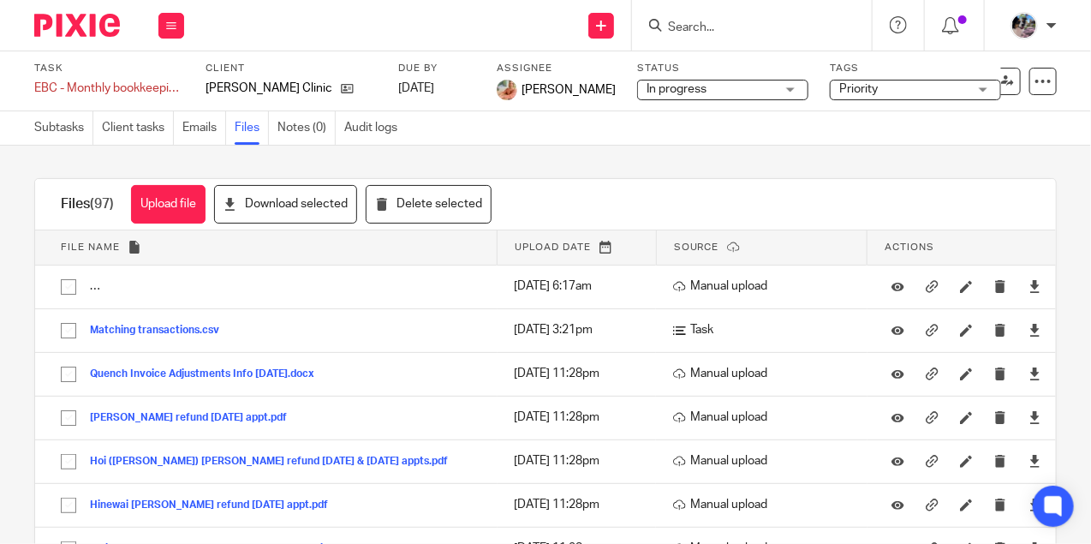
scroll to position [8, 0]
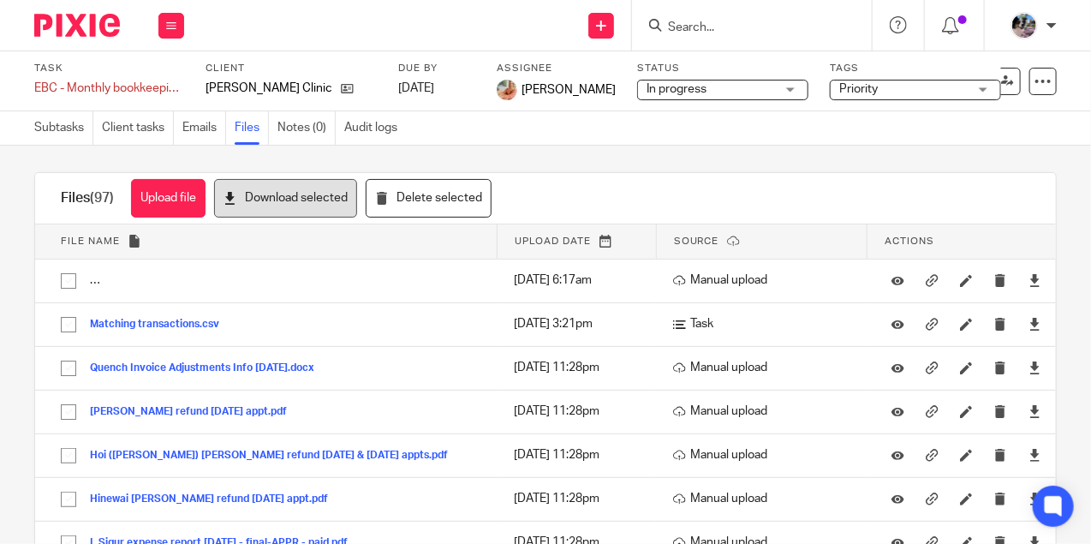
click at [312, 198] on button "Download selected" at bounding box center [285, 198] width 143 height 39
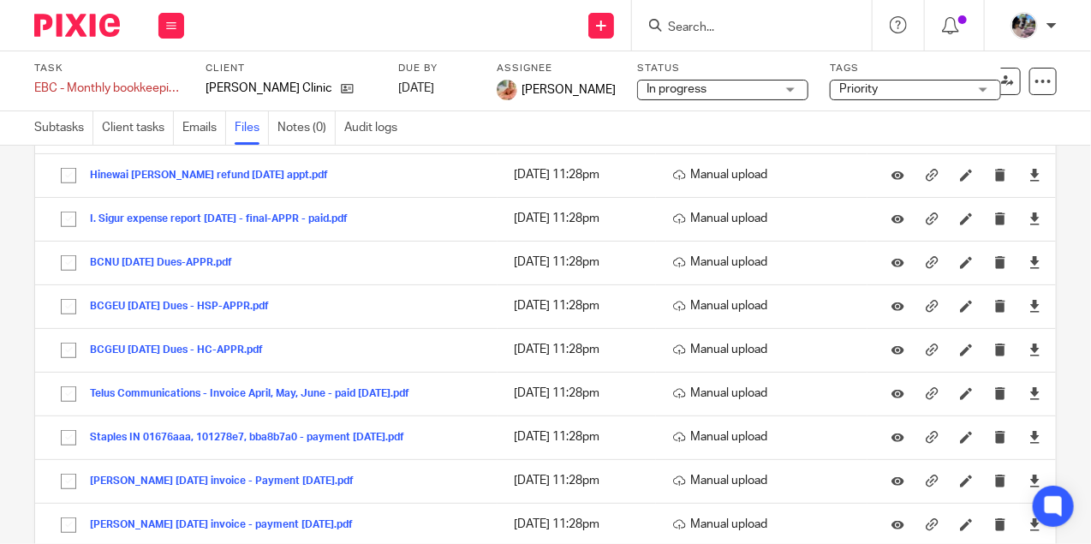
scroll to position [51, 0]
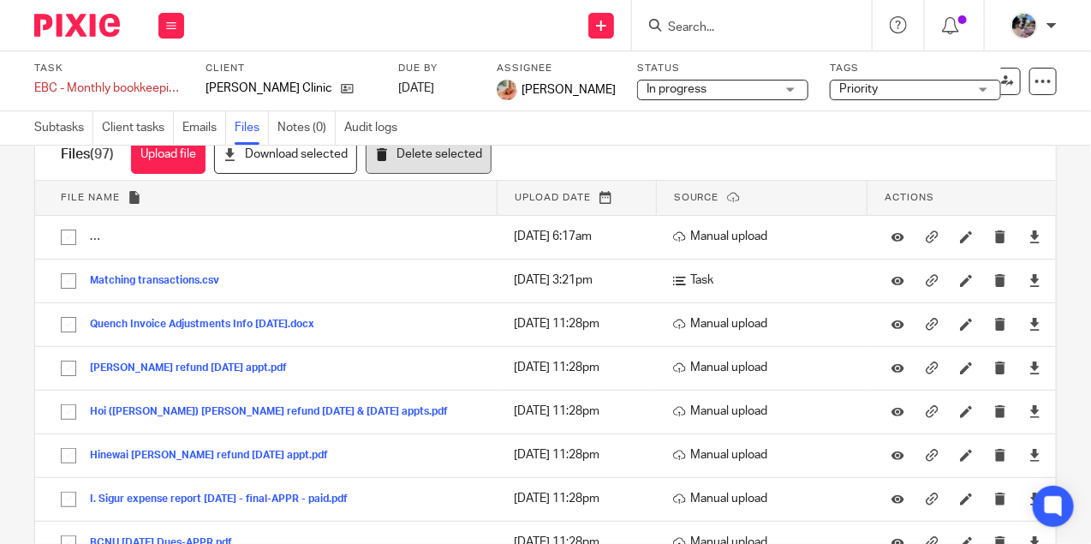
click at [427, 152] on button "Delete selected" at bounding box center [429, 154] width 126 height 39
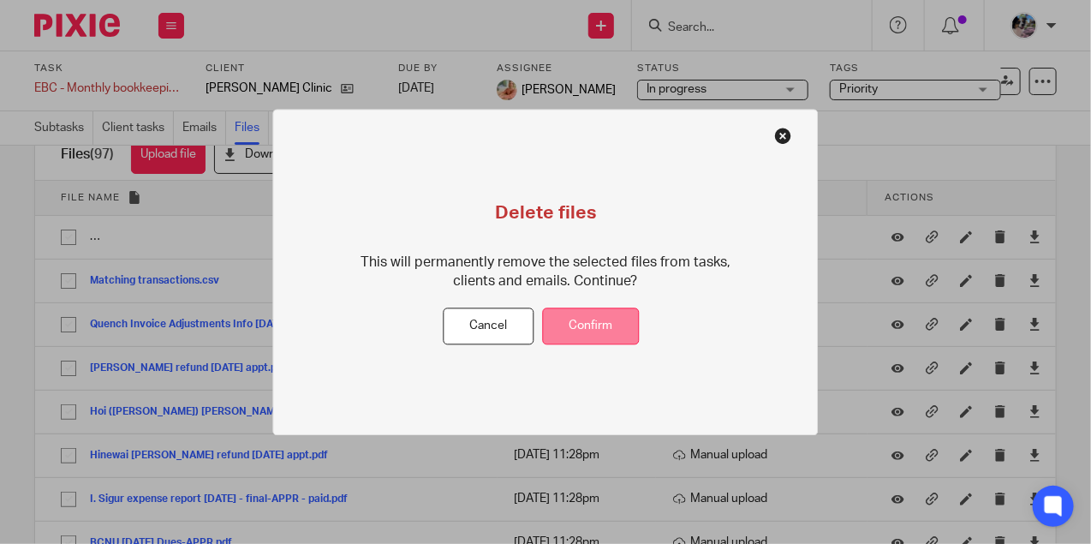
click at [623, 314] on button "Confirm" at bounding box center [591, 326] width 97 height 37
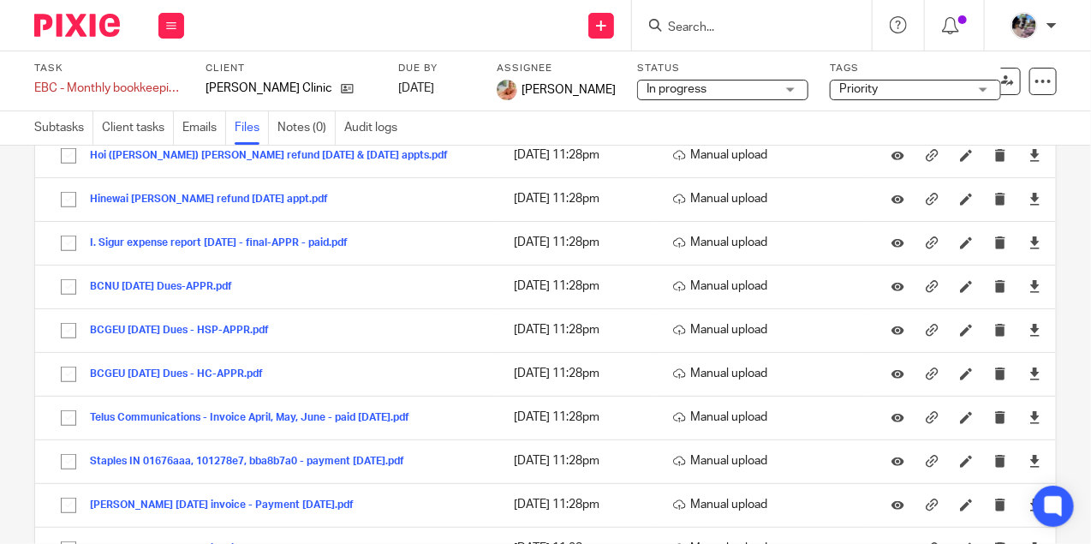
scroll to position [73, 0]
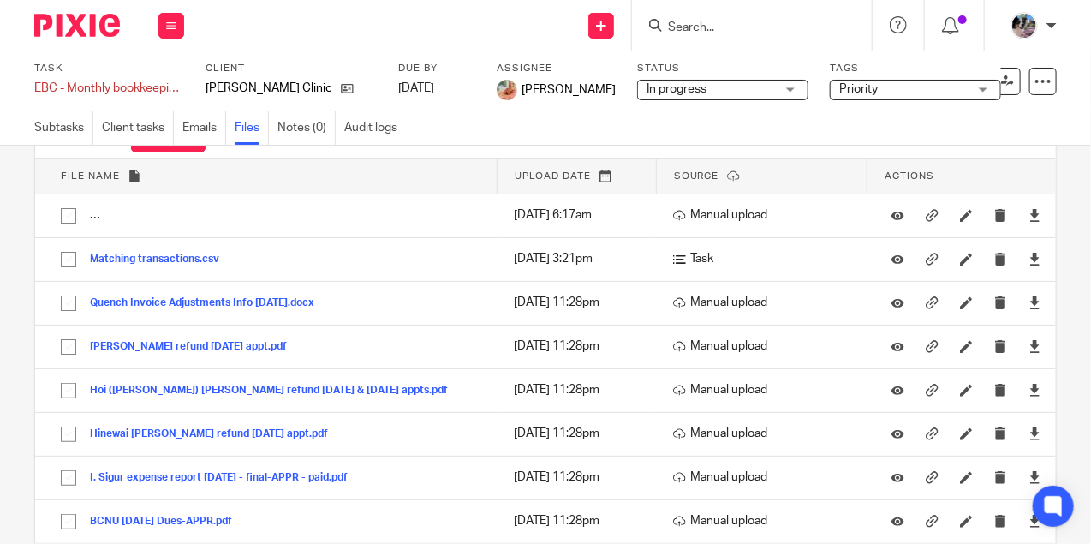
click at [723, 23] on input "Search" at bounding box center [743, 28] width 154 height 15
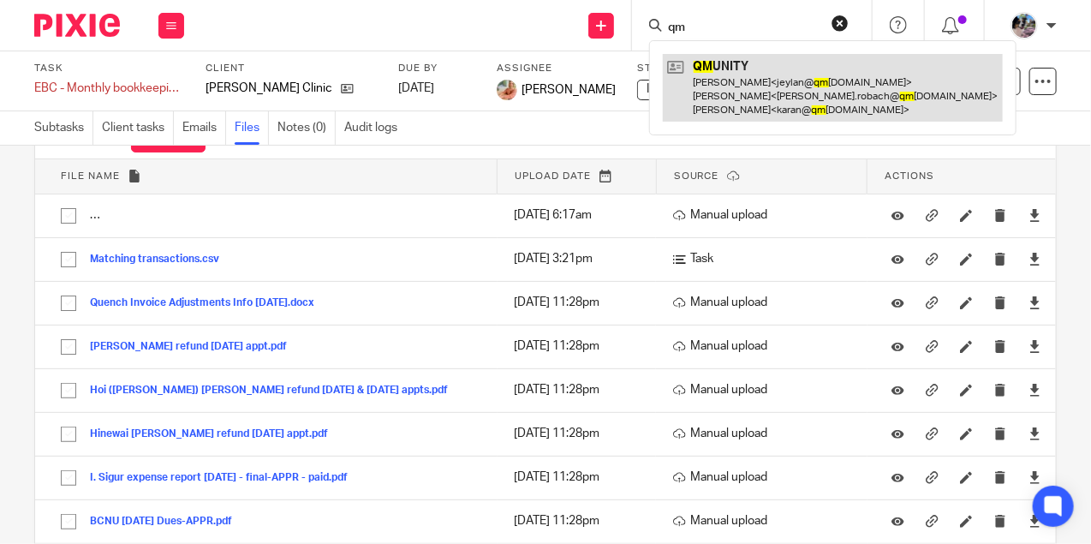
type input "qm"
click at [726, 84] on link at bounding box center [833, 88] width 340 height 68
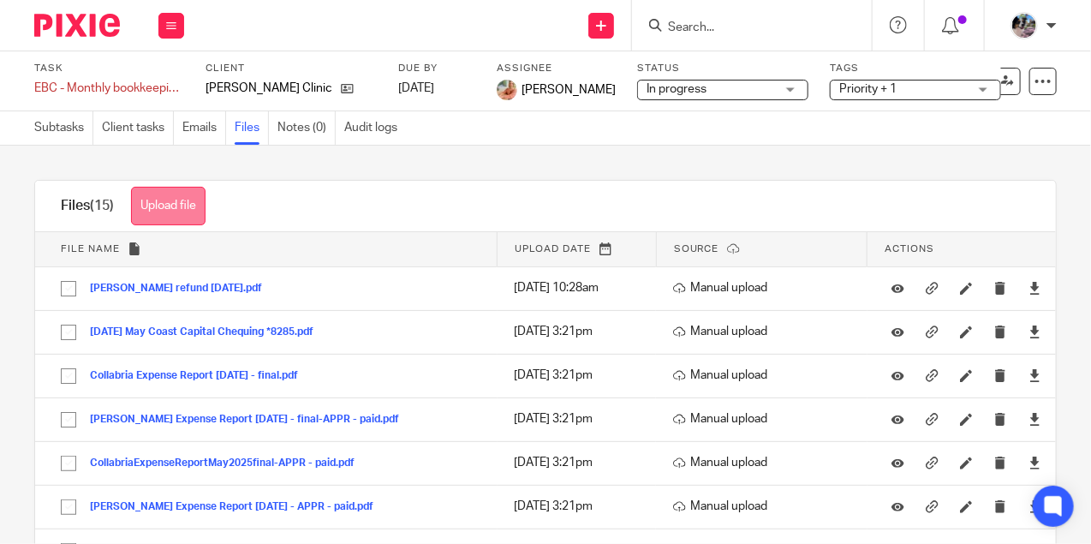
click at [168, 195] on button "Upload file" at bounding box center [168, 206] width 75 height 39
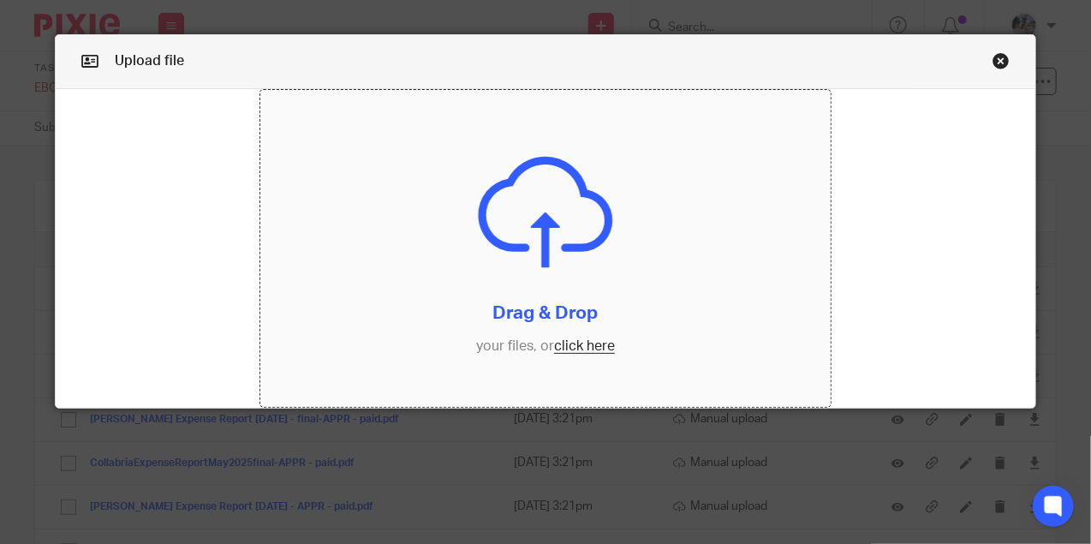
click at [582, 341] on input "file" at bounding box center [545, 249] width 570 height 318
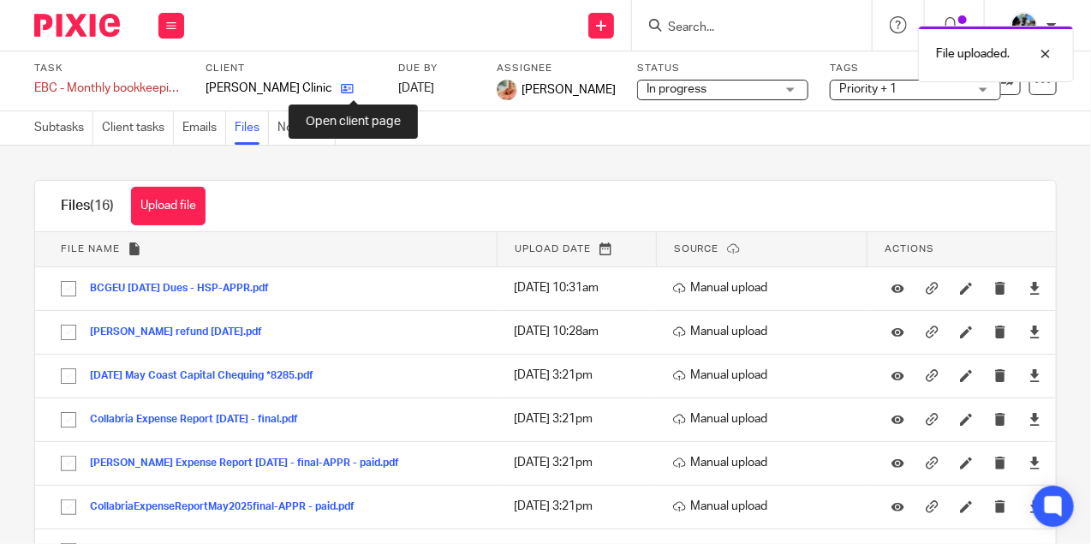
click at [354, 85] on icon at bounding box center [347, 88] width 13 height 13
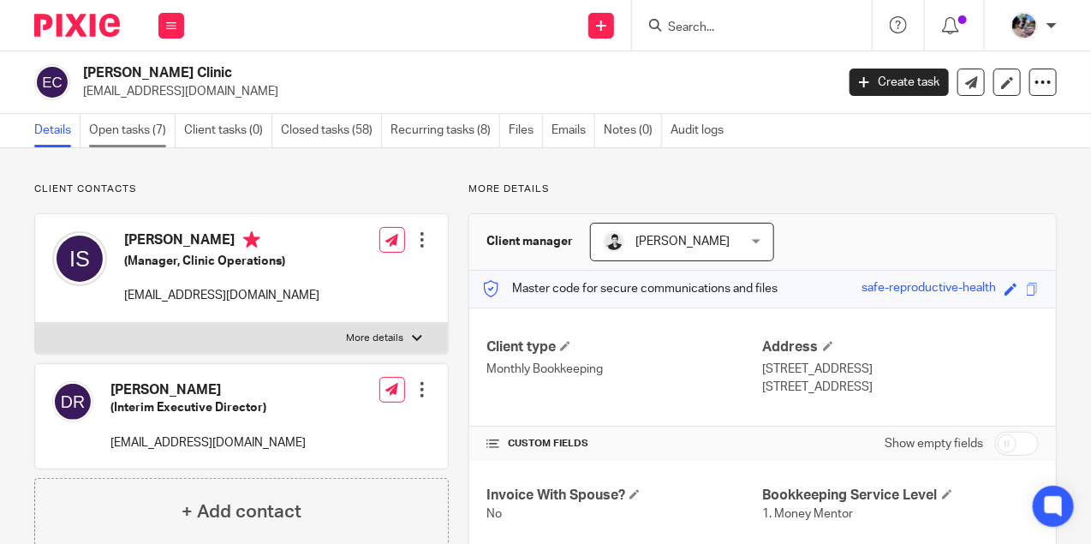
click at [138, 131] on link "Open tasks (7)" at bounding box center [132, 130] width 87 height 33
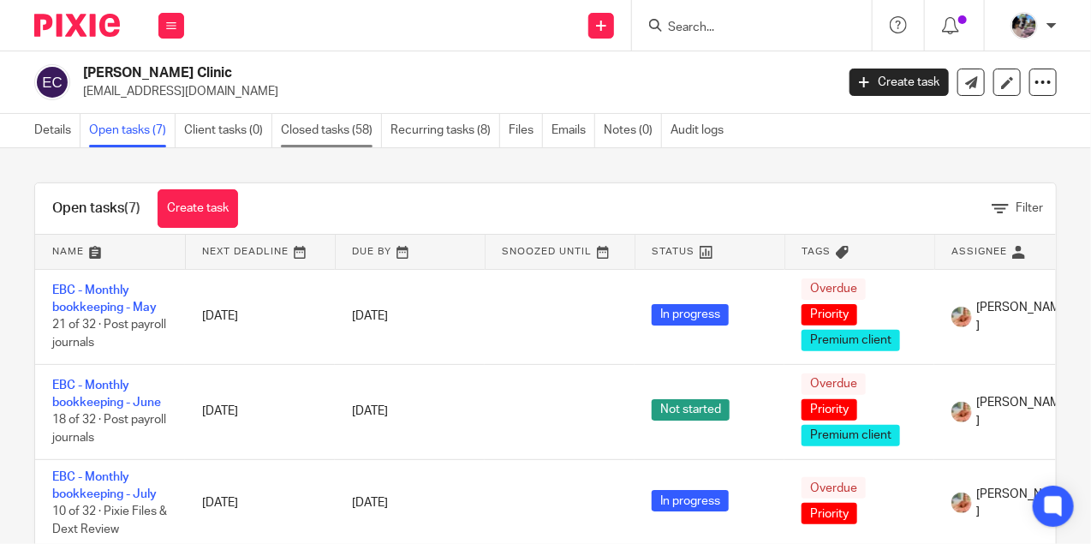
click at [316, 127] on link "Closed tasks (58)" at bounding box center [331, 130] width 101 height 33
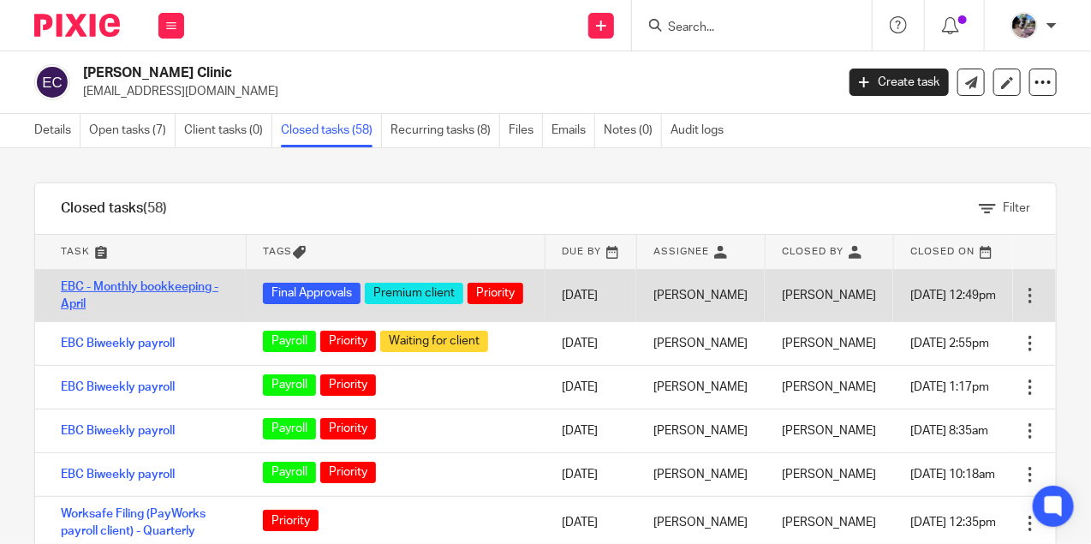
click at [162, 289] on link "EBC - Monthly bookkeeping - April" at bounding box center [140, 295] width 158 height 29
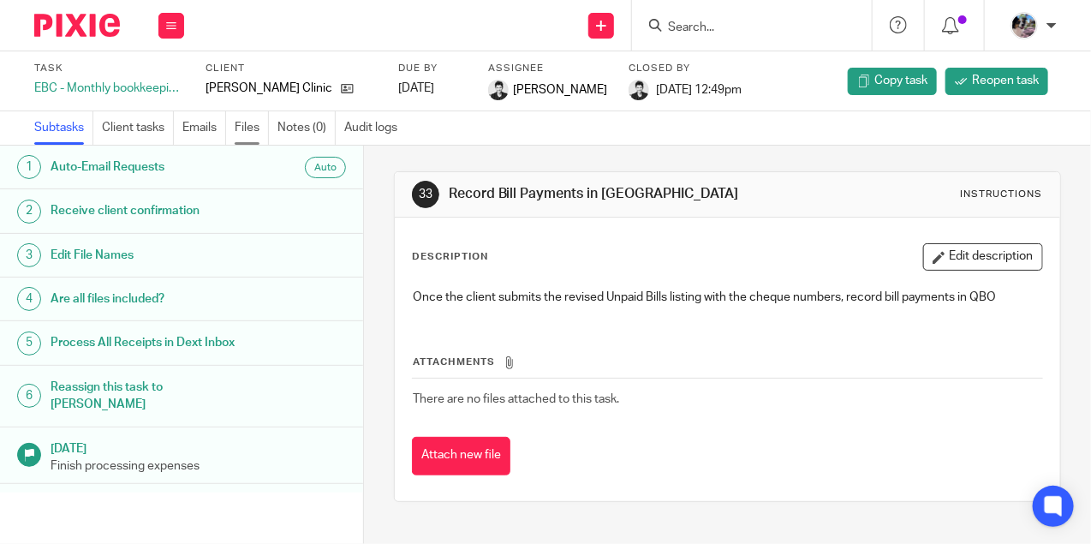
click at [249, 129] on link "Files" at bounding box center [252, 127] width 34 height 33
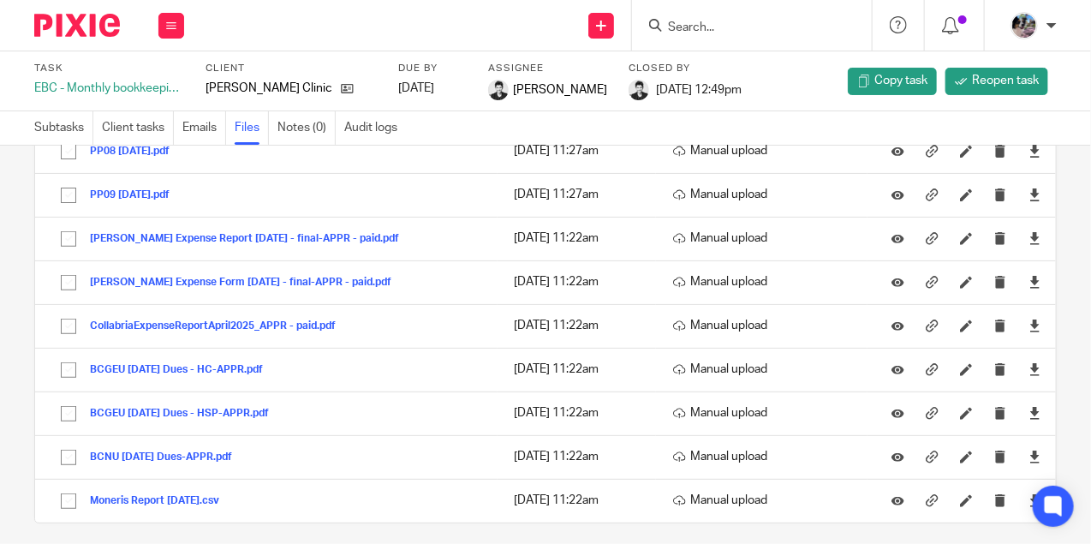
scroll to position [232, 0]
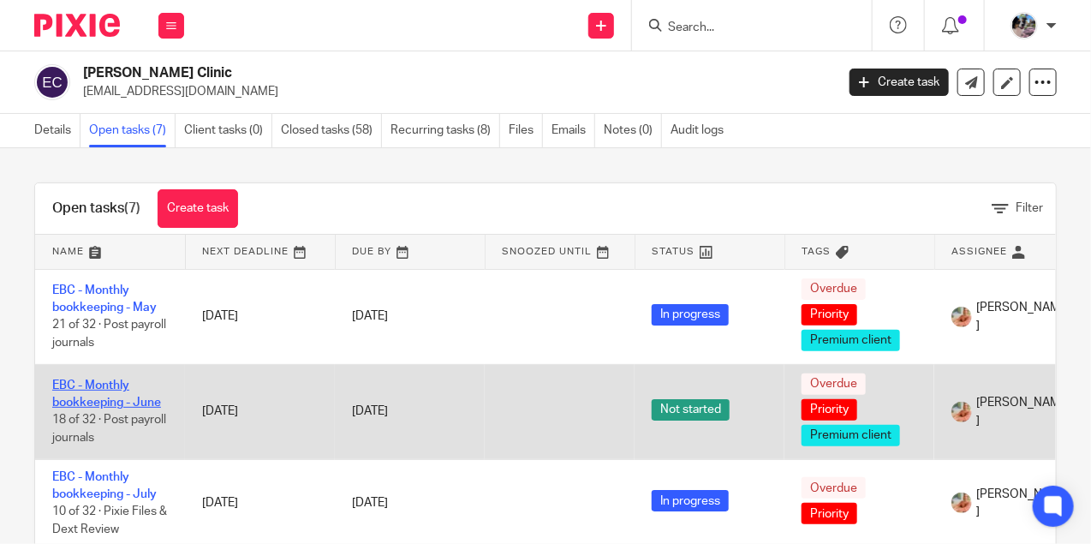
click at [110, 379] on link "EBC - Monthly bookkeeping - June" at bounding box center [106, 393] width 109 height 29
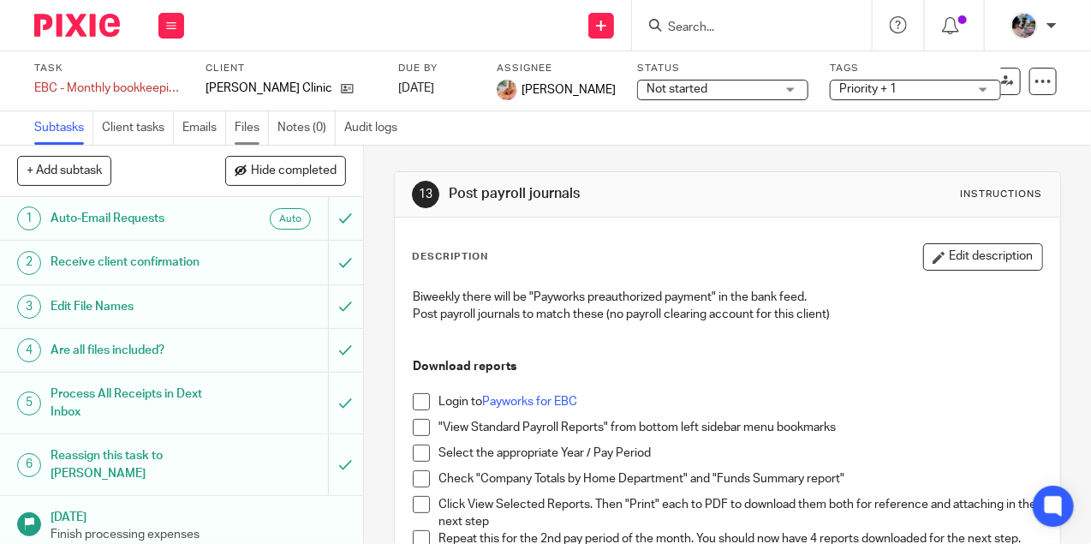
click at [238, 129] on link "Files" at bounding box center [252, 127] width 34 height 33
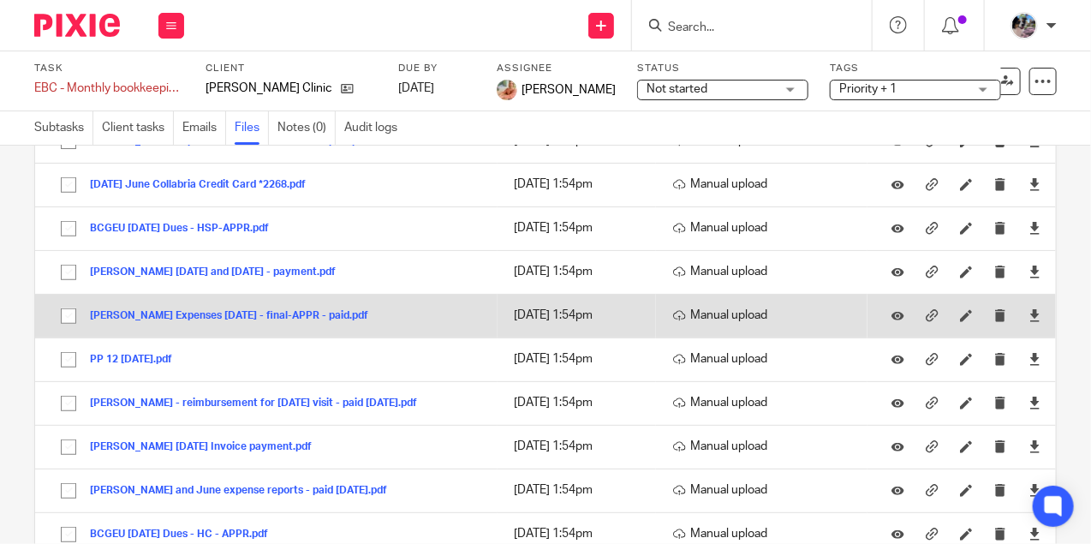
scroll to position [285, 0]
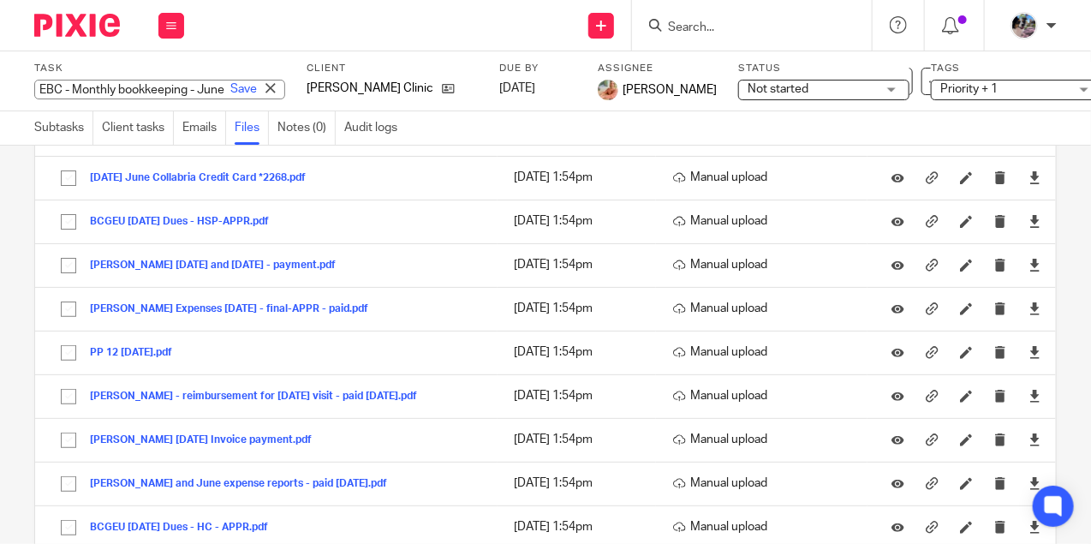
click at [145, 90] on div "EBC - Monthly bookkeeping - June Save EBC - Monthly bookkeeping - June" at bounding box center [159, 90] width 251 height 20
click at [278, 40] on div "Send new email Create task Add client Get Support Contact Support Help Document…" at bounding box center [646, 25] width 890 height 51
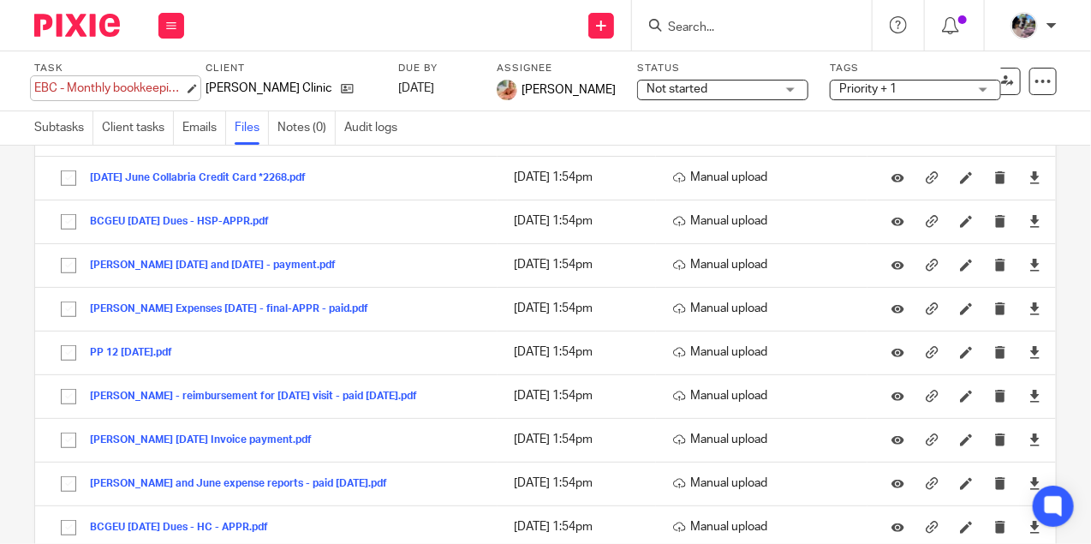
scroll to position [0, 0]
click at [152, 87] on div "EBC - Monthly bookkeeping - June Save EBC - Monthly bookkeeping - June" at bounding box center [109, 88] width 150 height 17
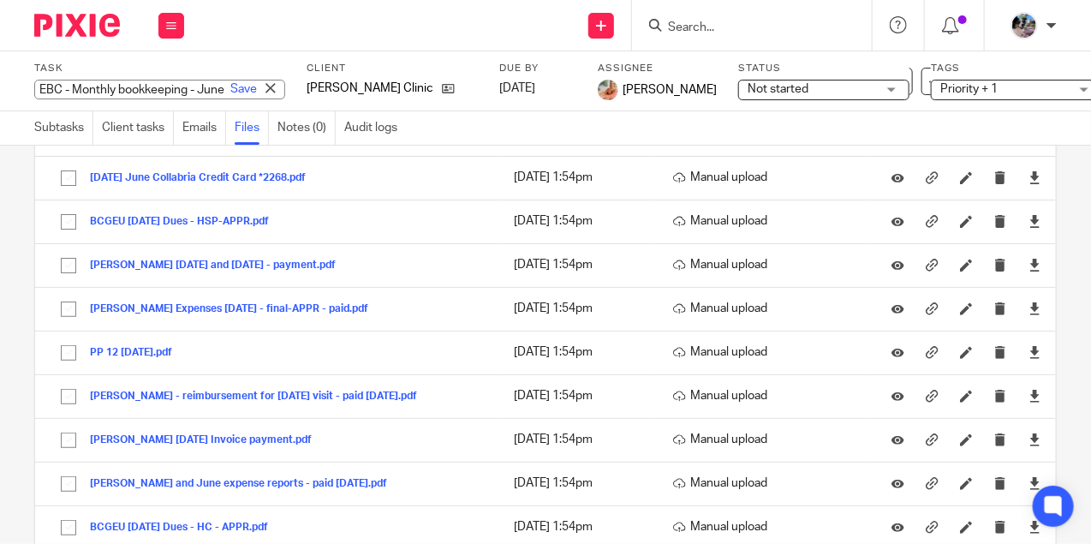
scroll to position [0, 57]
click at [399, 86] on div "Task EBC - Monthly bookkeeping - June Save EBC - Monthly bookkeeping - June 18 …" at bounding box center [417, 81] width 767 height 39
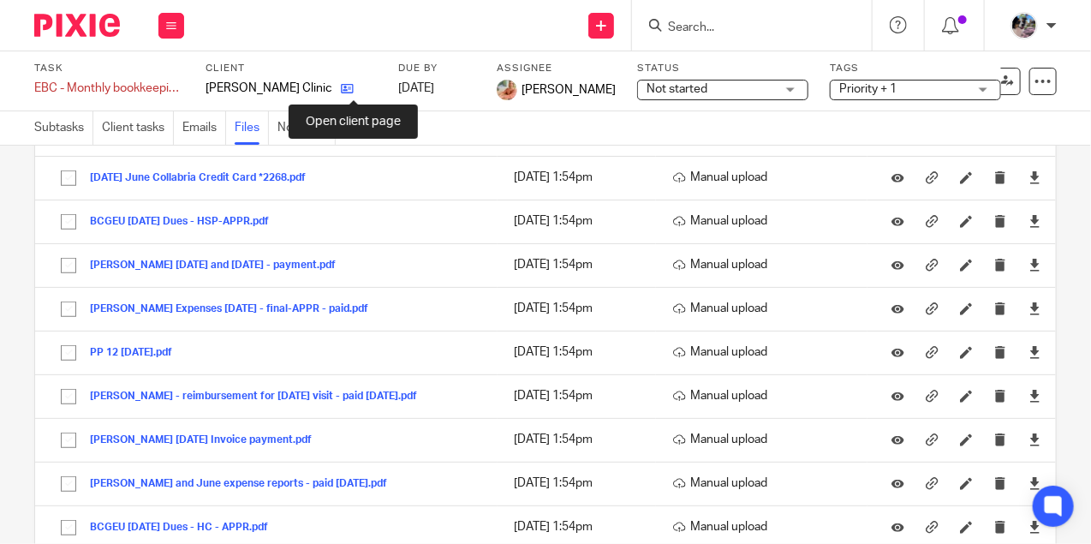
click at [349, 89] on icon at bounding box center [347, 88] width 13 height 13
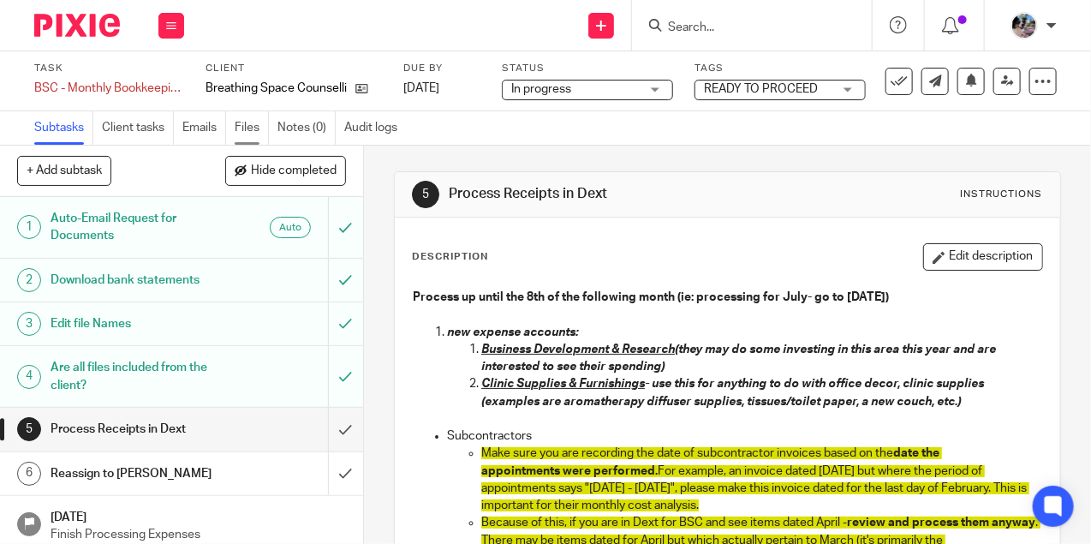
click at [240, 127] on link "Files" at bounding box center [252, 127] width 34 height 33
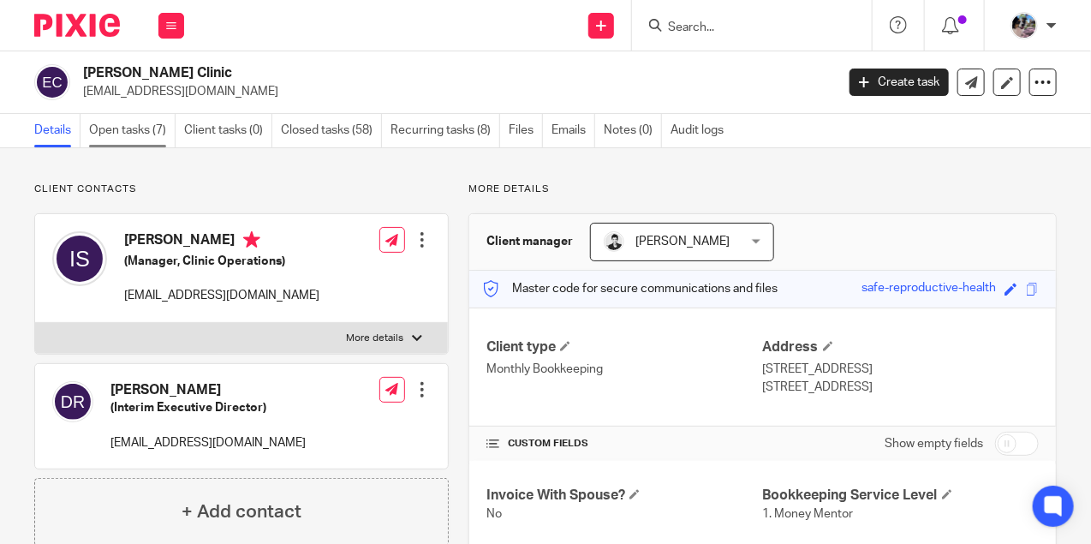
click at [115, 129] on link "Open tasks (7)" at bounding box center [132, 130] width 87 height 33
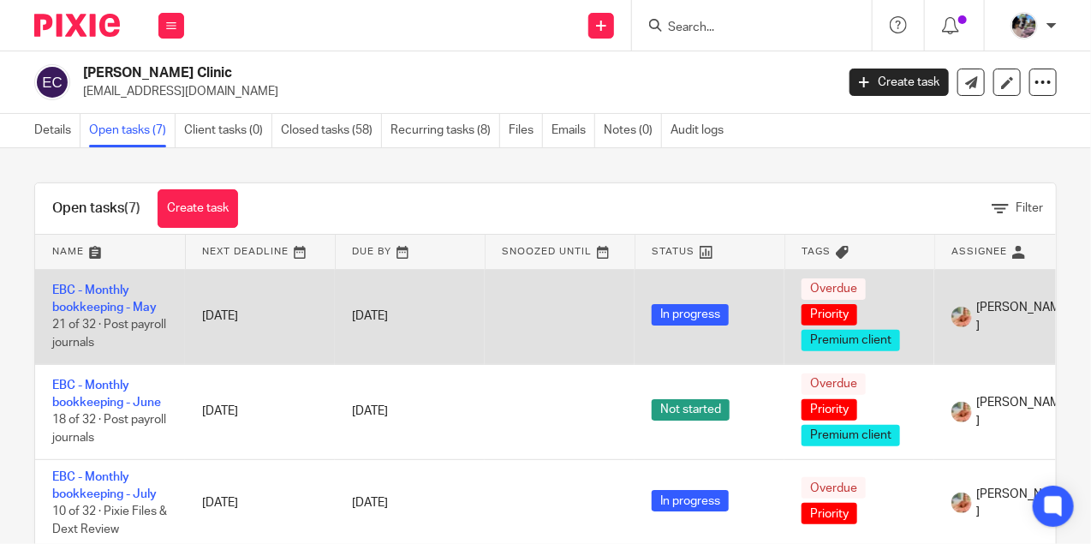
click at [98, 295] on td "EBC - Monthly bookkeeping - [DATE] of 32 · Post payroll journals" at bounding box center [110, 316] width 150 height 95
click at [102, 302] on link "EBC - Monthly bookkeeping - May" at bounding box center [104, 298] width 104 height 29
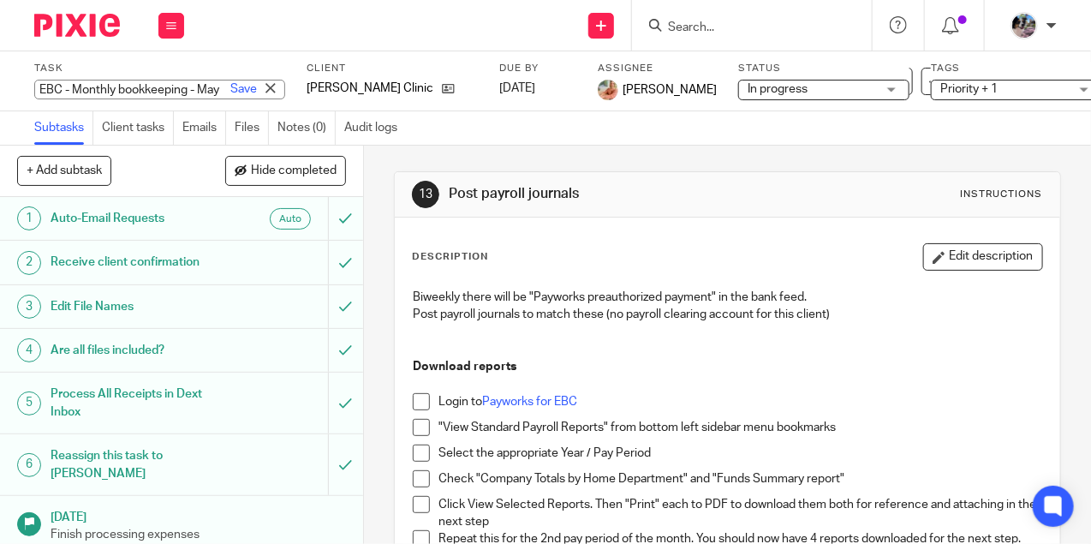
click at [149, 76] on div "Task EBC - Monthly bookkeeping - May Save EBC - Monthly bookkeeping - May" at bounding box center [159, 81] width 251 height 39
click at [244, 128] on link "Files" at bounding box center [252, 127] width 34 height 33
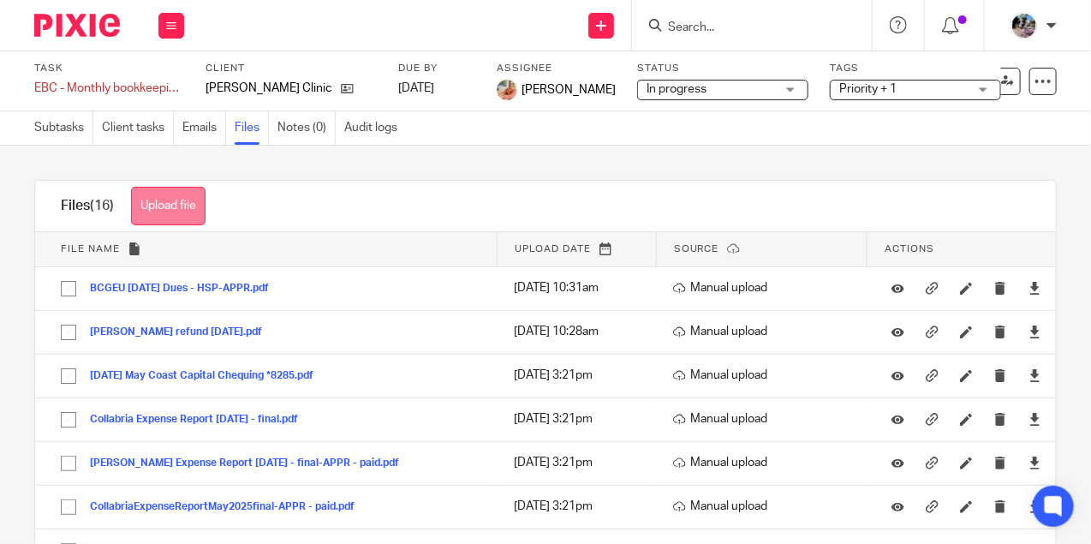
click at [170, 214] on button "Upload file" at bounding box center [168, 206] width 75 height 39
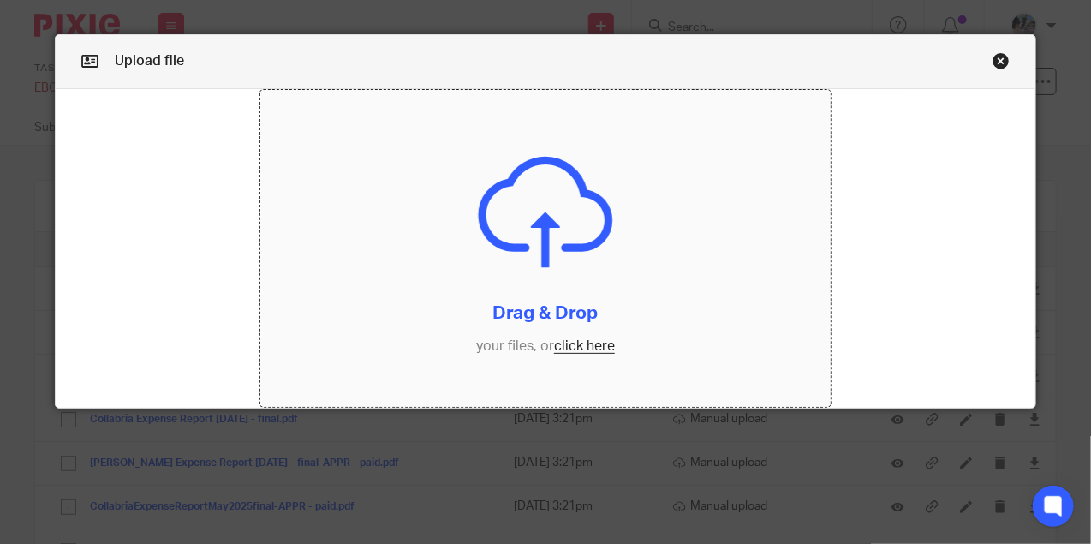
click at [569, 345] on input "file" at bounding box center [545, 249] width 570 height 318
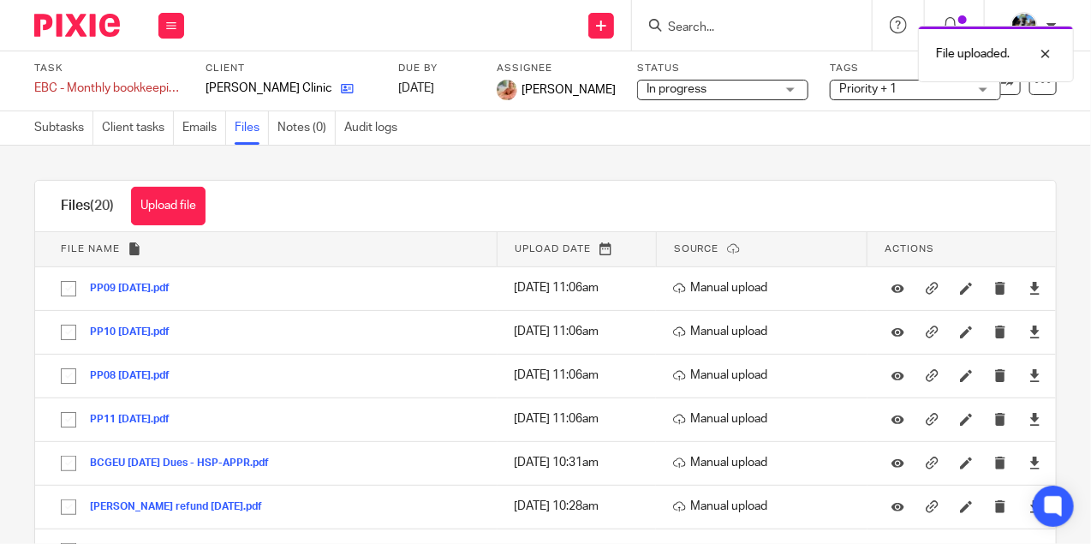
click at [345, 87] on link at bounding box center [342, 88] width 21 height 17
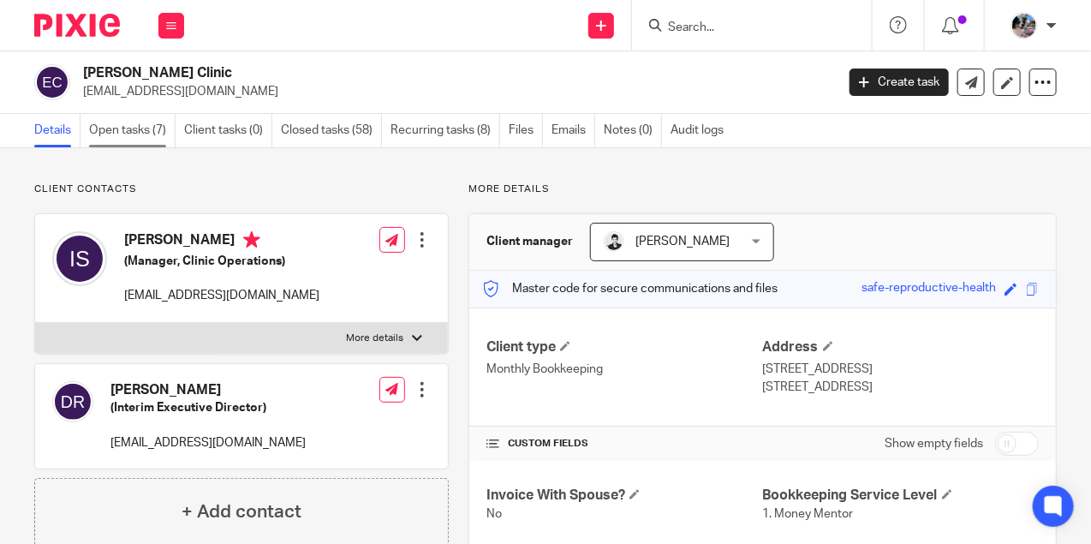
click at [110, 135] on link "Open tasks (7)" at bounding box center [132, 130] width 87 height 33
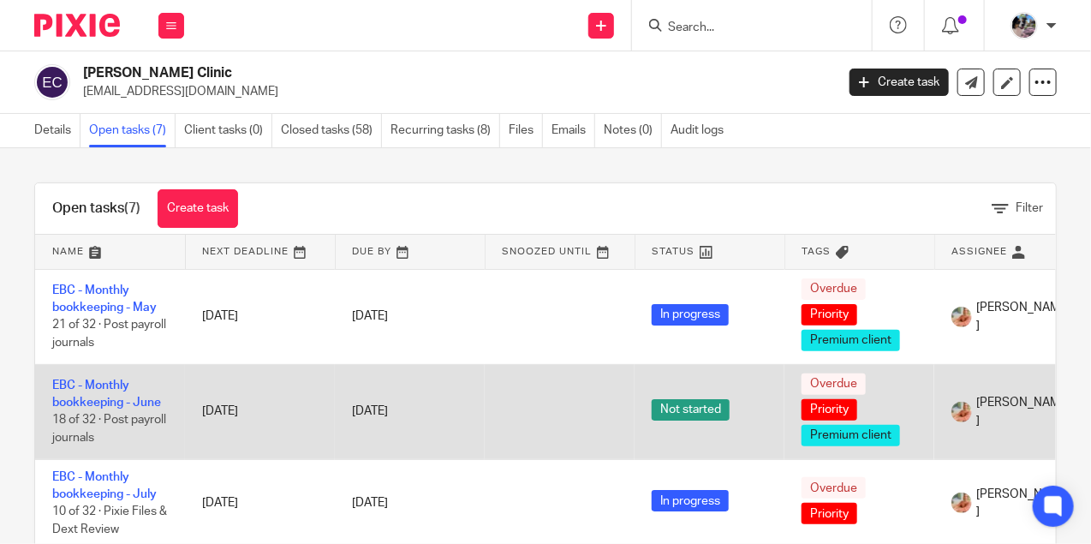
click at [90, 391] on td "EBC - Monthly bookkeeping - [DATE] of 32 · Post payroll journals" at bounding box center [110, 411] width 150 height 95
click at [92, 382] on link "EBC - Monthly bookkeeping - June" at bounding box center [106, 393] width 109 height 29
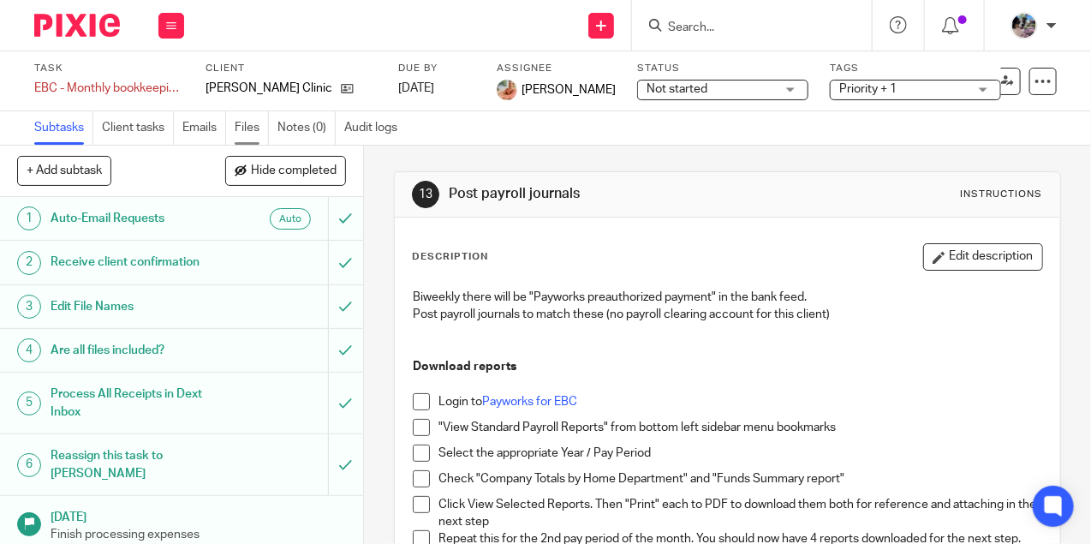
click at [250, 126] on link "Files" at bounding box center [252, 127] width 34 height 33
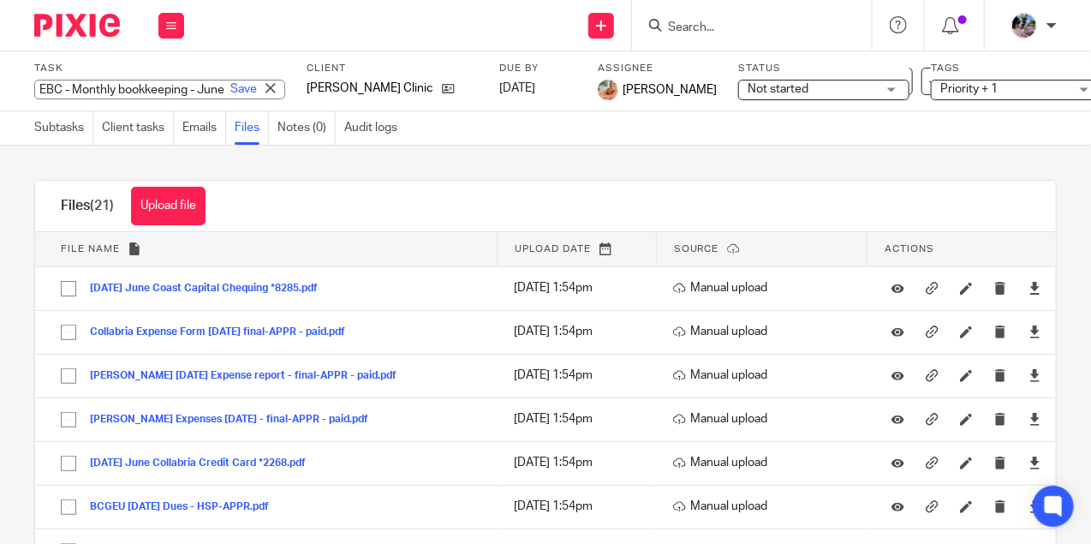
click at [116, 85] on div "EBC - Monthly bookkeeping - June Save EBC - Monthly bookkeeping - June" at bounding box center [159, 90] width 251 height 20
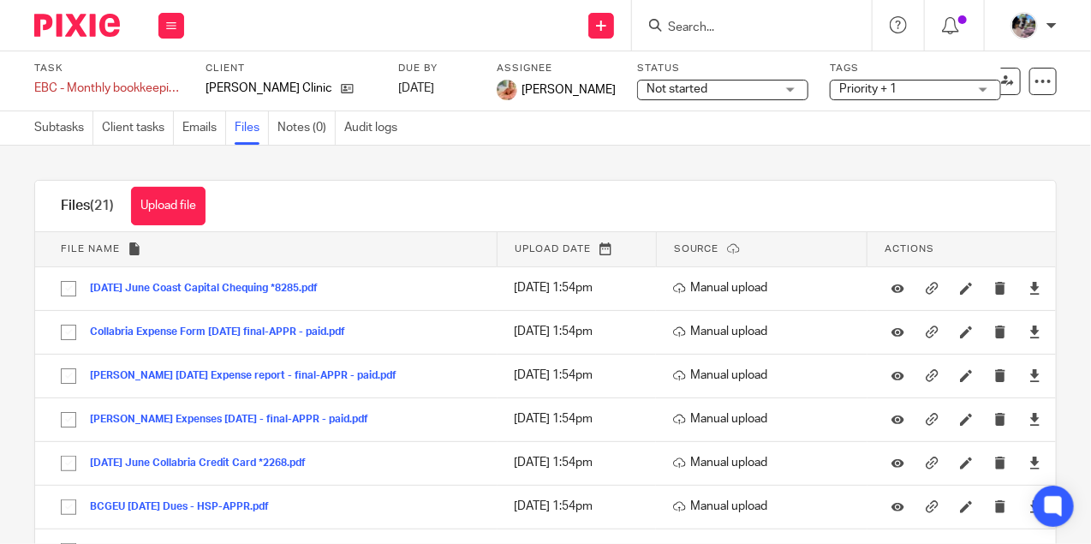
click at [439, 174] on div "Upload file Drag & Drop your files, or click here Files uploading... Files (21)…" at bounding box center [545, 345] width 1091 height 398
click at [160, 212] on button "Upload file" at bounding box center [168, 206] width 75 height 39
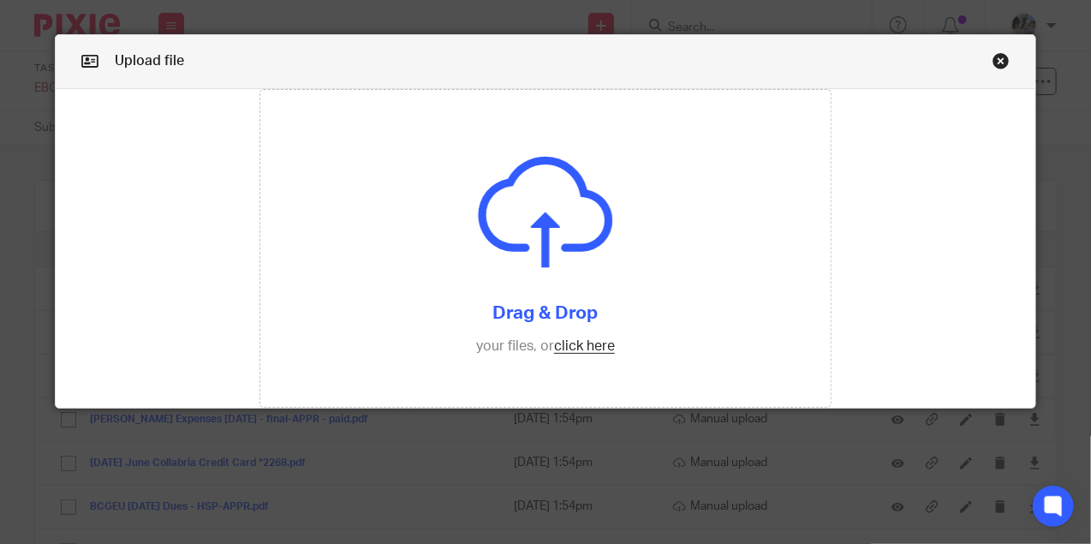
click at [1007, 58] on link "Close this dialog window" at bounding box center [1001, 63] width 17 height 23
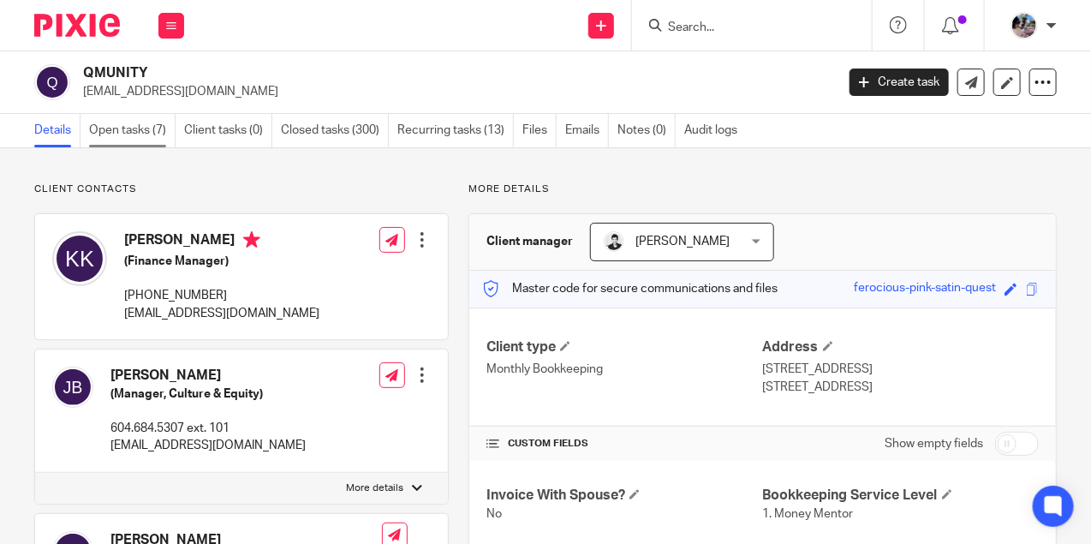
click at [116, 131] on link "Open tasks (7)" at bounding box center [132, 130] width 87 height 33
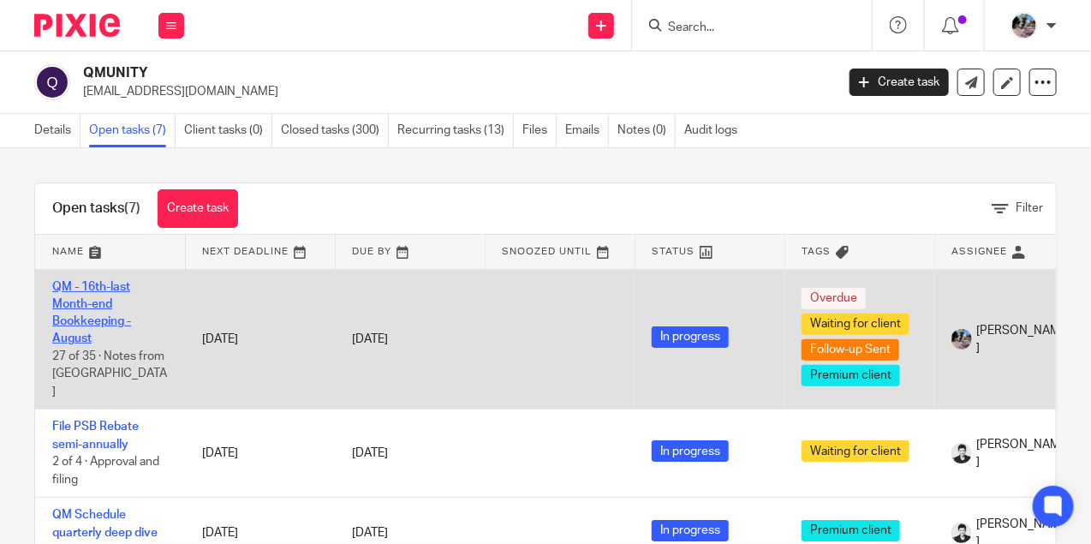
click at [91, 320] on link "QM - 16th-last Month-end Bookkeeping - August" at bounding box center [91, 313] width 79 height 64
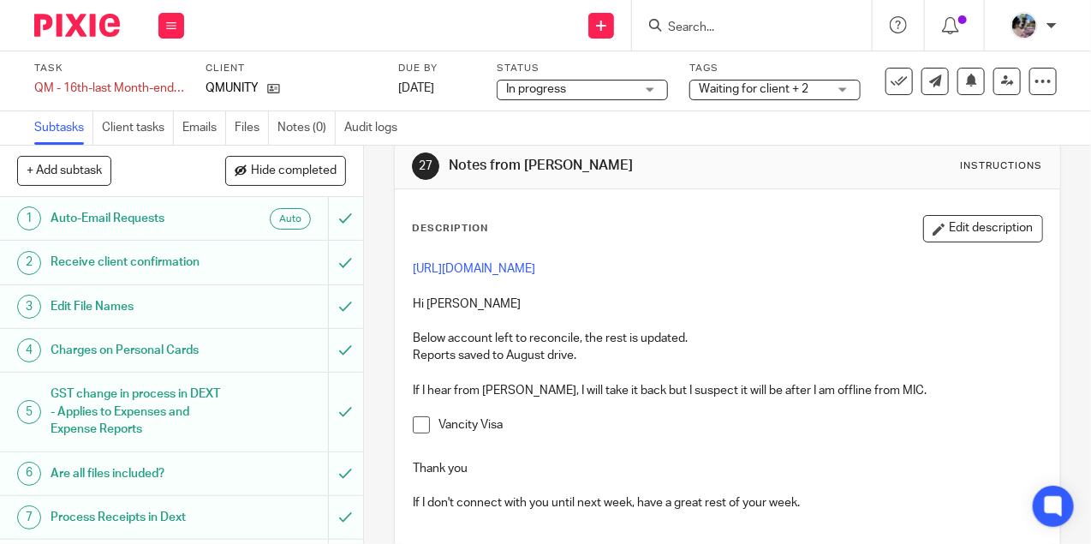
scroll to position [29, 0]
click at [527, 274] on link "[URL][DOMAIN_NAME]" at bounding box center [474, 268] width 122 height 12
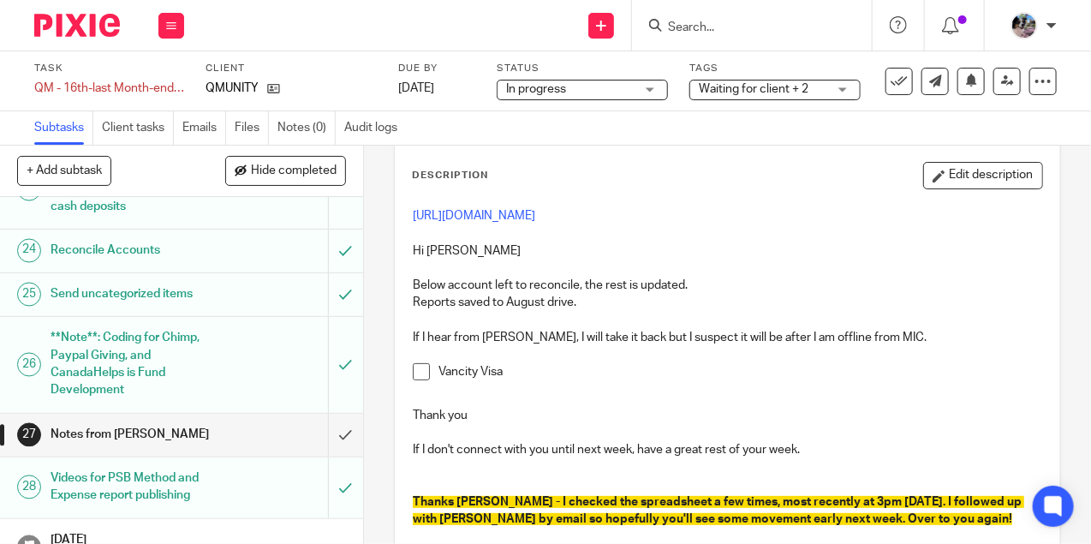
scroll to position [88, 0]
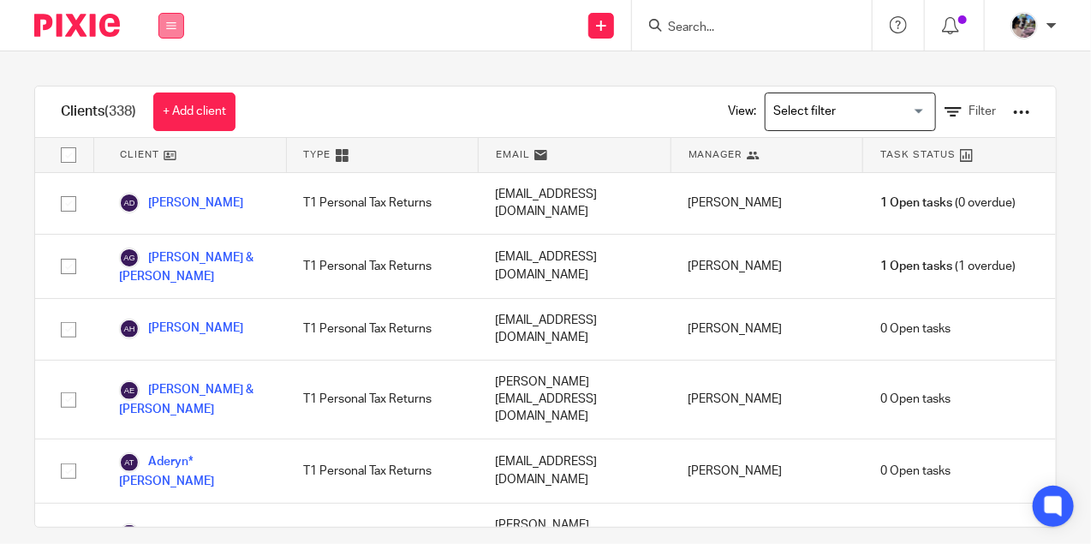
click at [163, 19] on button at bounding box center [171, 26] width 26 height 26
click at [169, 209] on link "Settings" at bounding box center [170, 206] width 45 height 12
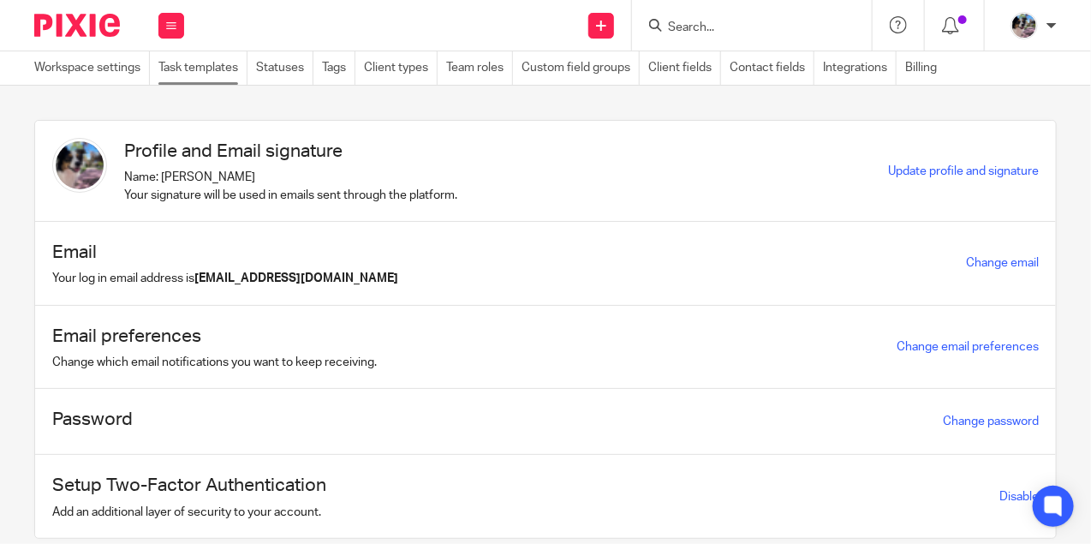
click at [183, 72] on link "Task templates" at bounding box center [202, 67] width 89 height 33
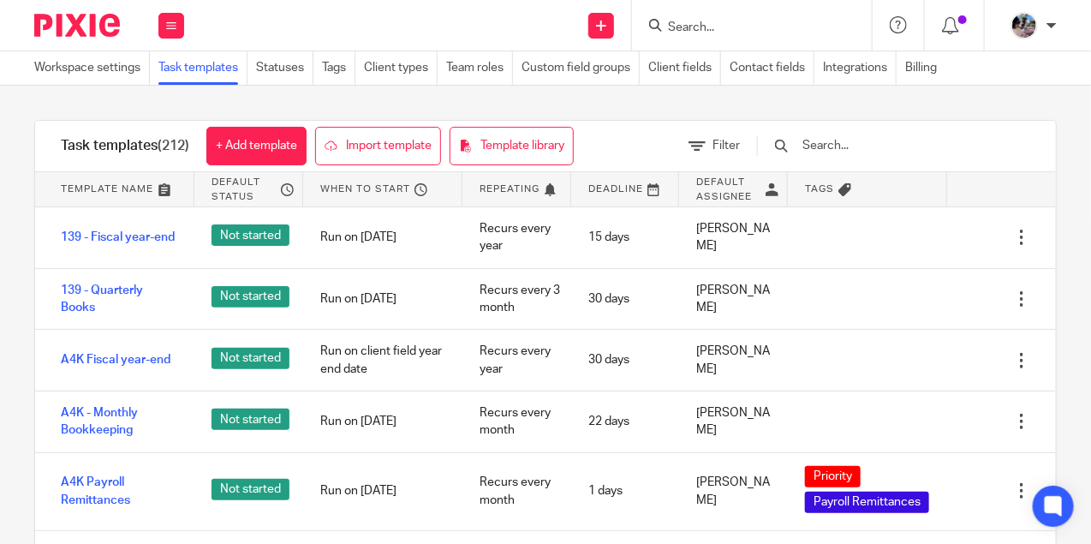
scroll to position [1532, 0]
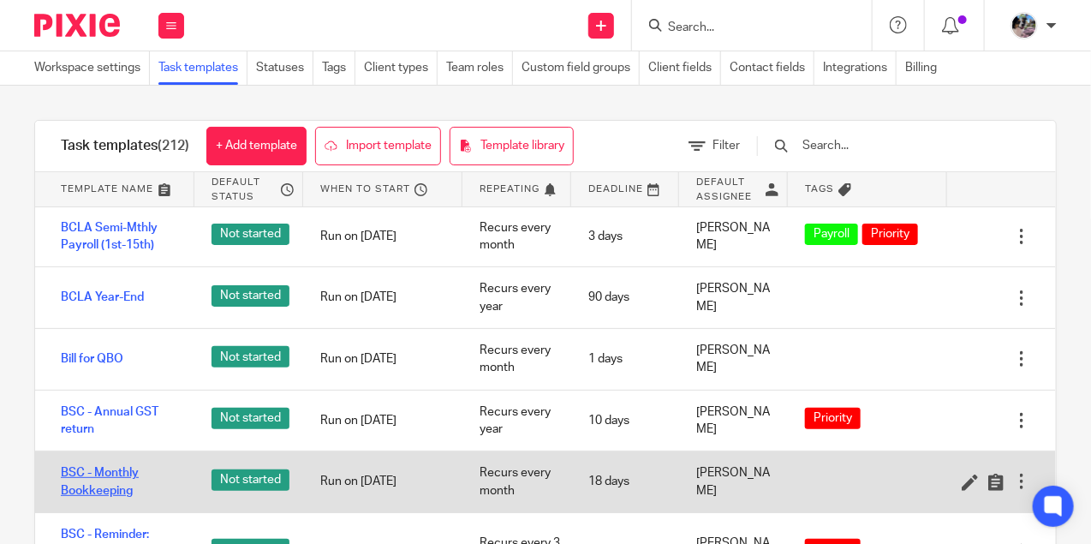
click at [113, 464] on link "BSC - Monthly Bookkeeping" at bounding box center [119, 481] width 116 height 35
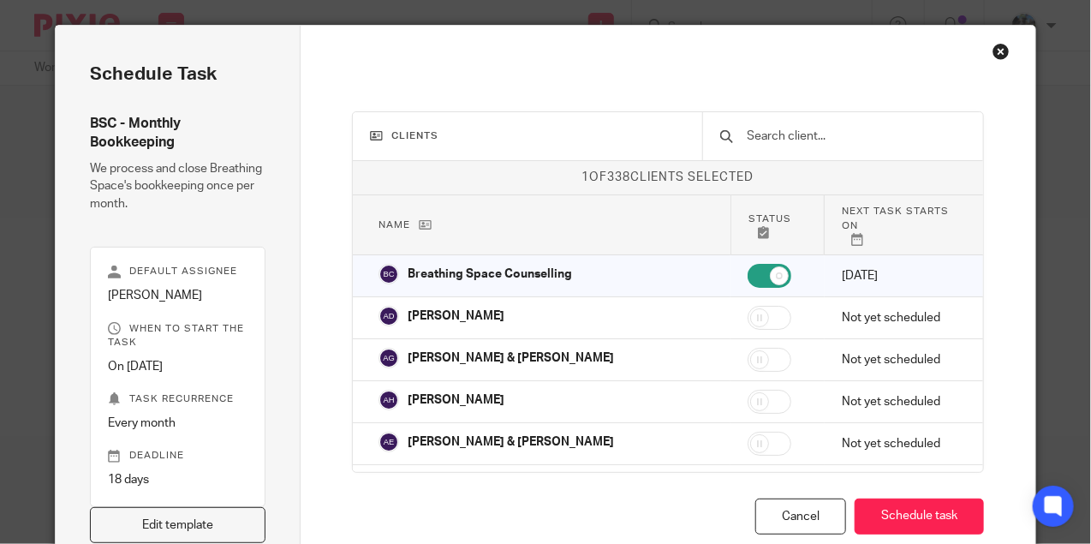
scroll to position [78, 0]
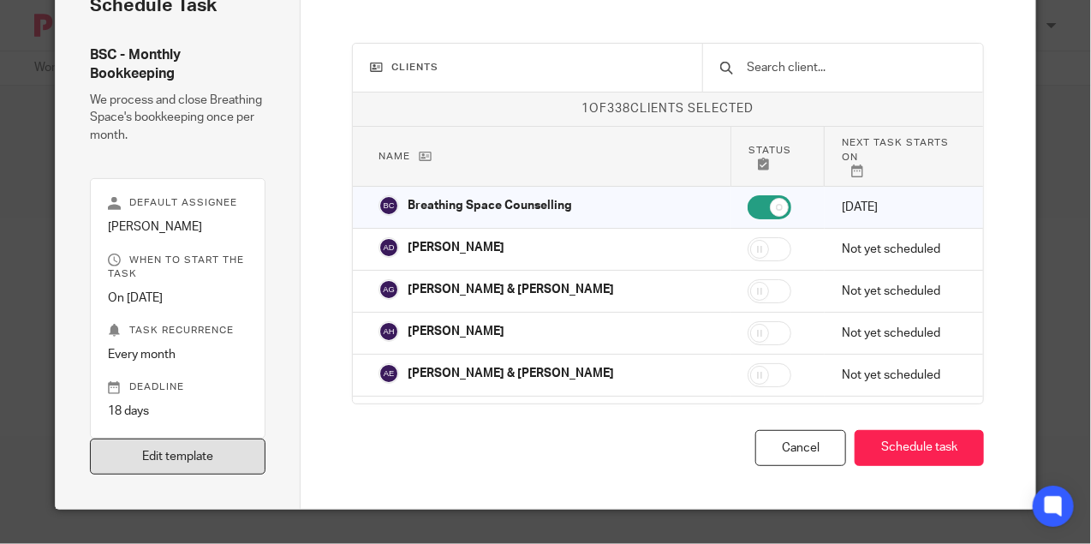
click at [216, 461] on link "Edit template" at bounding box center [178, 457] width 176 height 37
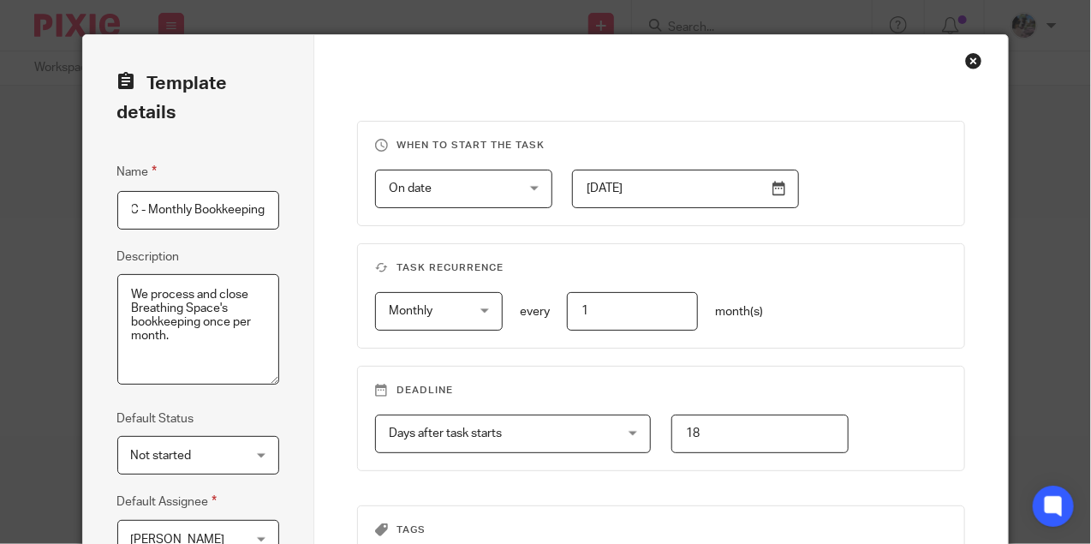
scroll to position [290, 0]
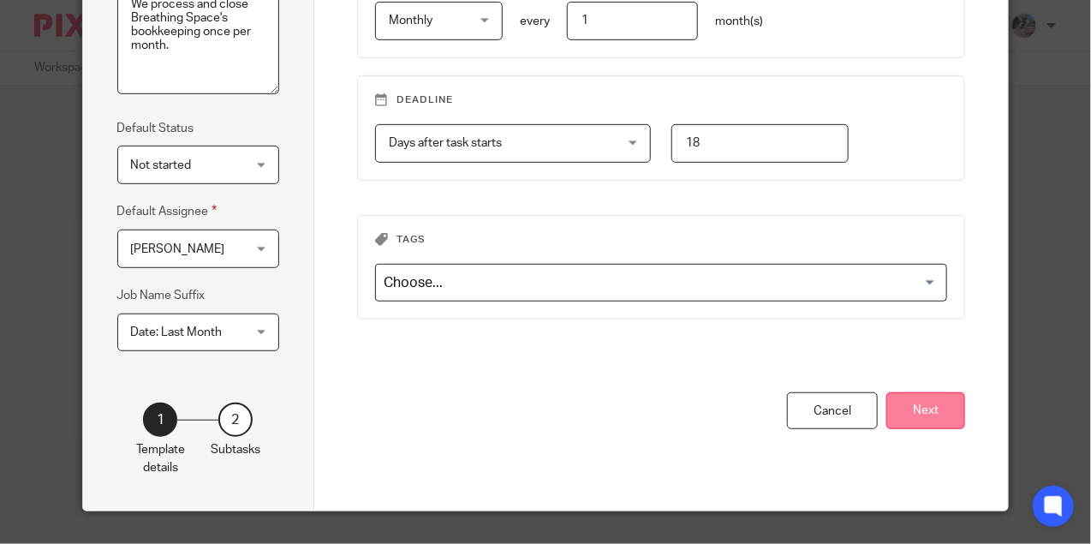
click at [922, 402] on button "Next" at bounding box center [925, 410] width 79 height 37
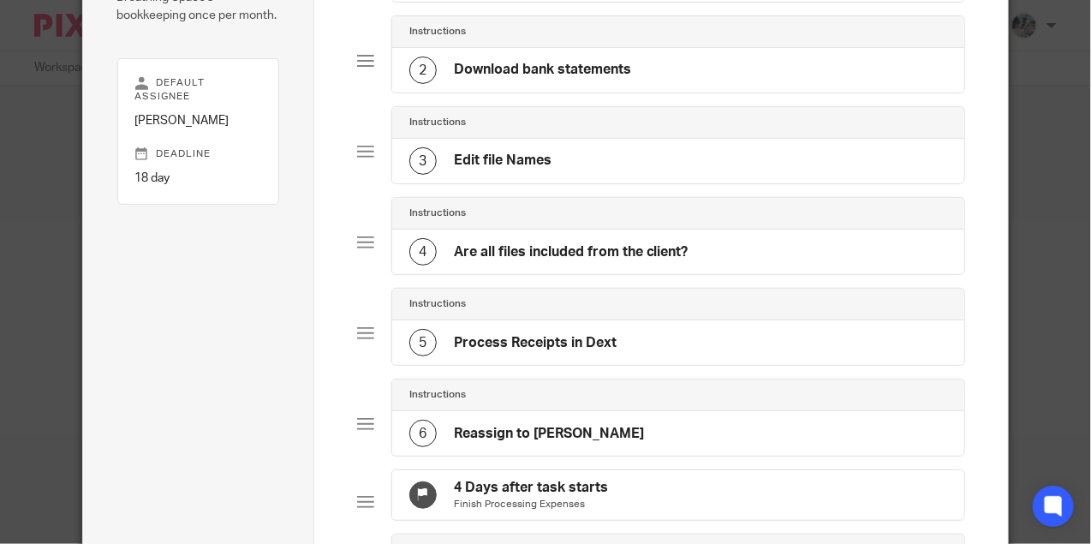
scroll to position [200, 0]
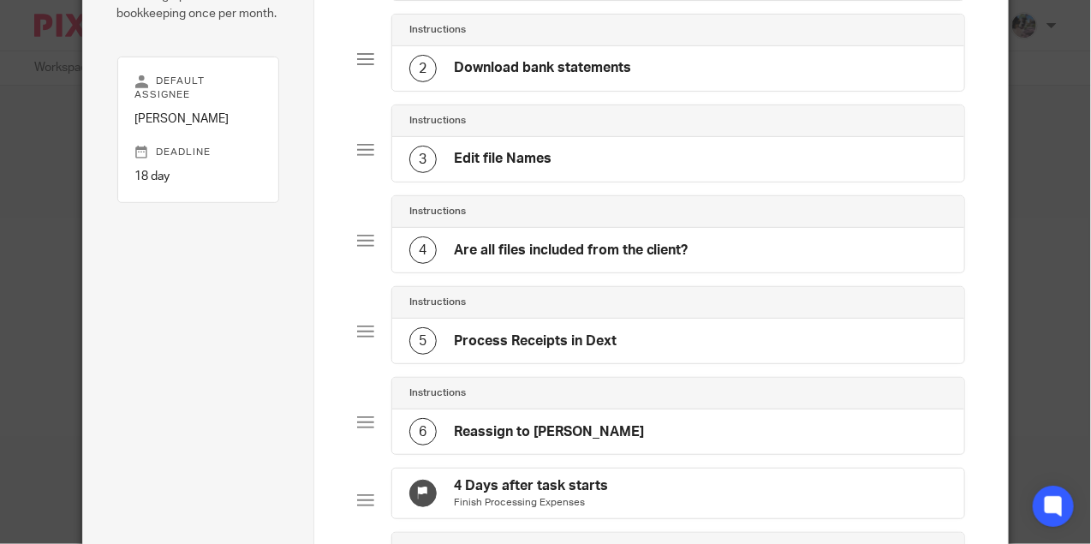
click at [552, 332] on h4 "Process Receipts in Dext" at bounding box center [535, 341] width 163 height 18
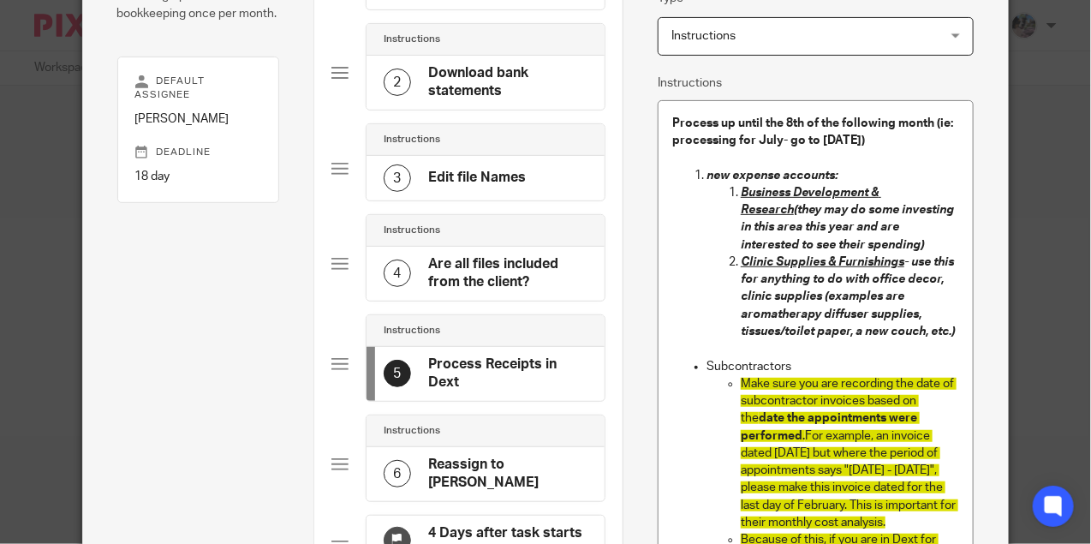
scroll to position [0, 0]
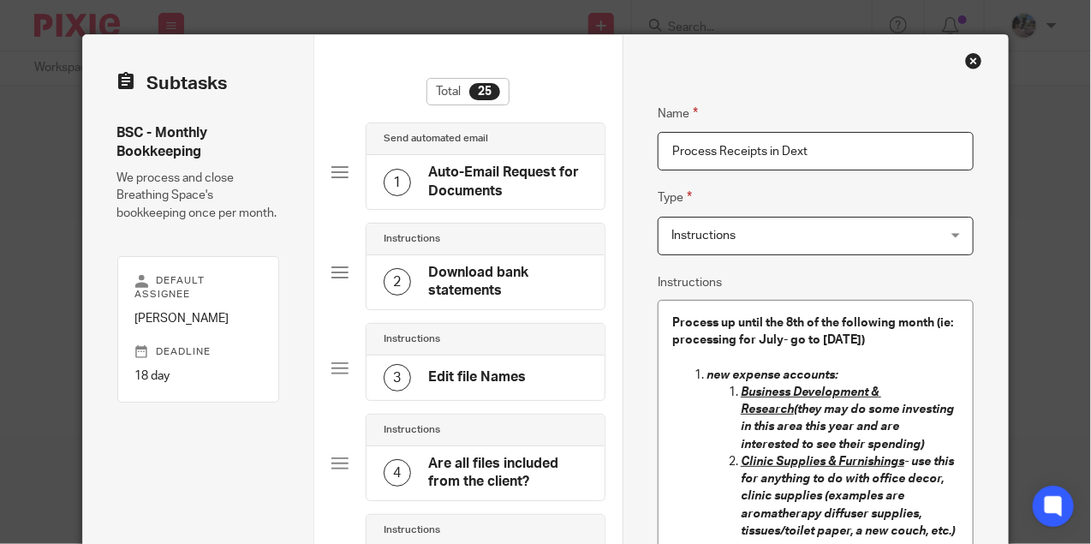
click at [874, 341] on p "Process up until the 8th of the following month (ie: processing for July- go to…" at bounding box center [815, 331] width 287 height 35
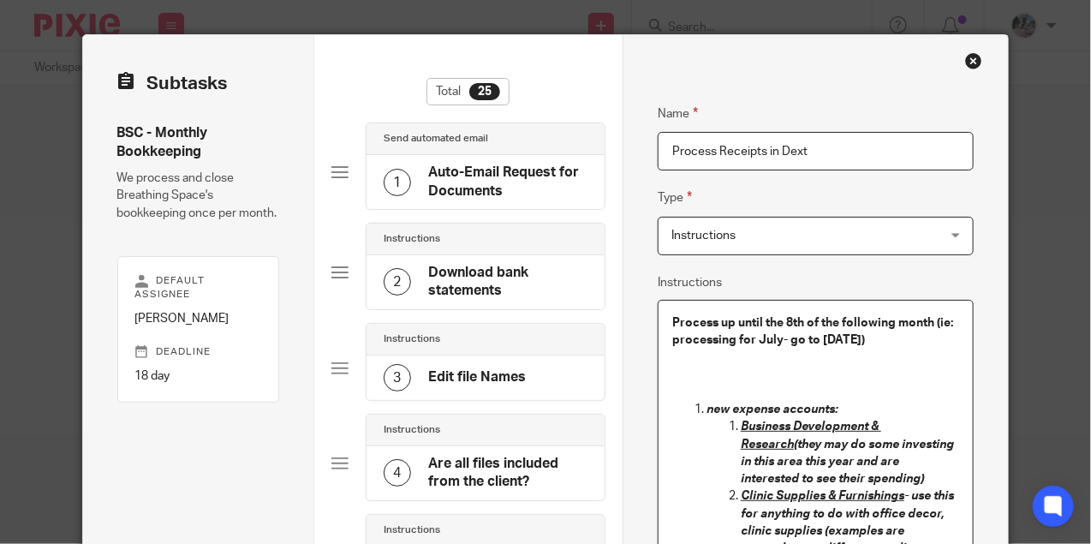
paste div
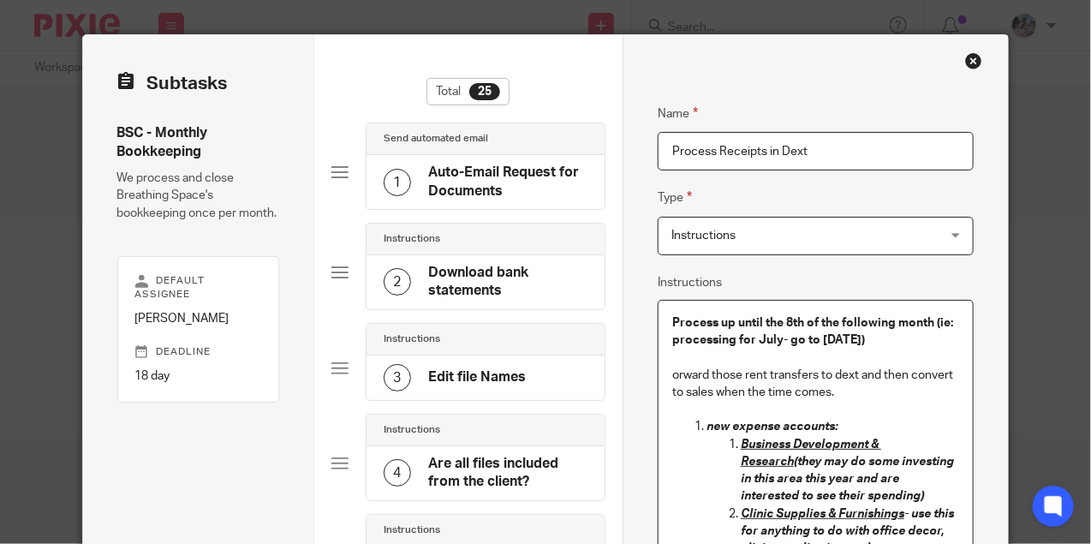
click at [741, 371] on p "forward those rent transfers to dext and then convert to sales when the time co…" at bounding box center [815, 384] width 287 height 35
drag, startPoint x: 829, startPoint y: 388, endPoint x: 659, endPoint y: 379, distance: 170.7
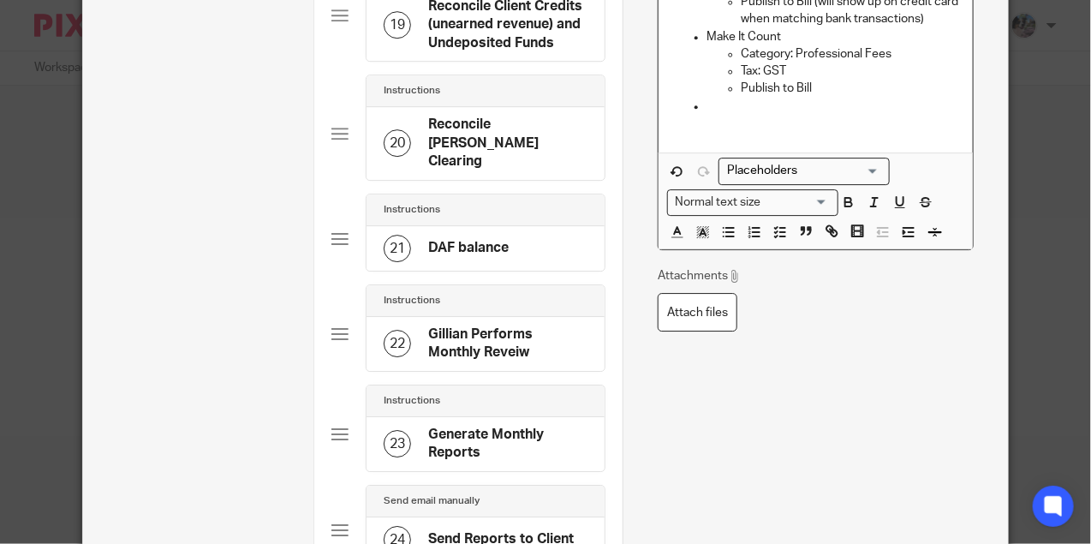
scroll to position [1955, 0]
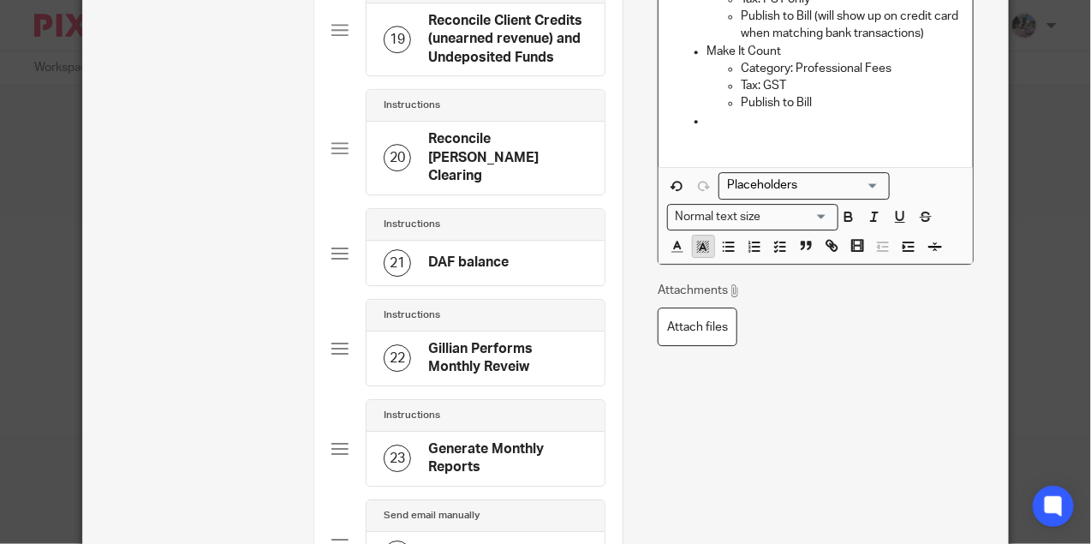
click at [699, 245] on icon "button" at bounding box center [702, 246] width 15 height 15
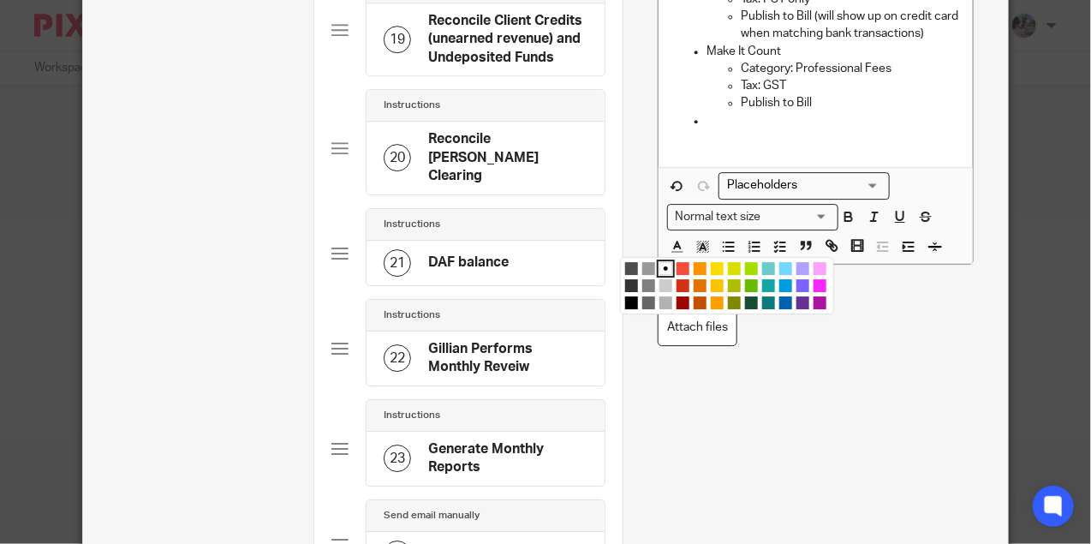
click at [780, 262] on li "color:#73D8FF" at bounding box center [785, 268] width 13 height 13
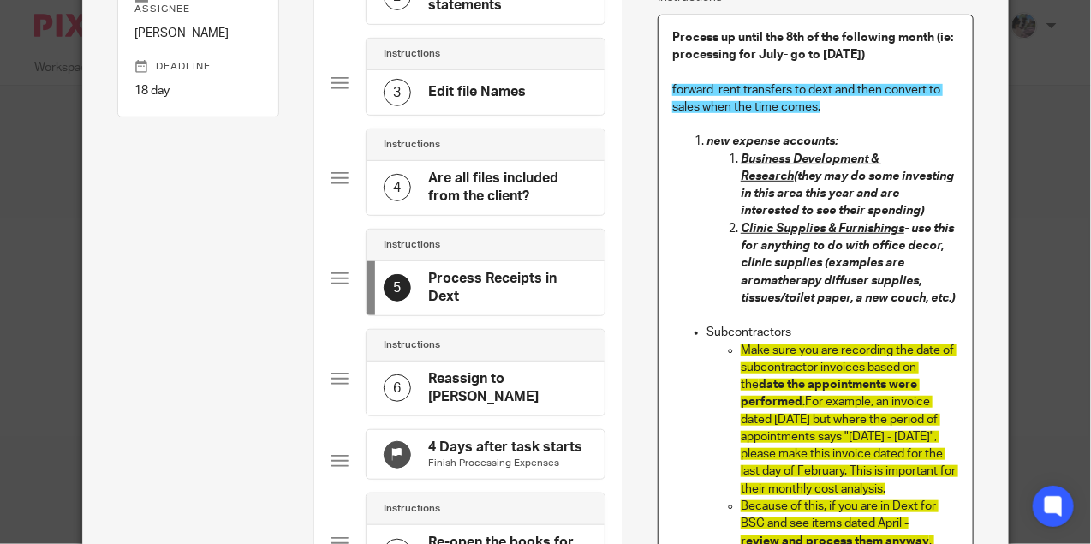
scroll to position [0, 0]
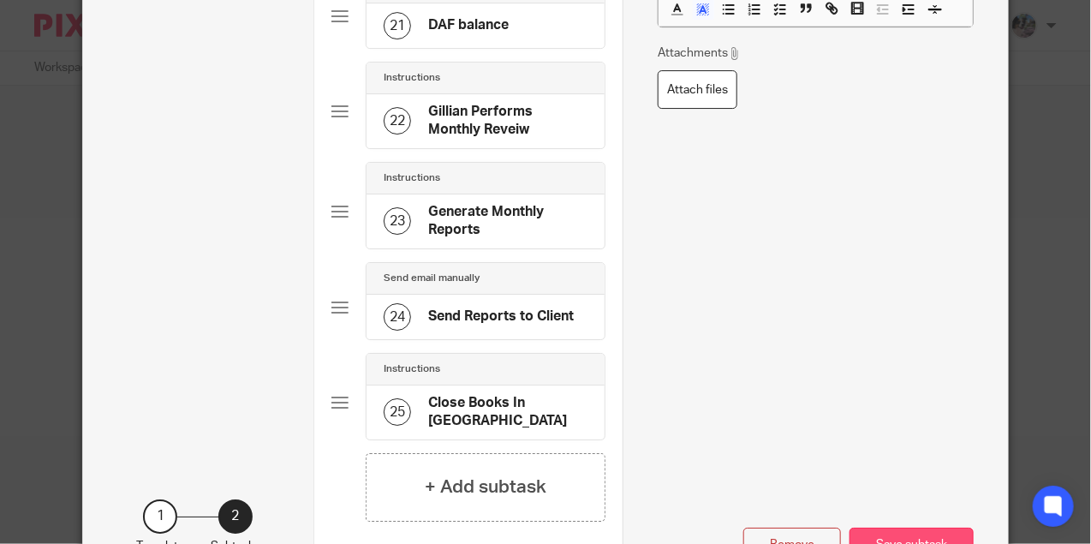
click at [879, 528] on button "Save subtask" at bounding box center [912, 546] width 124 height 37
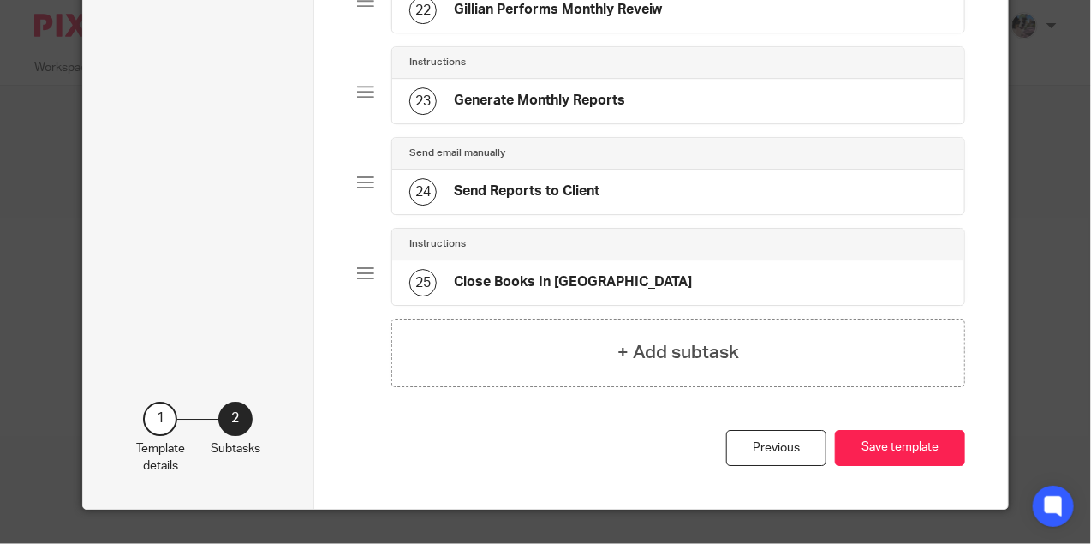
click at [879, 450] on button "Save template" at bounding box center [900, 448] width 130 height 37
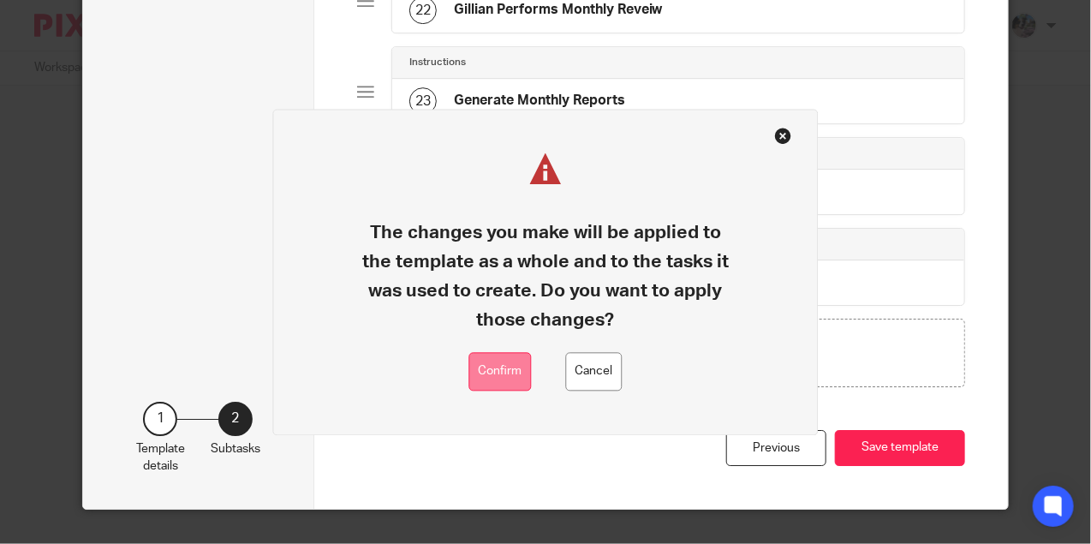
click at [496, 373] on button "Confirm" at bounding box center [500, 372] width 63 height 39
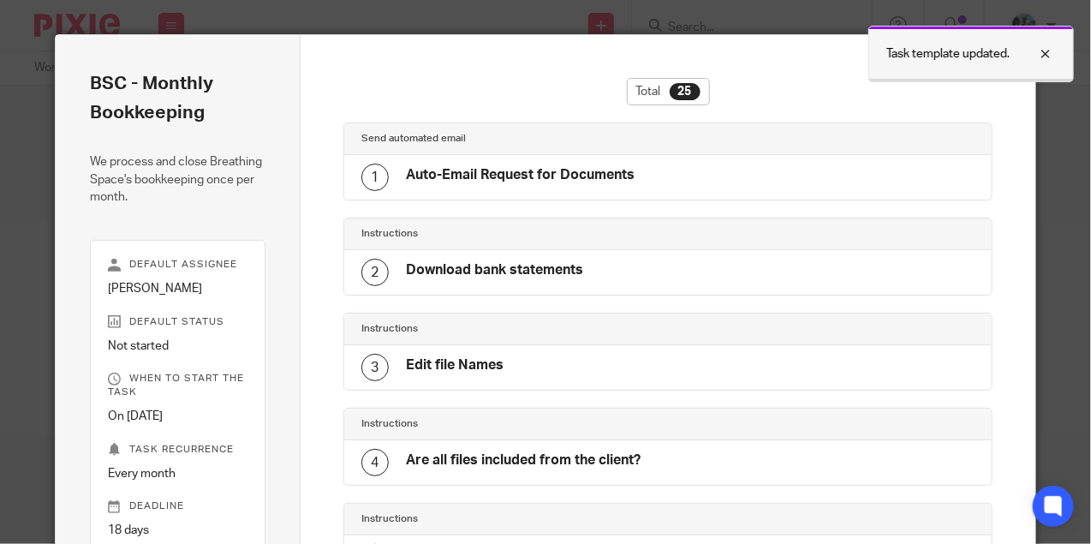
click at [1043, 51] on div at bounding box center [1033, 54] width 46 height 21
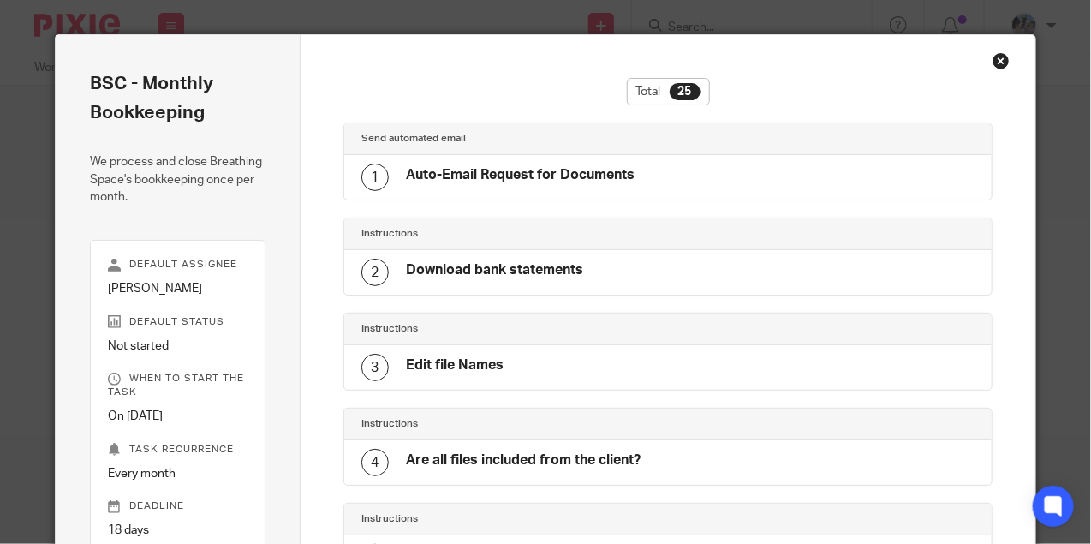
click at [999, 57] on div "Close this dialog window" at bounding box center [1001, 60] width 17 height 17
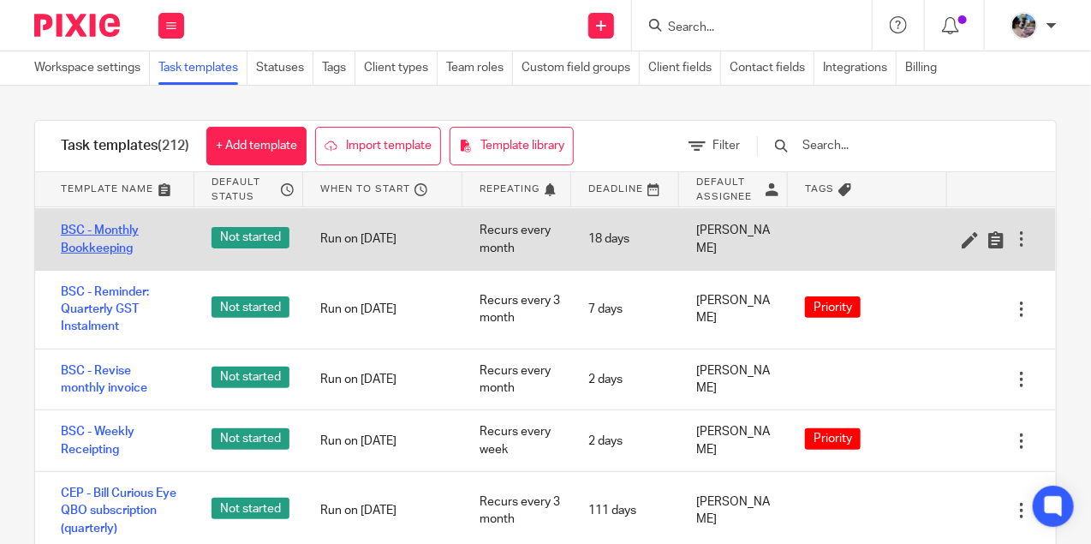
scroll to position [1787, 0]
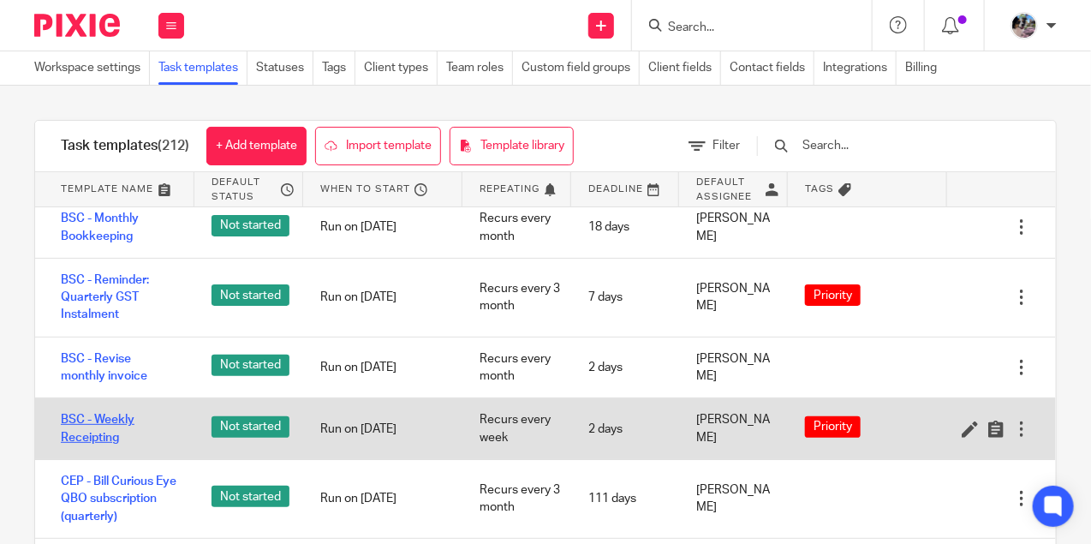
click at [97, 411] on link "BSC - Weekly Receipting" at bounding box center [119, 428] width 116 height 35
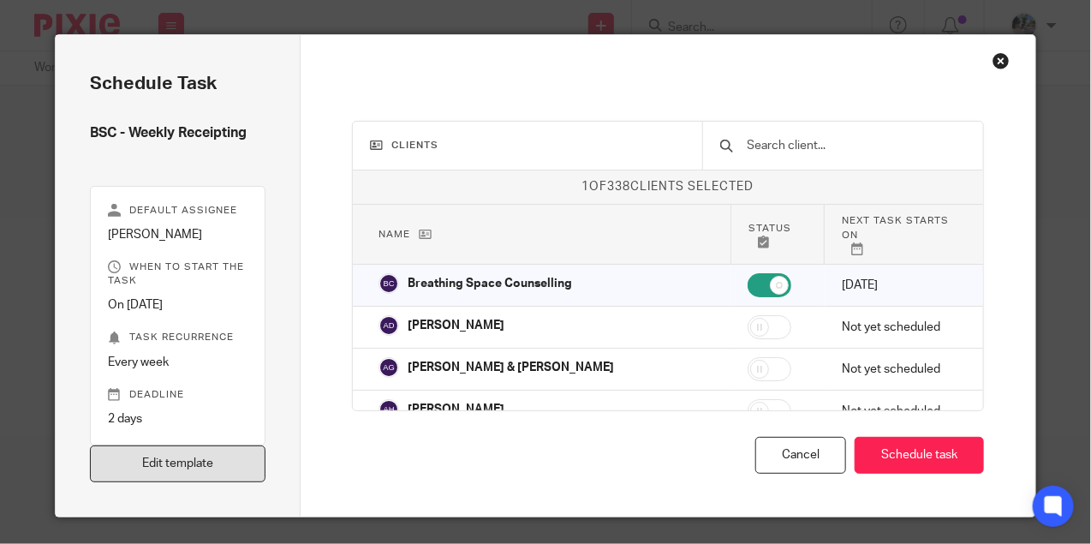
click at [164, 467] on link "Edit template" at bounding box center [178, 463] width 176 height 37
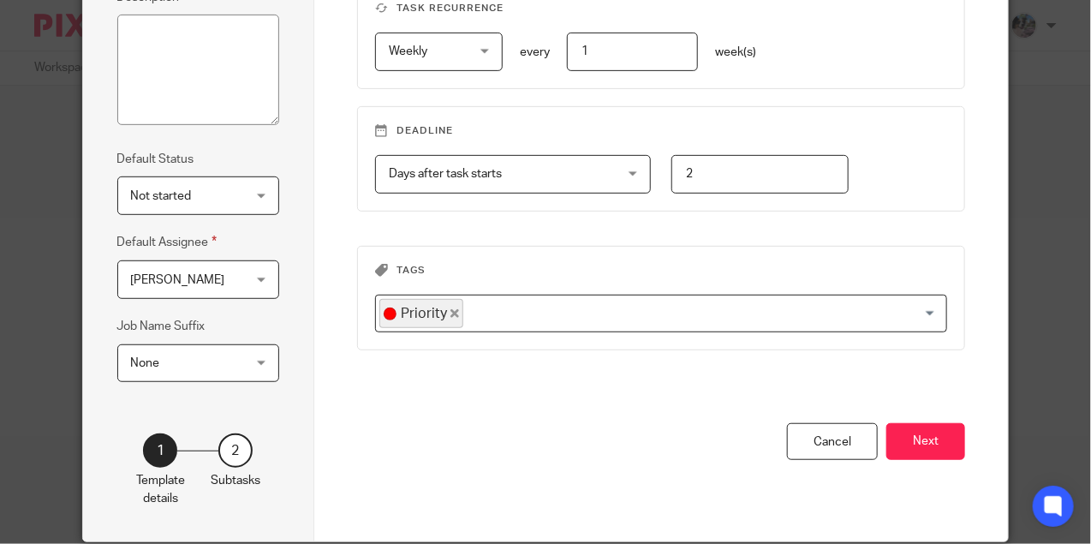
scroll to position [290, 0]
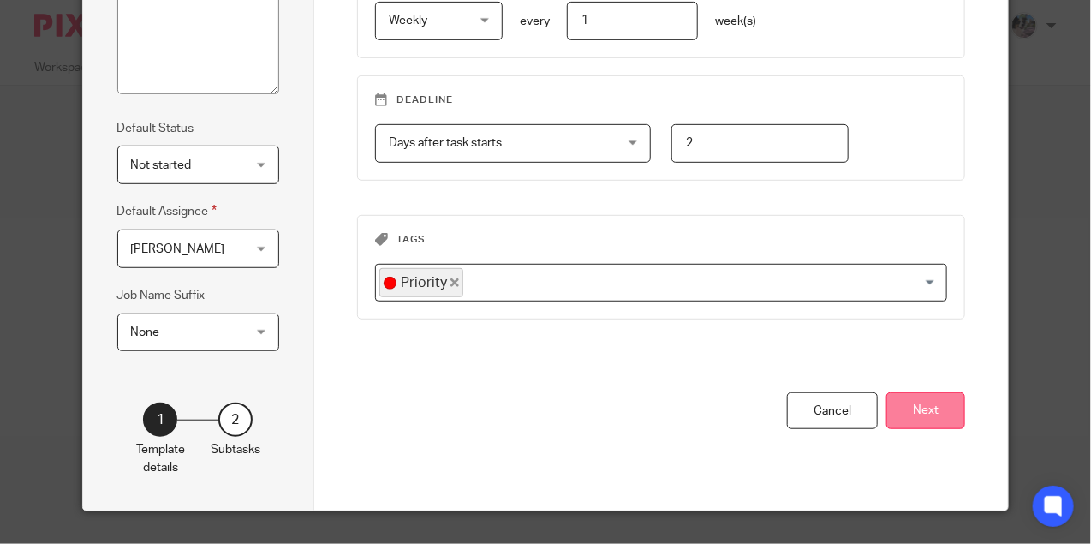
click at [962, 409] on button "Next" at bounding box center [925, 410] width 79 height 37
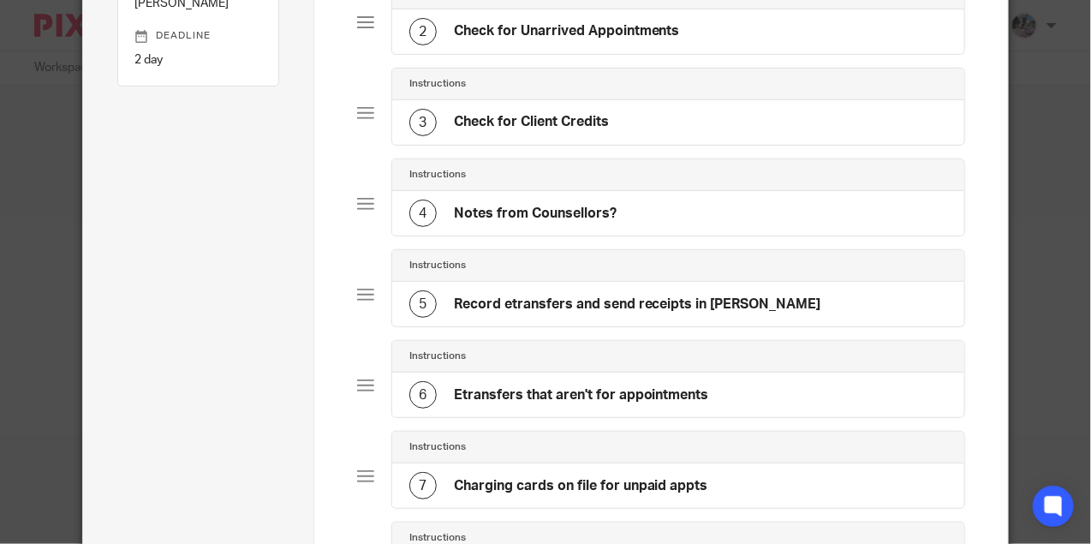
scroll to position [289, 0]
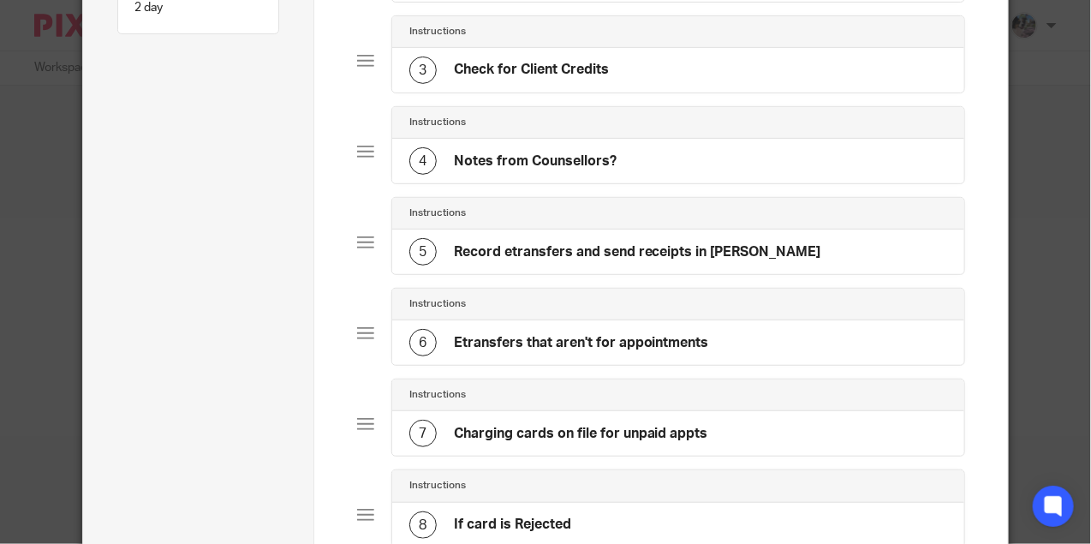
click at [648, 320] on div "6 Etransfers that aren't for appointments" at bounding box center [678, 342] width 573 height 45
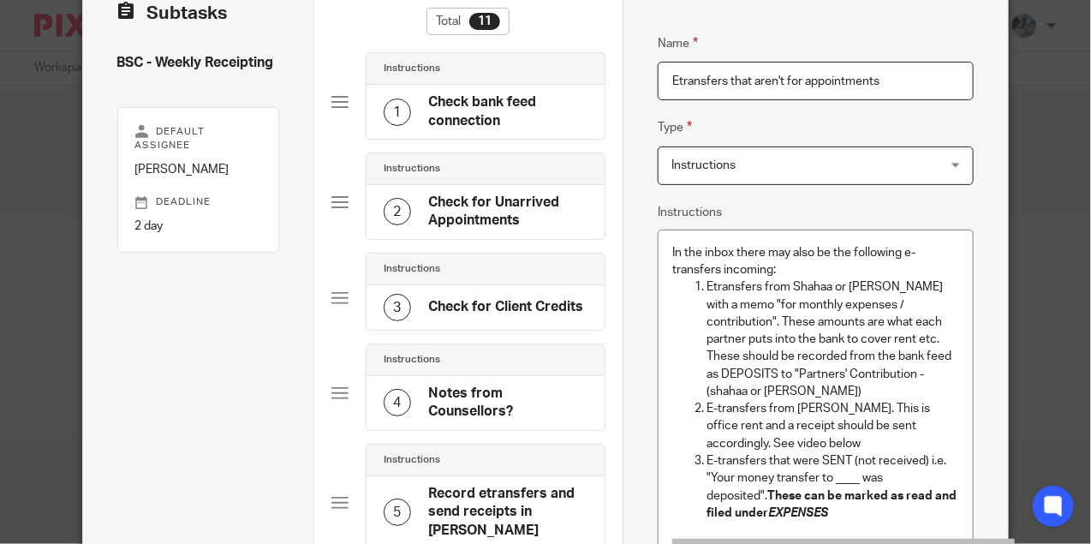
scroll to position [77, 0]
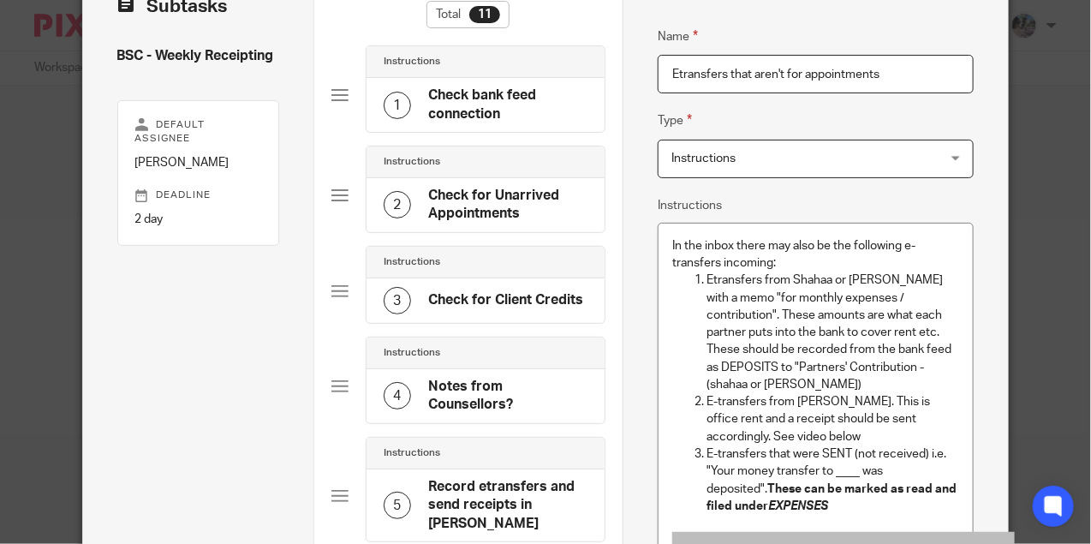
click at [819, 259] on p "In the inbox there may also be the following e-transfers incoming:" at bounding box center [815, 254] width 287 height 35
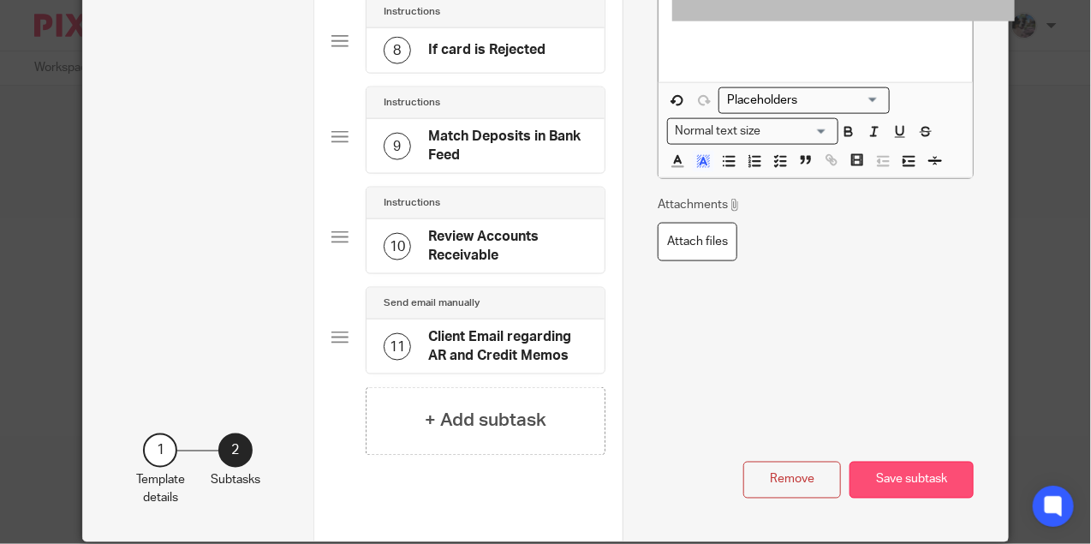
click at [910, 462] on button "Save subtask" at bounding box center [912, 480] width 124 height 37
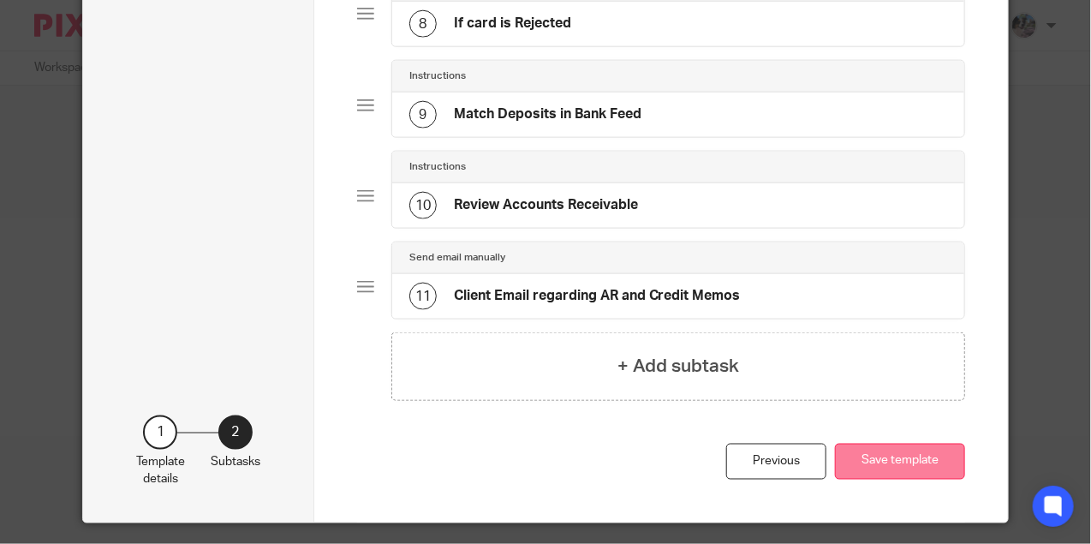
click at [895, 449] on button "Save template" at bounding box center [900, 462] width 130 height 37
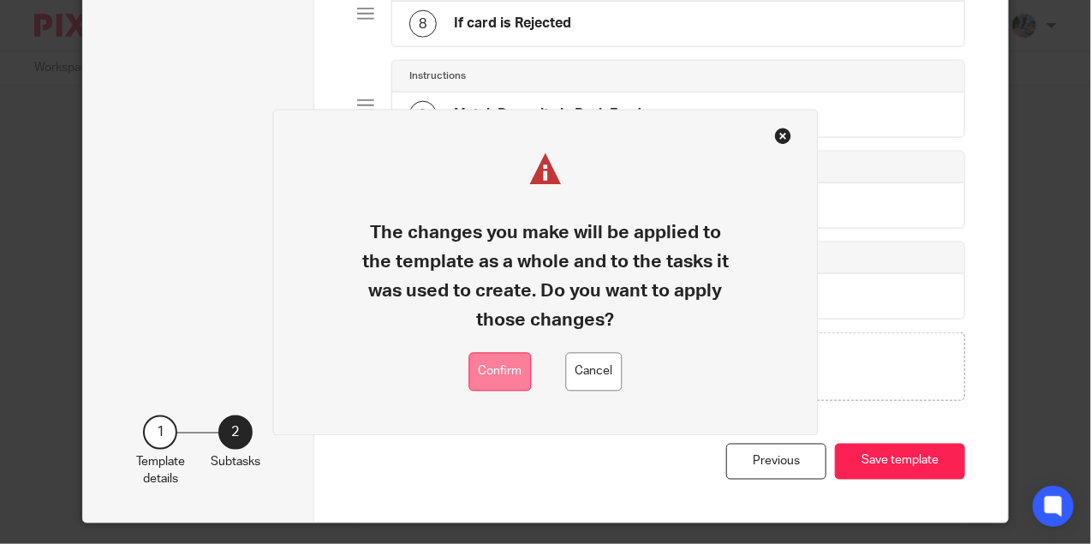
click at [495, 375] on button "Confirm" at bounding box center [500, 372] width 63 height 39
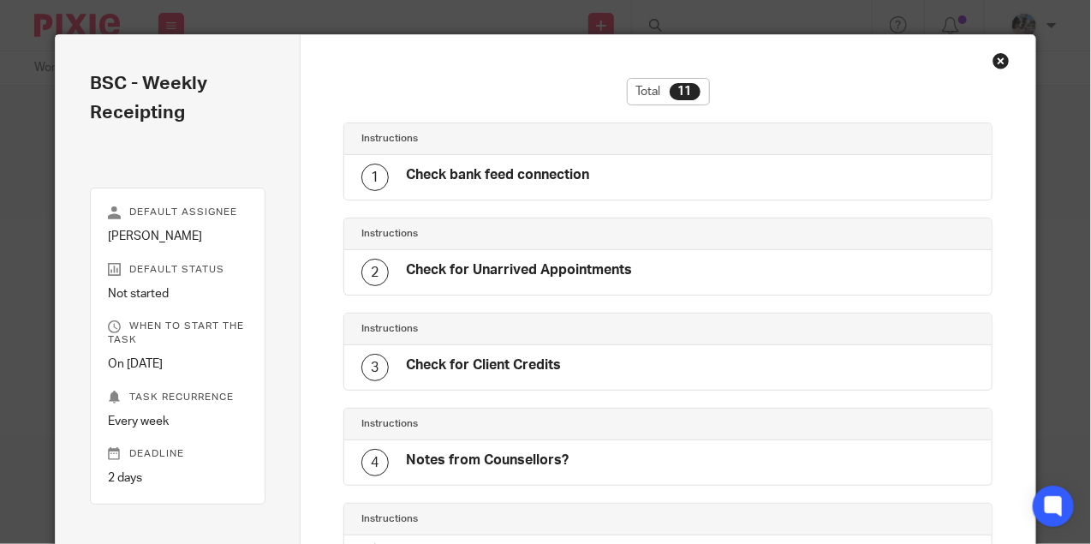
scroll to position [714, 0]
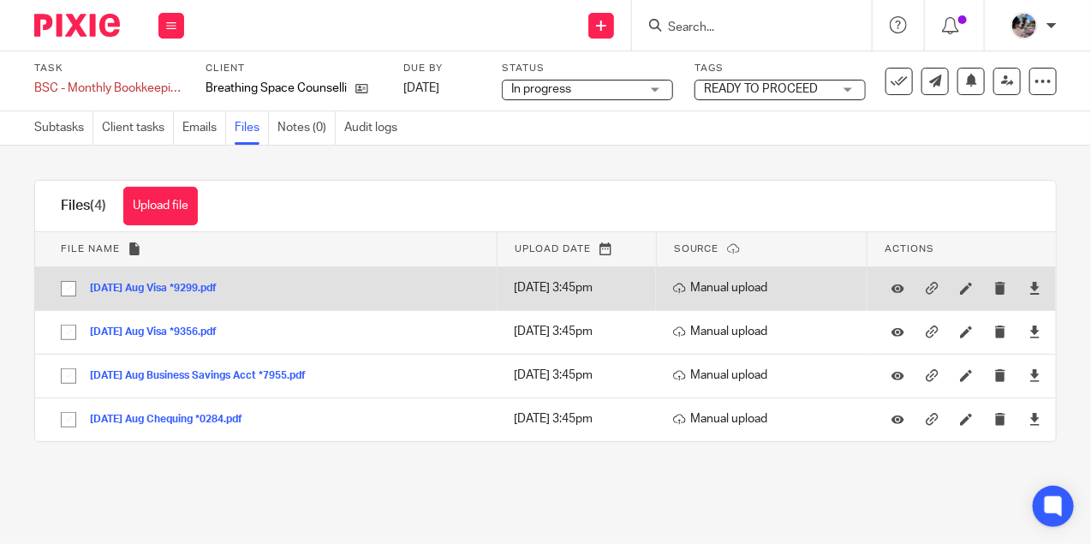
click at [191, 286] on button "[DATE] Aug Visa *9299.pdf" at bounding box center [160, 289] width 140 height 12
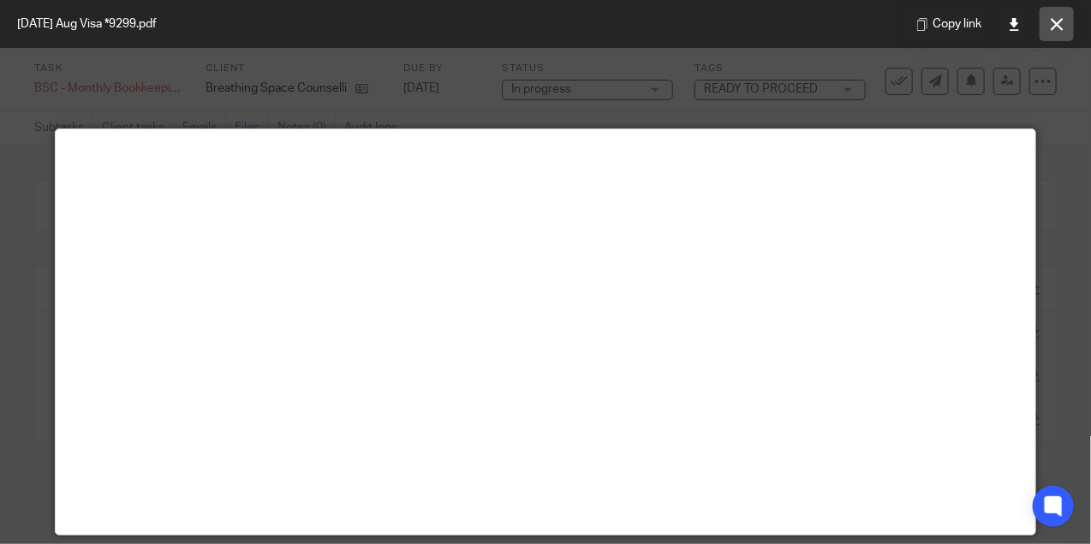
click at [1065, 22] on button at bounding box center [1057, 24] width 34 height 34
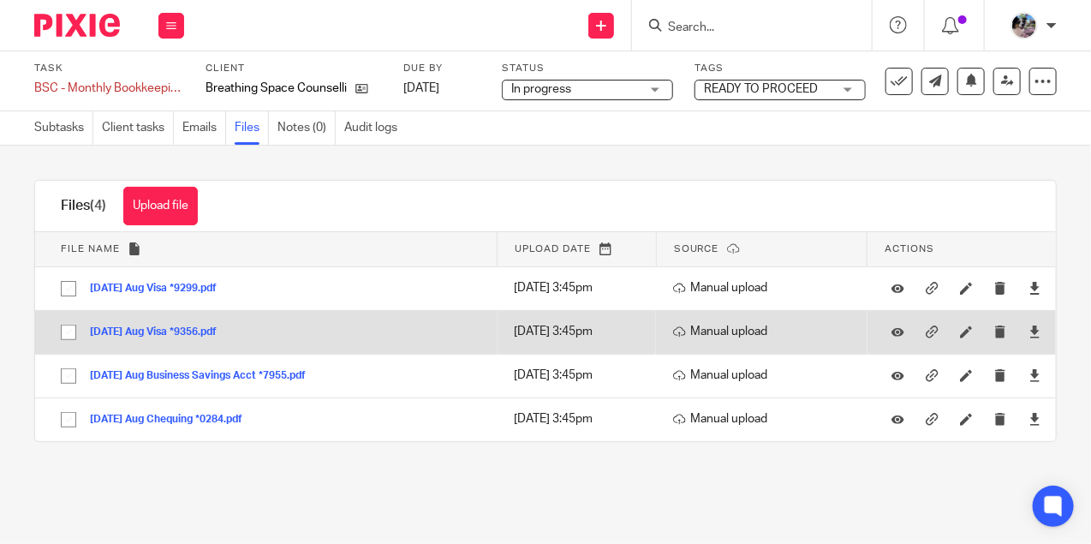
click at [184, 331] on button "[DATE] Aug Visa *9356.pdf" at bounding box center [160, 332] width 140 height 12
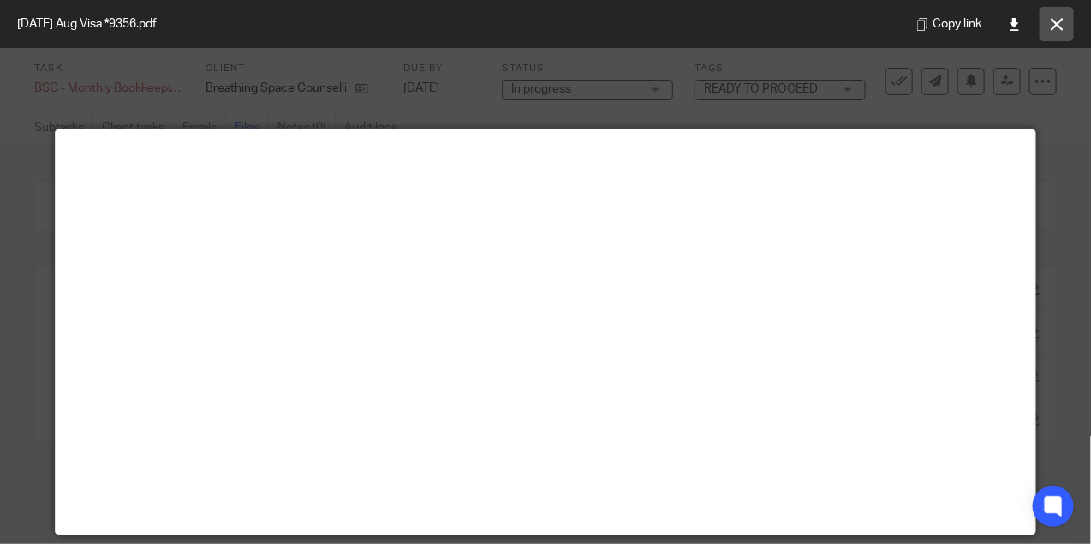
click at [1070, 31] on button at bounding box center [1057, 24] width 34 height 34
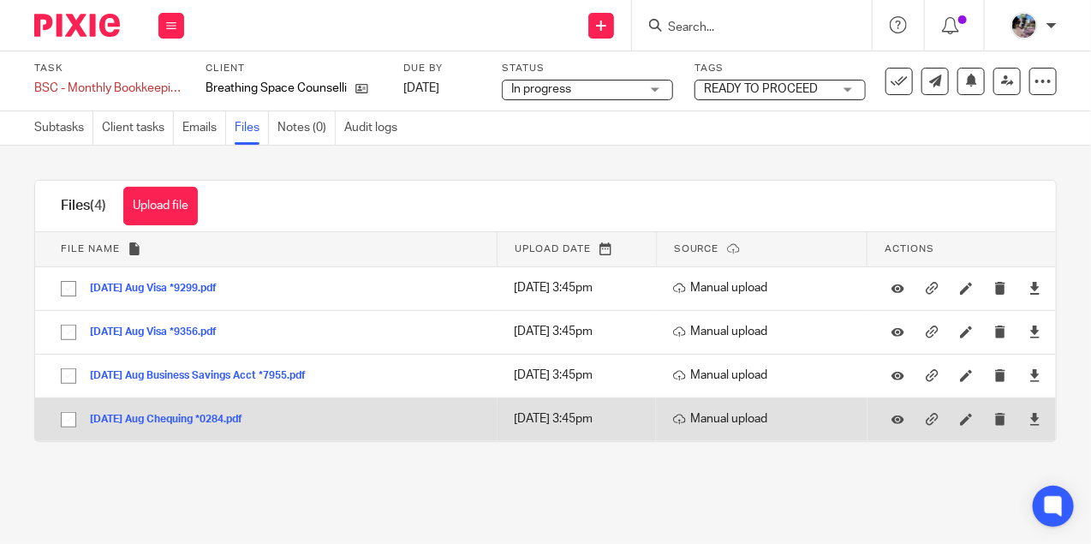
click at [219, 419] on button "[DATE] Aug Chequing *0284.pdf" at bounding box center [172, 420] width 165 height 12
